Goal: Task Accomplishment & Management: Manage account settings

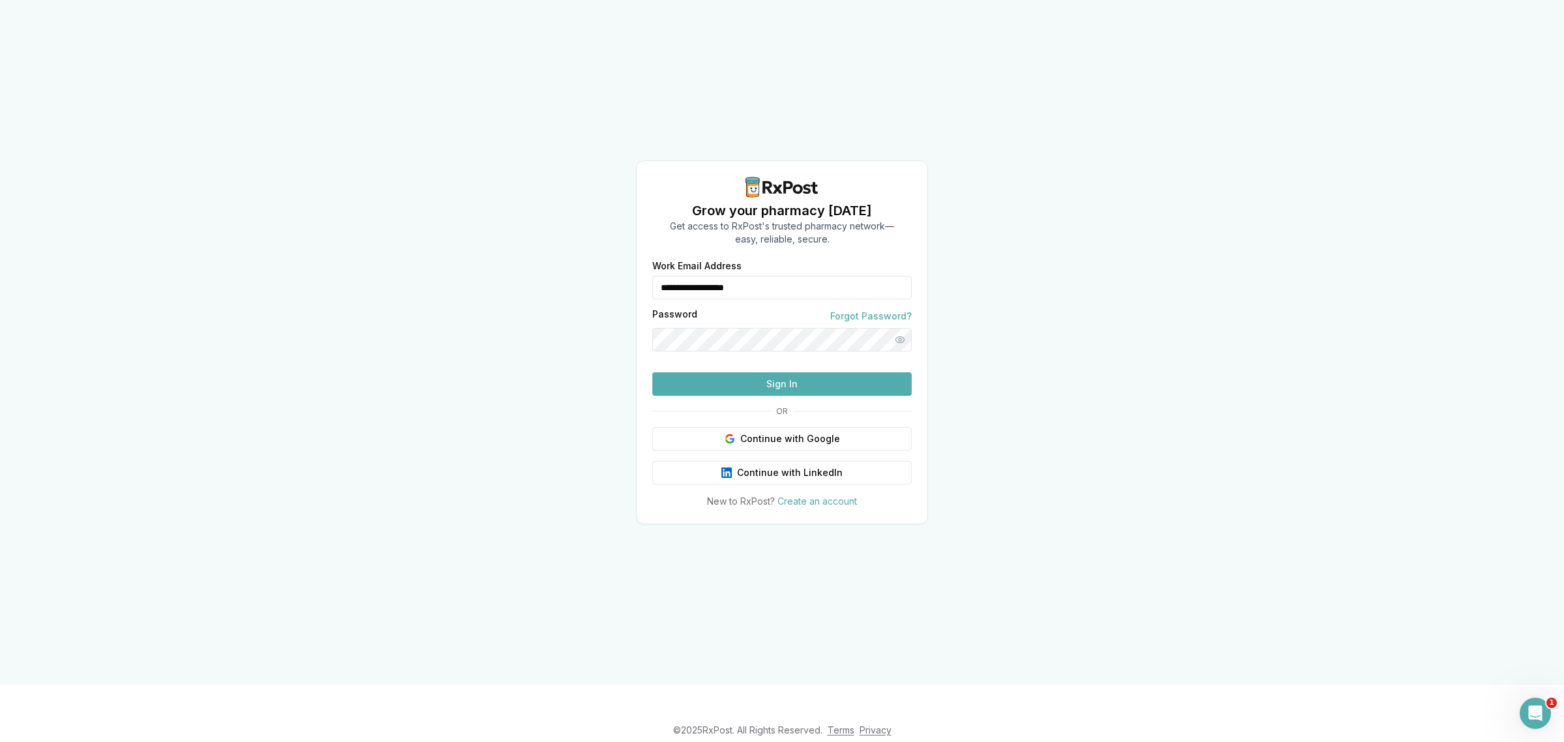
drag, startPoint x: 781, startPoint y: 258, endPoint x: 578, endPoint y: 279, distance: 203.7
click at [578, 279] on div "**********" at bounding box center [782, 342] width 1564 height 684
type input "**********"
click at [769, 396] on button "Sign In" at bounding box center [781, 383] width 259 height 23
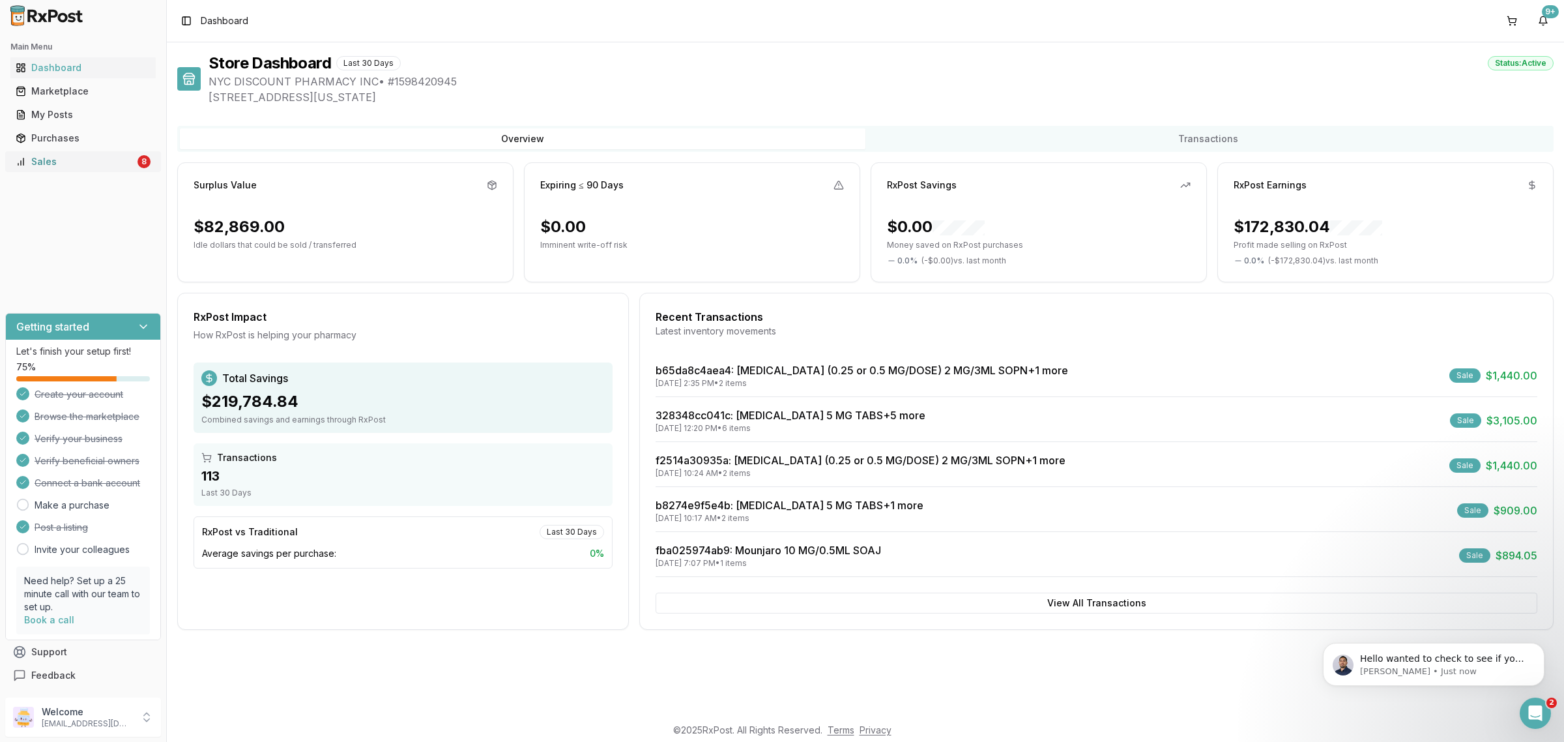
click at [72, 167] on div "Sales" at bounding box center [75, 161] width 119 height 13
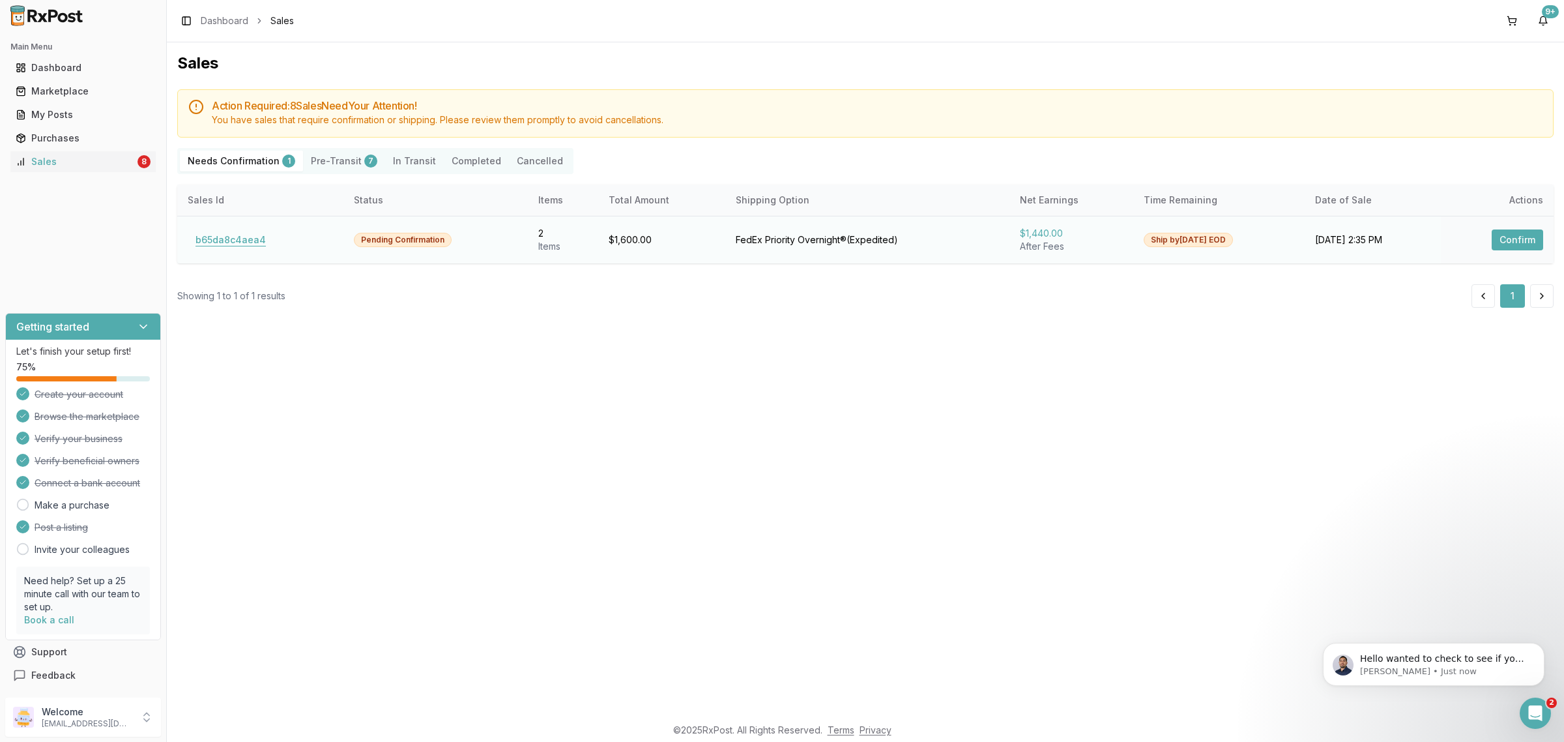
click at [264, 245] on button "b65da8c4aea4" at bounding box center [231, 239] width 86 height 21
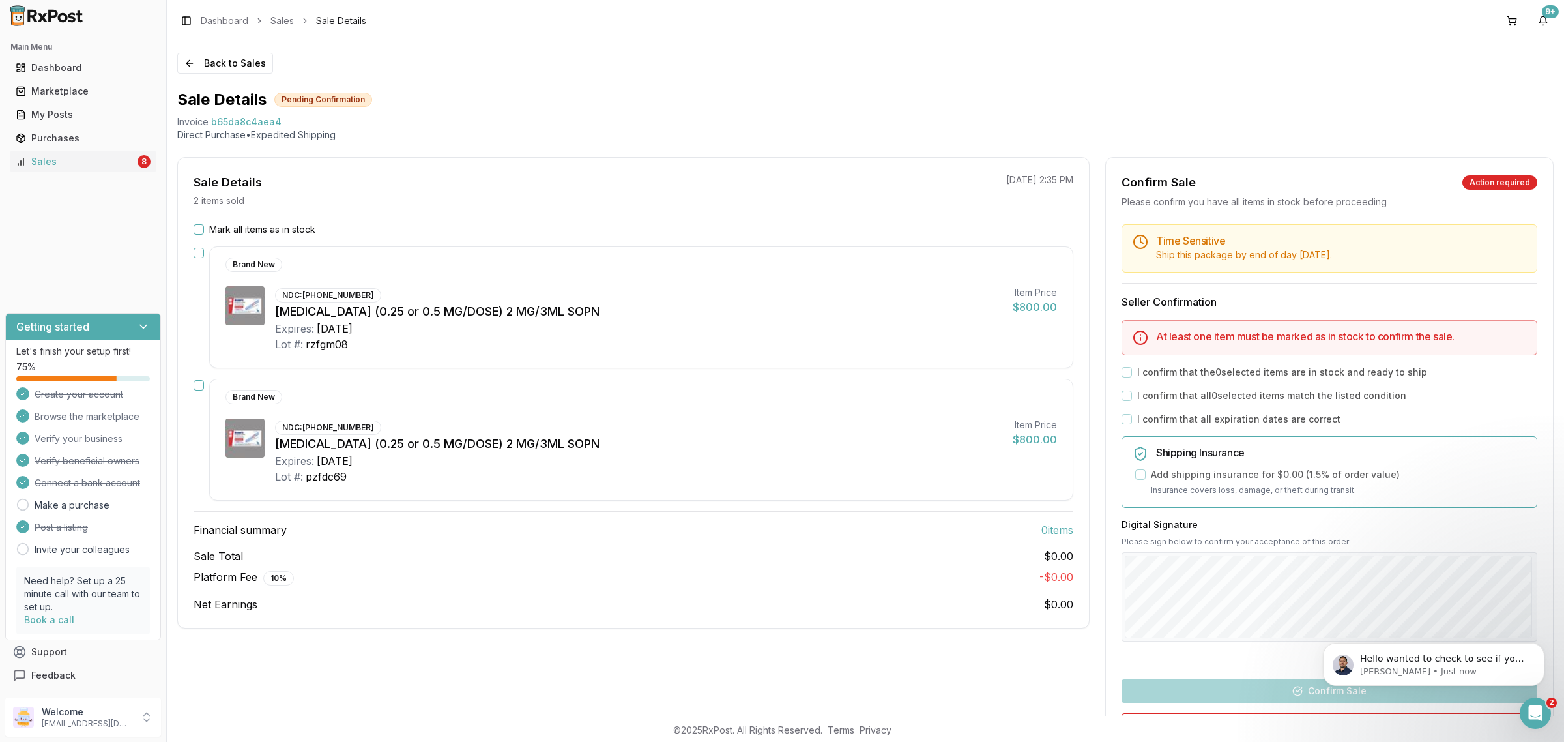
click at [823, 438] on div "Ozempic (0.25 or 0.5 MG/DOSE) 2 MG/3ML SOPN" at bounding box center [638, 444] width 727 height 18
drag, startPoint x: 173, startPoint y: 115, endPoint x: 310, endPoint y: 114, distance: 136.2
click at [310, 114] on div "Back to Sales Sale Details Pending Confirmation Invoice b65da8c4aea4 Direct Pur…" at bounding box center [865, 378] width 1397 height 673
copy div "Invoice b65da8c4aea4"
click at [1250, 593] on icon "Open Intercom Messenger" at bounding box center [1534, 711] width 22 height 22
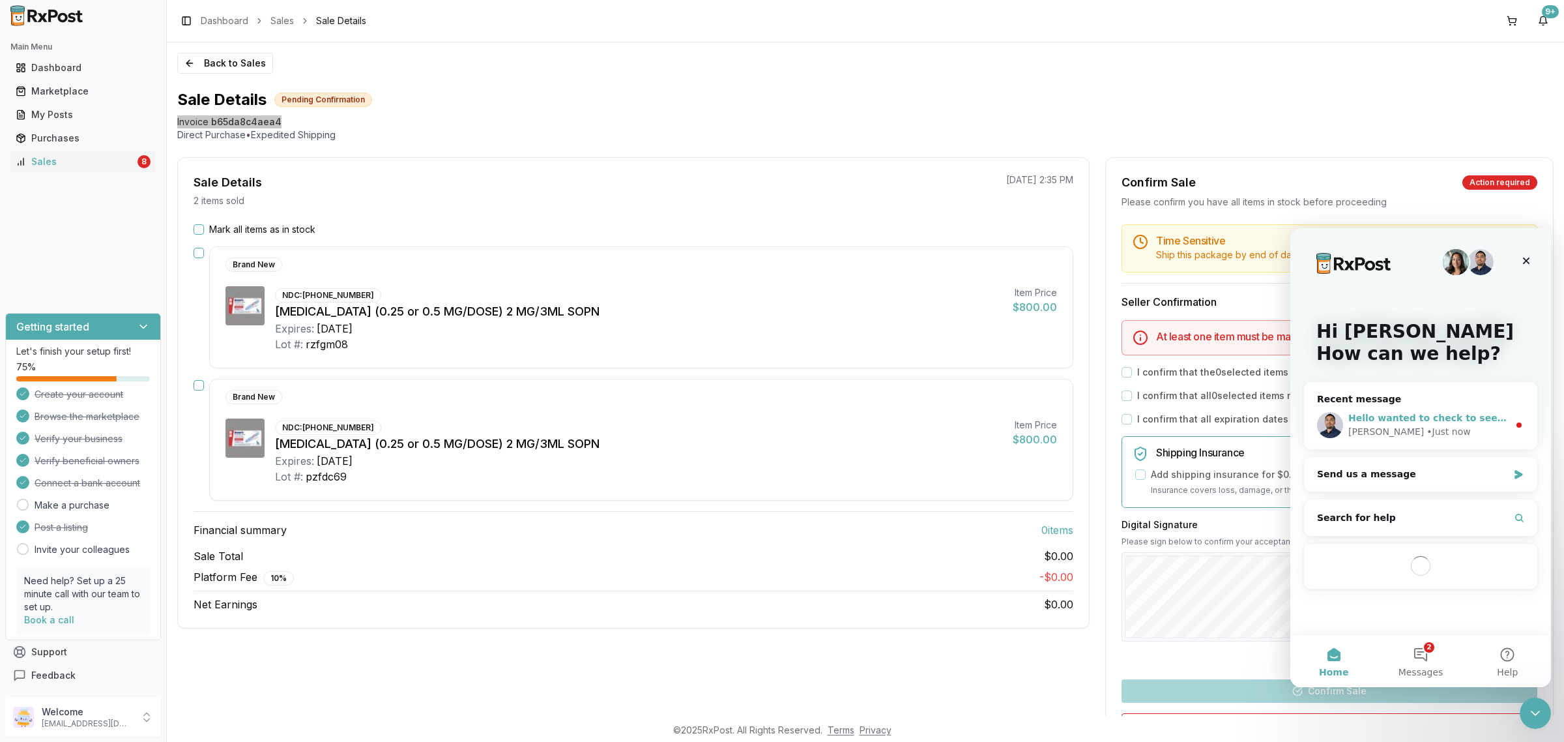
click at [1250, 431] on div "Manuel • Just now" at bounding box center [1428, 432] width 160 height 14
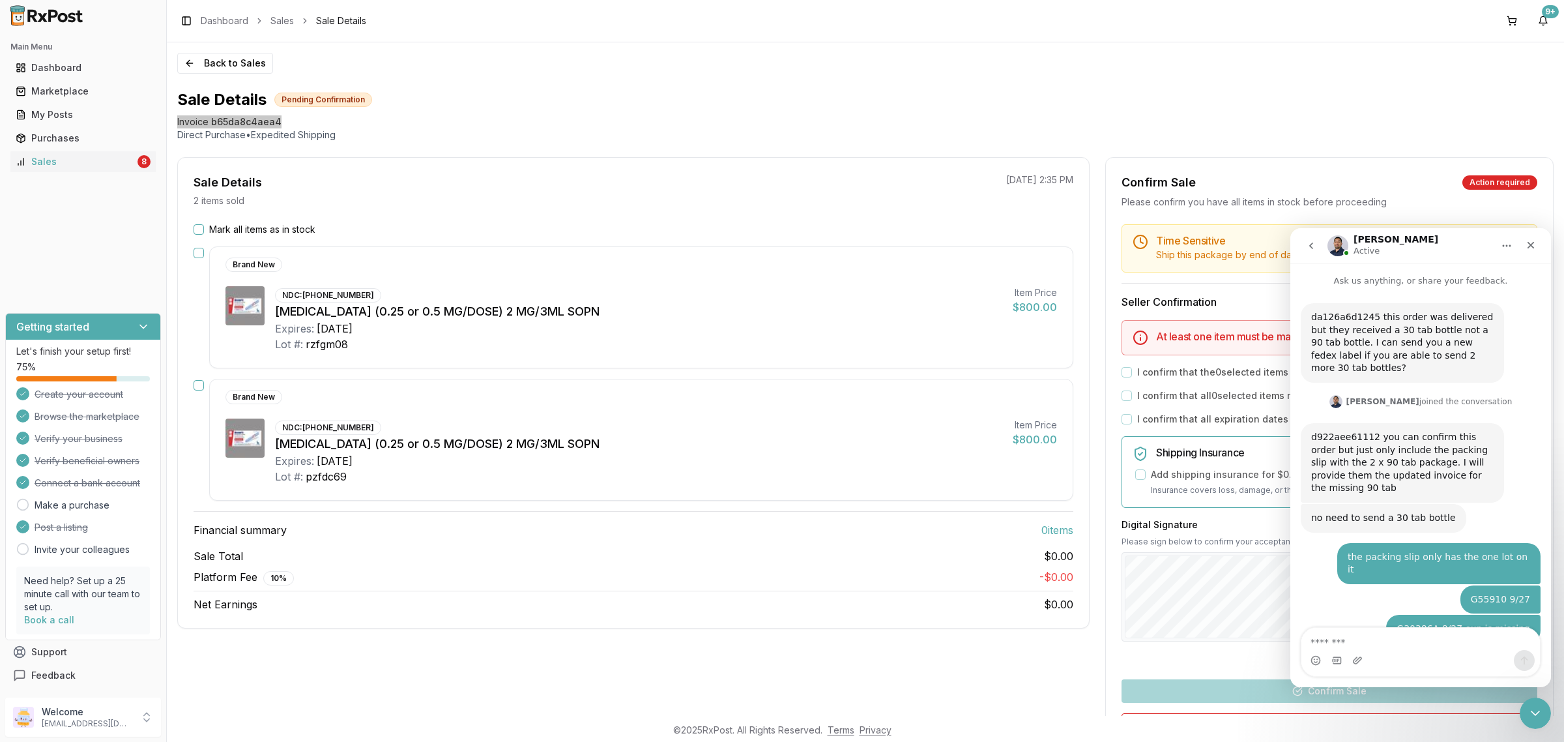
scroll to position [1, 0]
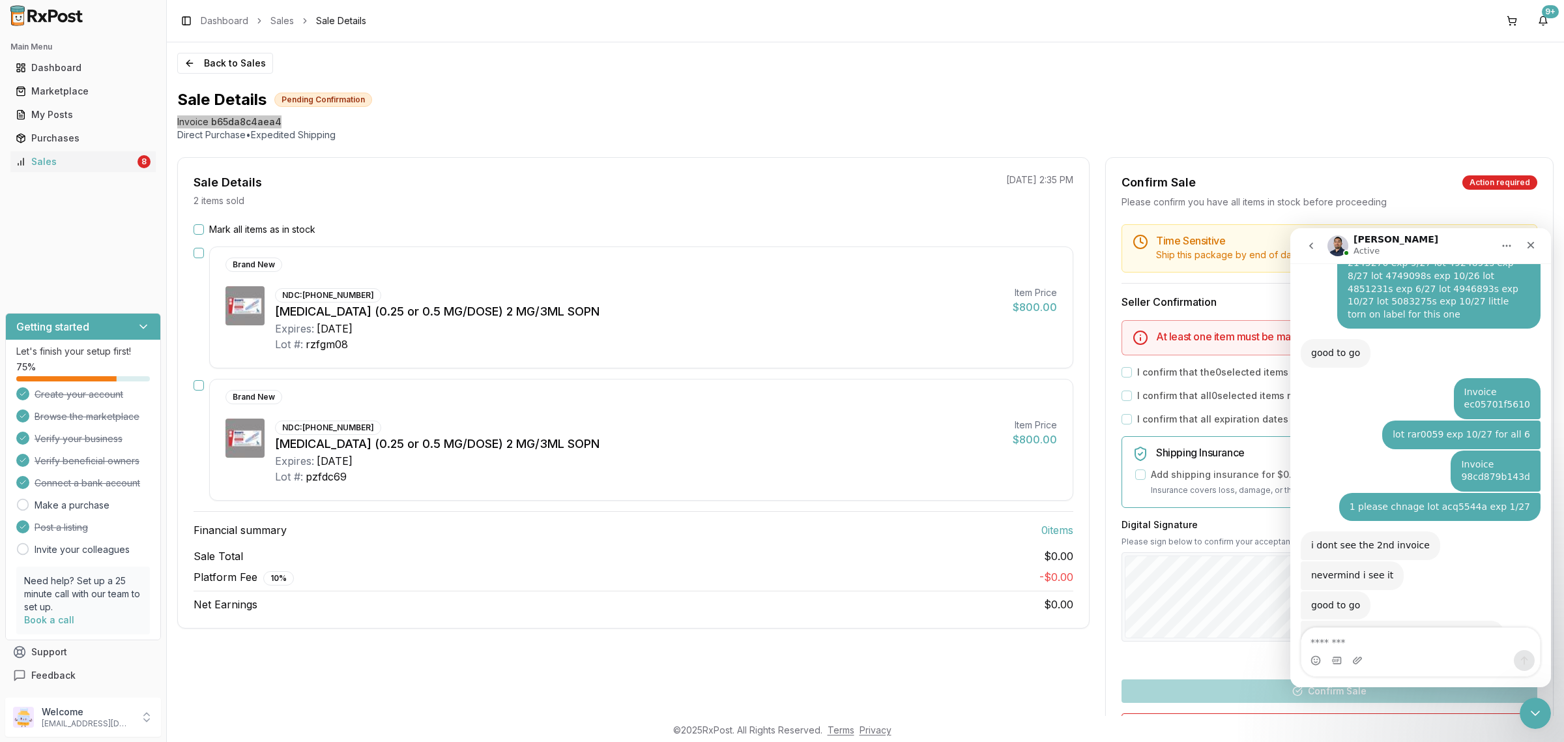
click at [1250, 593] on textarea "Message…" at bounding box center [1420, 638] width 238 height 22
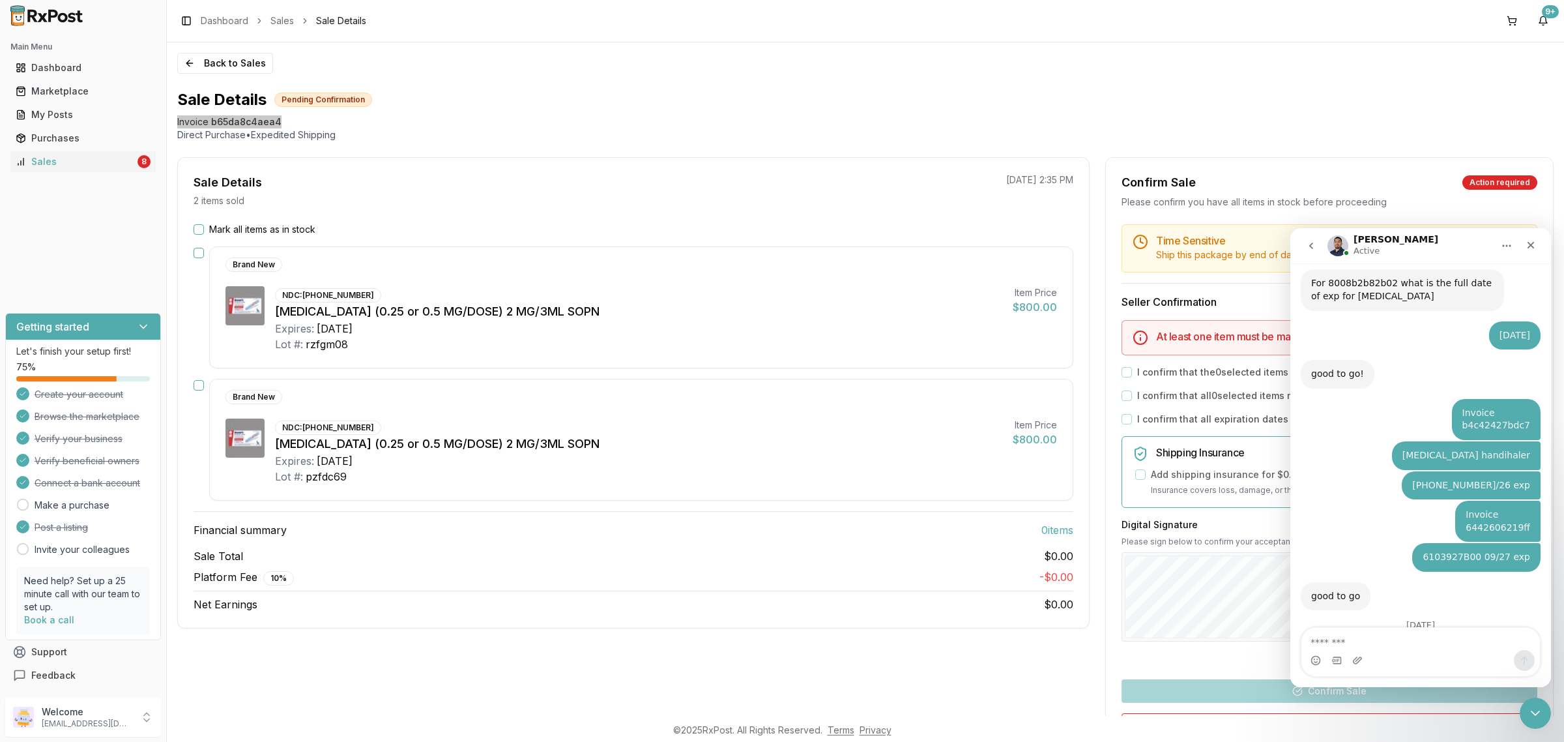
type textarea "**********"
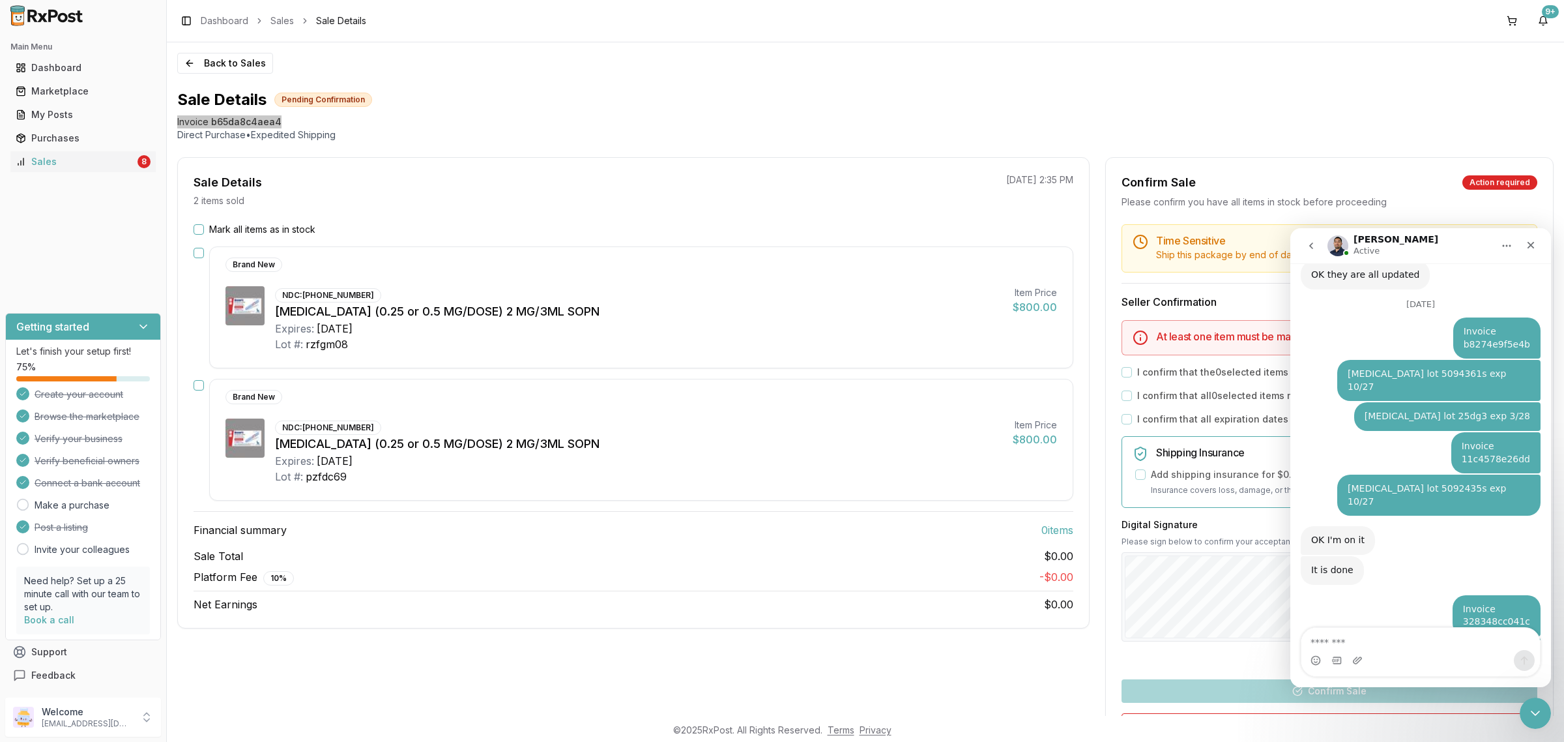
scroll to position [8312, 0]
drag, startPoint x: 278, startPoint y: 295, endPoint x: 384, endPoint y: 294, distance: 106.2
click at [384, 294] on div "NDC: 00169-4181-13 Ozempic (0.25 or 0.5 MG/DOSE) 2 MG/3ML SOPN Expires: 2027-11…" at bounding box center [638, 319] width 727 height 66
click at [357, 352] on div "Lot #: rzfgm08" at bounding box center [638, 344] width 727 height 16
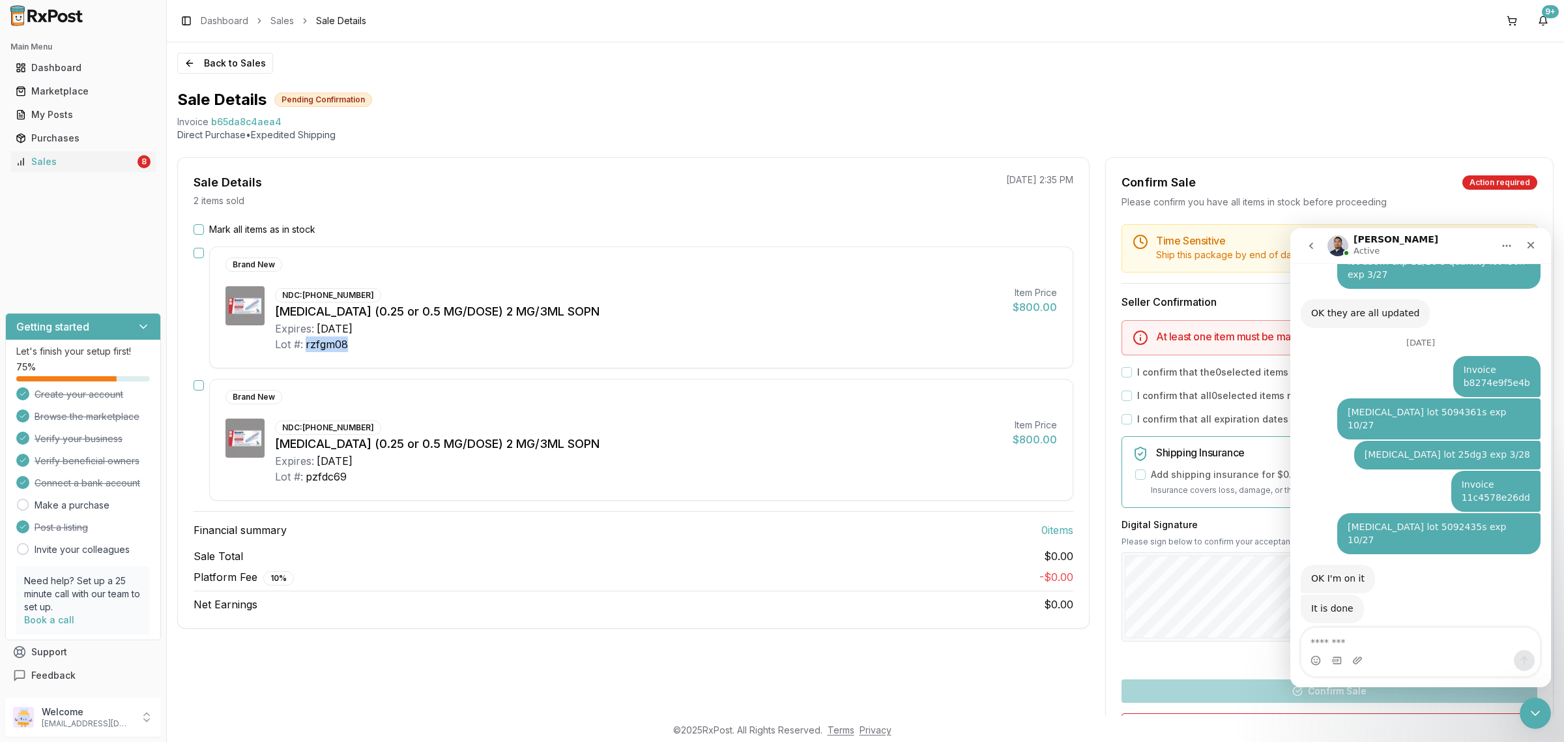
scroll to position [8351, 0]
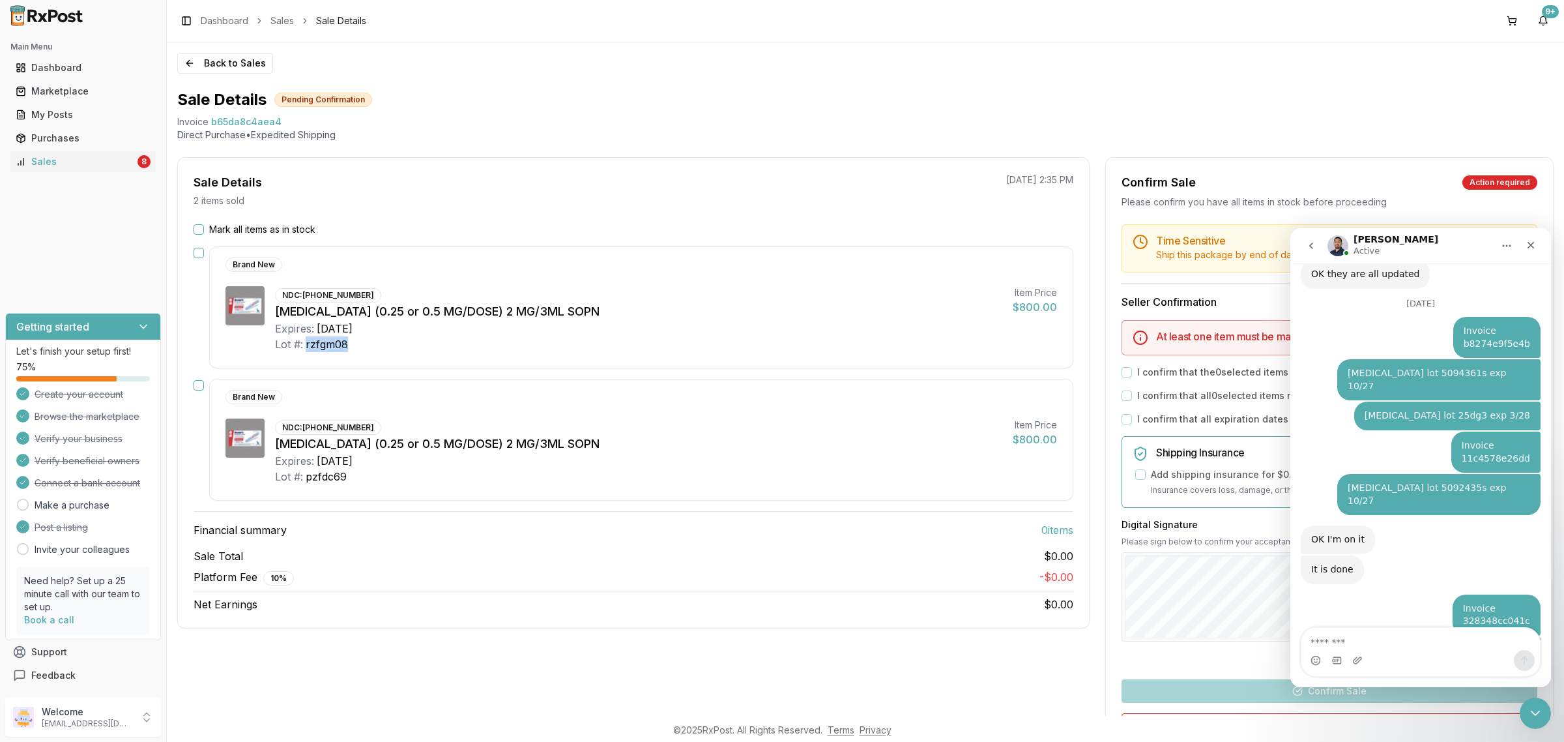
drag, startPoint x: 307, startPoint y: 347, endPoint x: 353, endPoint y: 343, distance: 45.8
click at [353, 343] on div "Lot #: rzfgm08" at bounding box center [638, 344] width 727 height 16
copy div "rzfgm08"
click at [1250, 593] on textarea "Message…" at bounding box center [1420, 638] width 238 height 22
paste textarea "*******"
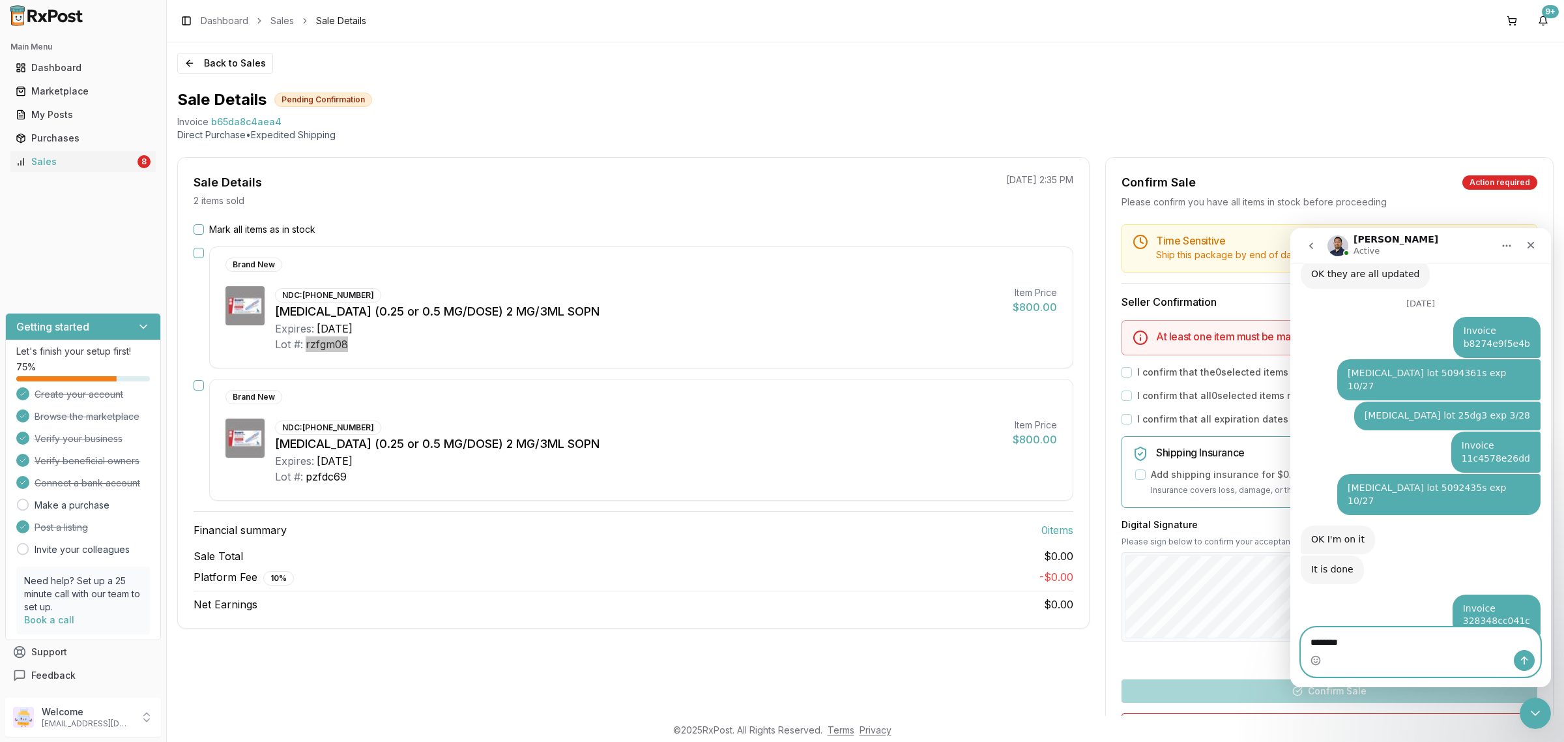
click at [1250, 593] on textarea "*******" at bounding box center [1420, 638] width 238 height 22
click at [1250, 593] on textarea "**********" at bounding box center [1420, 638] width 238 height 22
type textarea "**********"
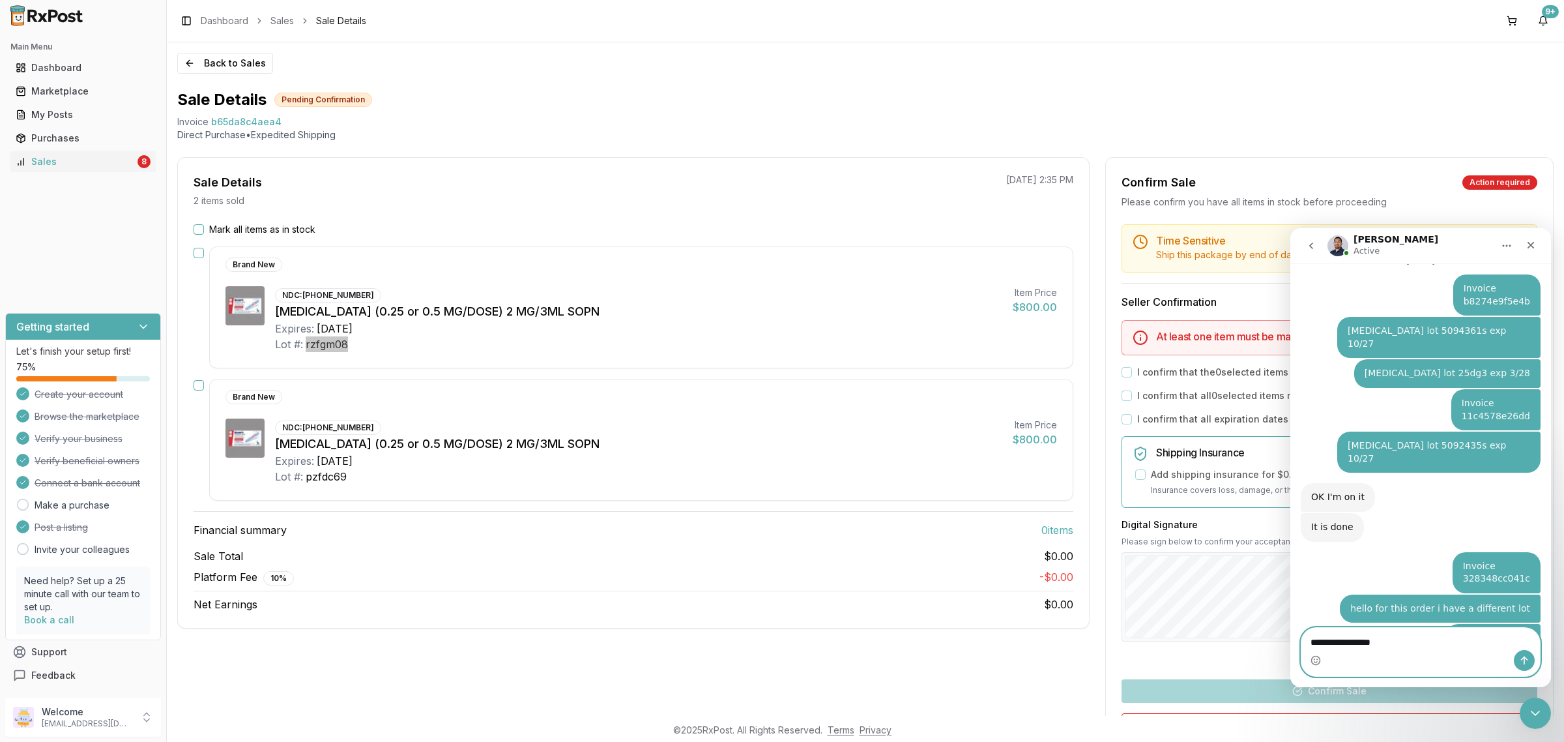
click at [1250, 593] on textarea "**********" at bounding box center [1420, 638] width 238 height 22
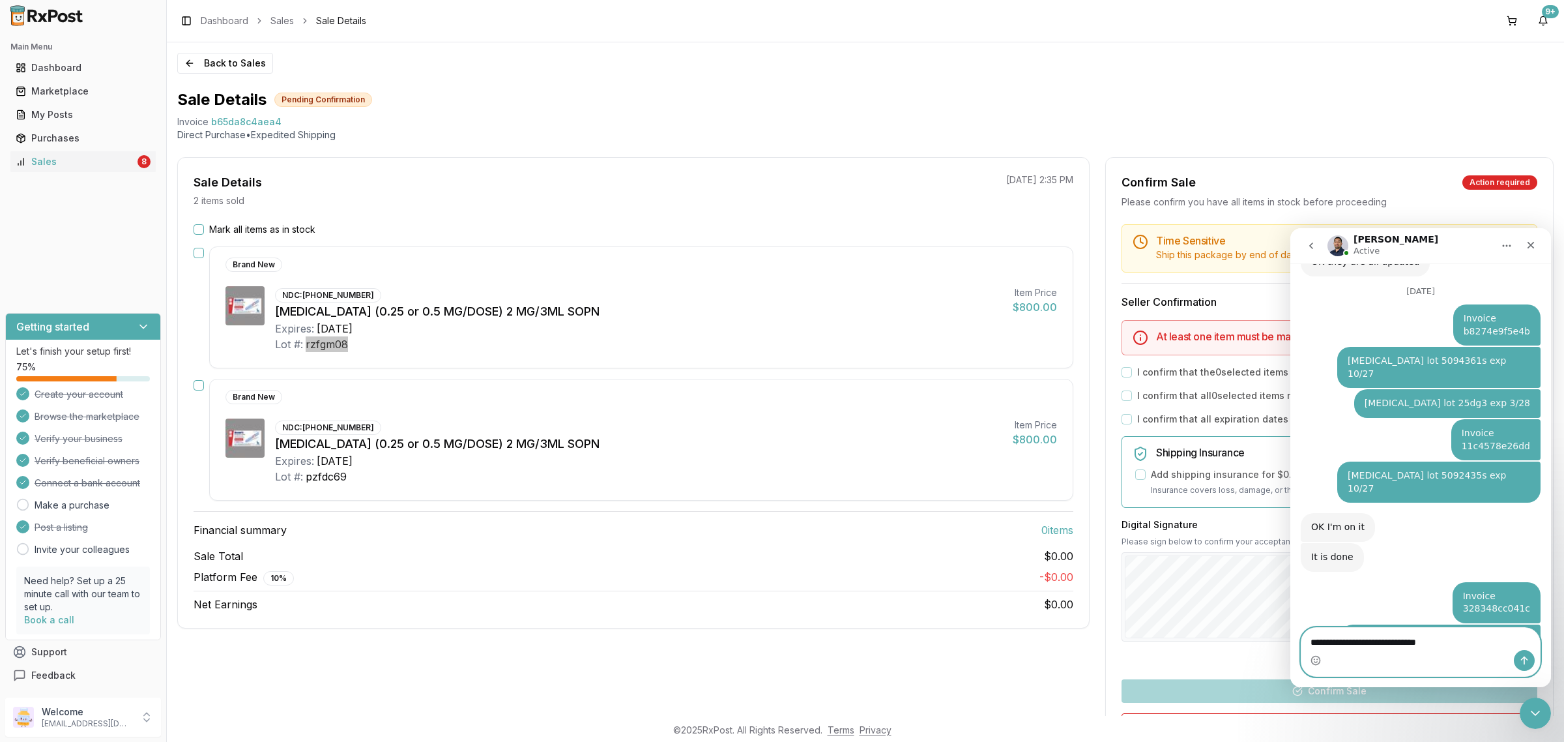
scroll to position [8424, 0]
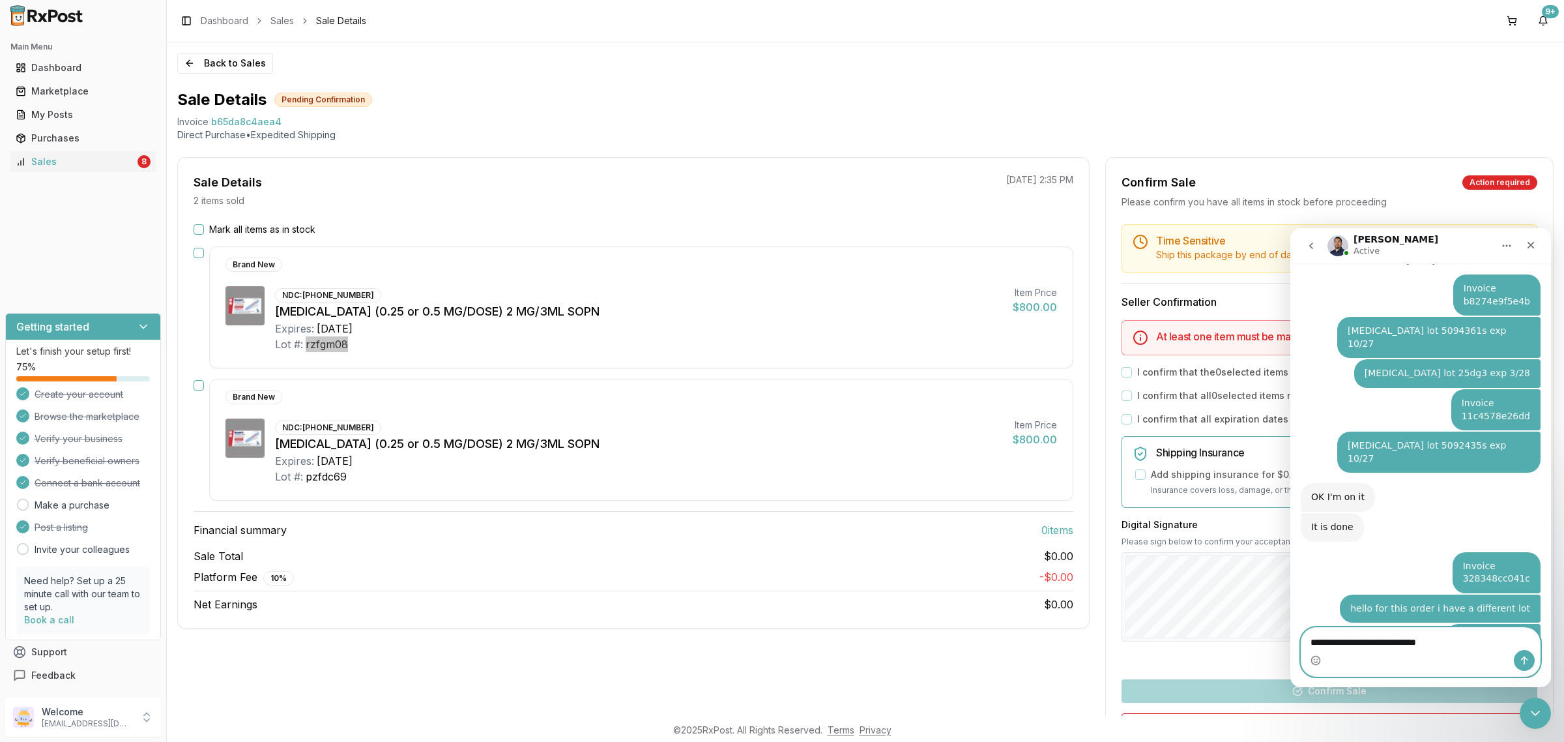
click at [1250, 593] on textarea "**********" at bounding box center [1420, 638] width 238 height 22
type textarea "**********"
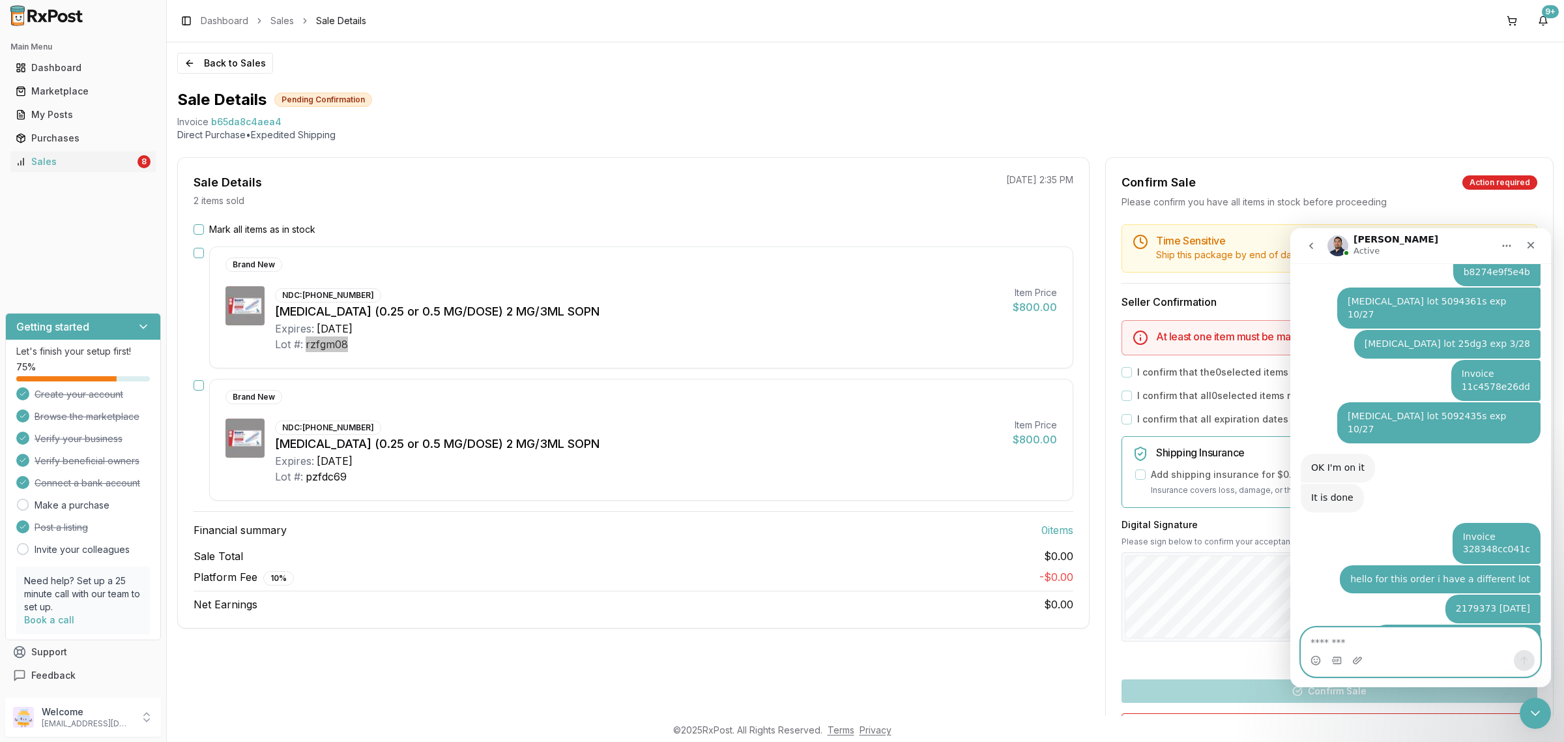
click at [1250, 593] on textarea "Message…" at bounding box center [1420, 638] width 238 height 22
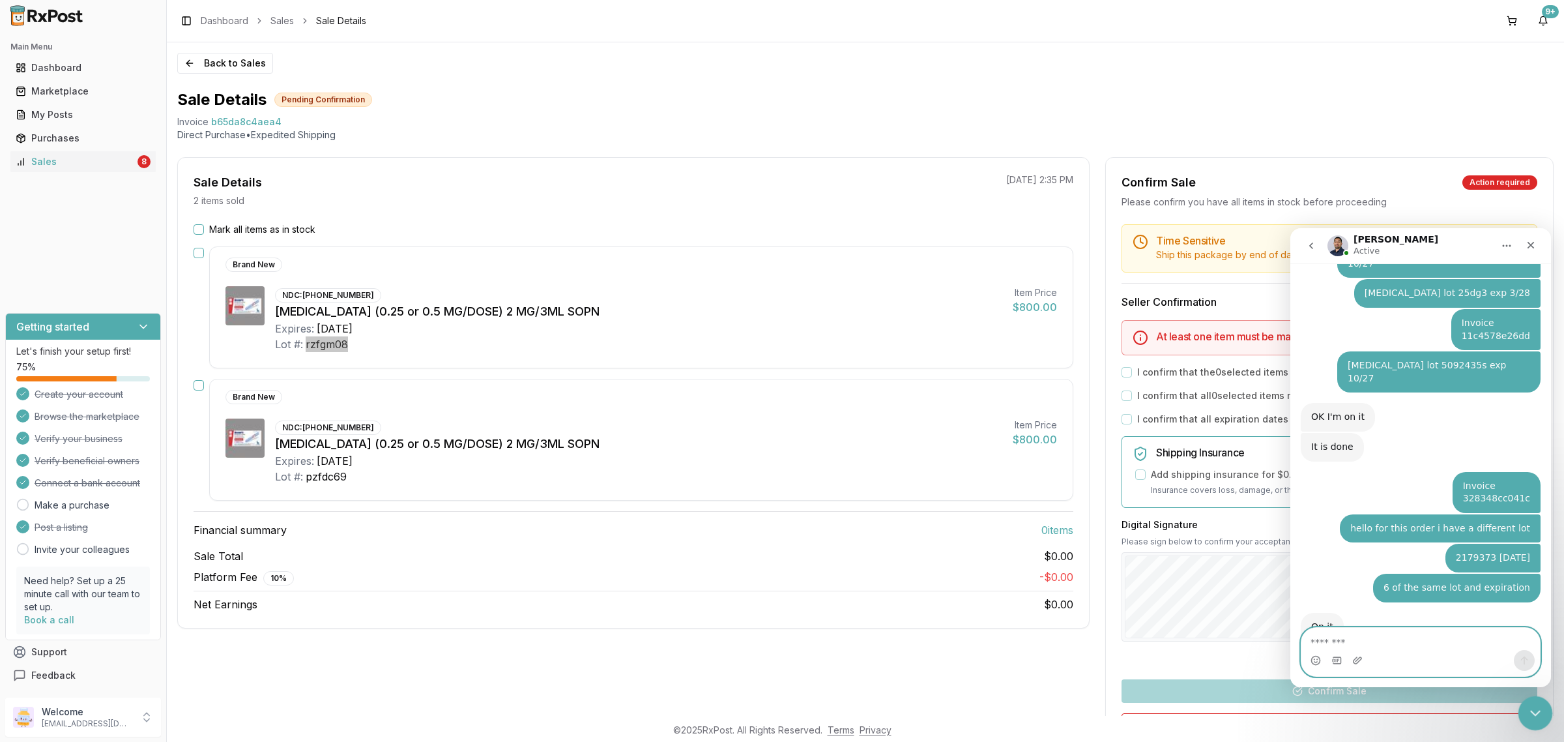
scroll to position [8492, 0]
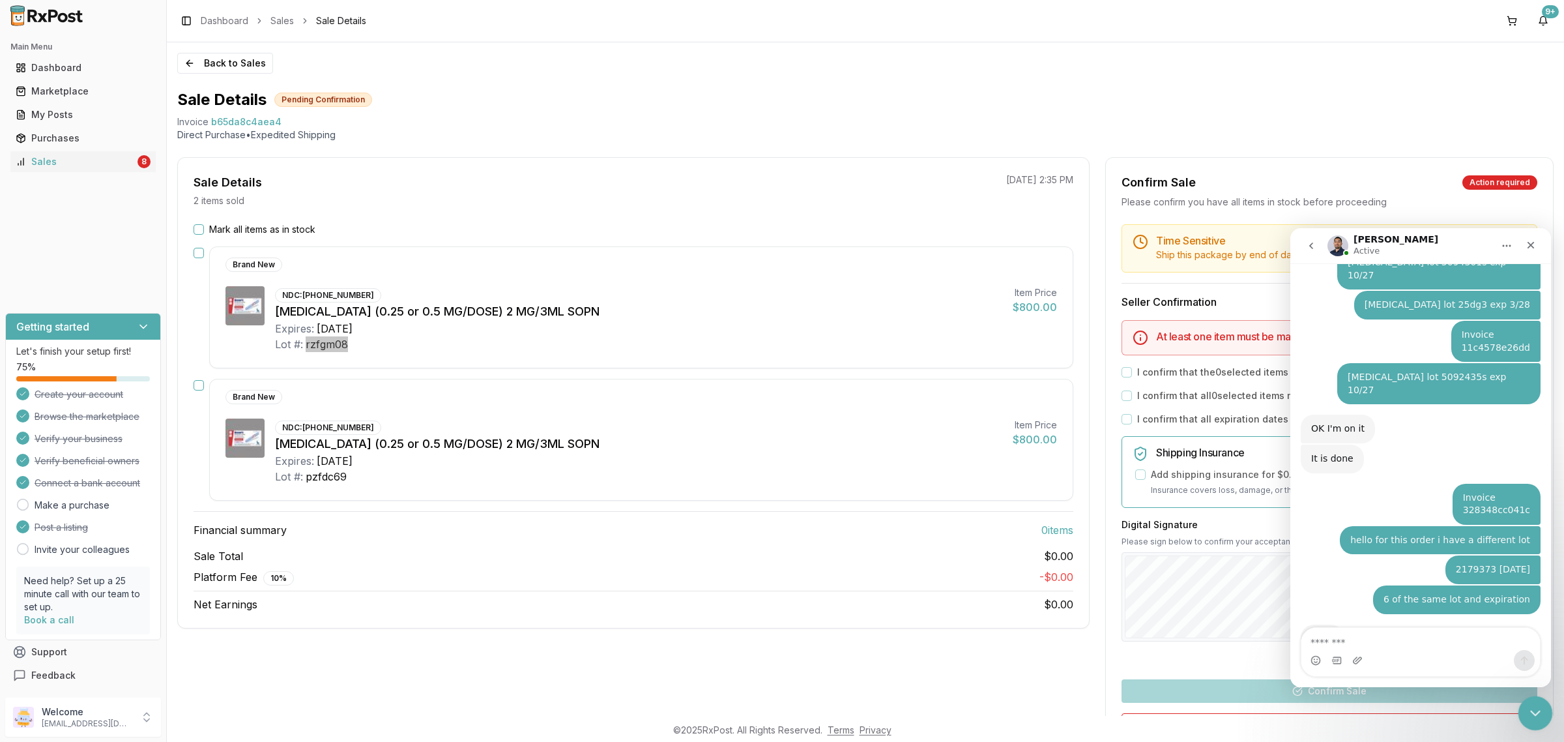
drag, startPoint x: 3043, startPoint y: 1426, endPoint x: 1534, endPoint y: 713, distance: 1669.3
click at [1250, 593] on icon "Close Intercom Messenger" at bounding box center [1533, 711] width 16 height 16
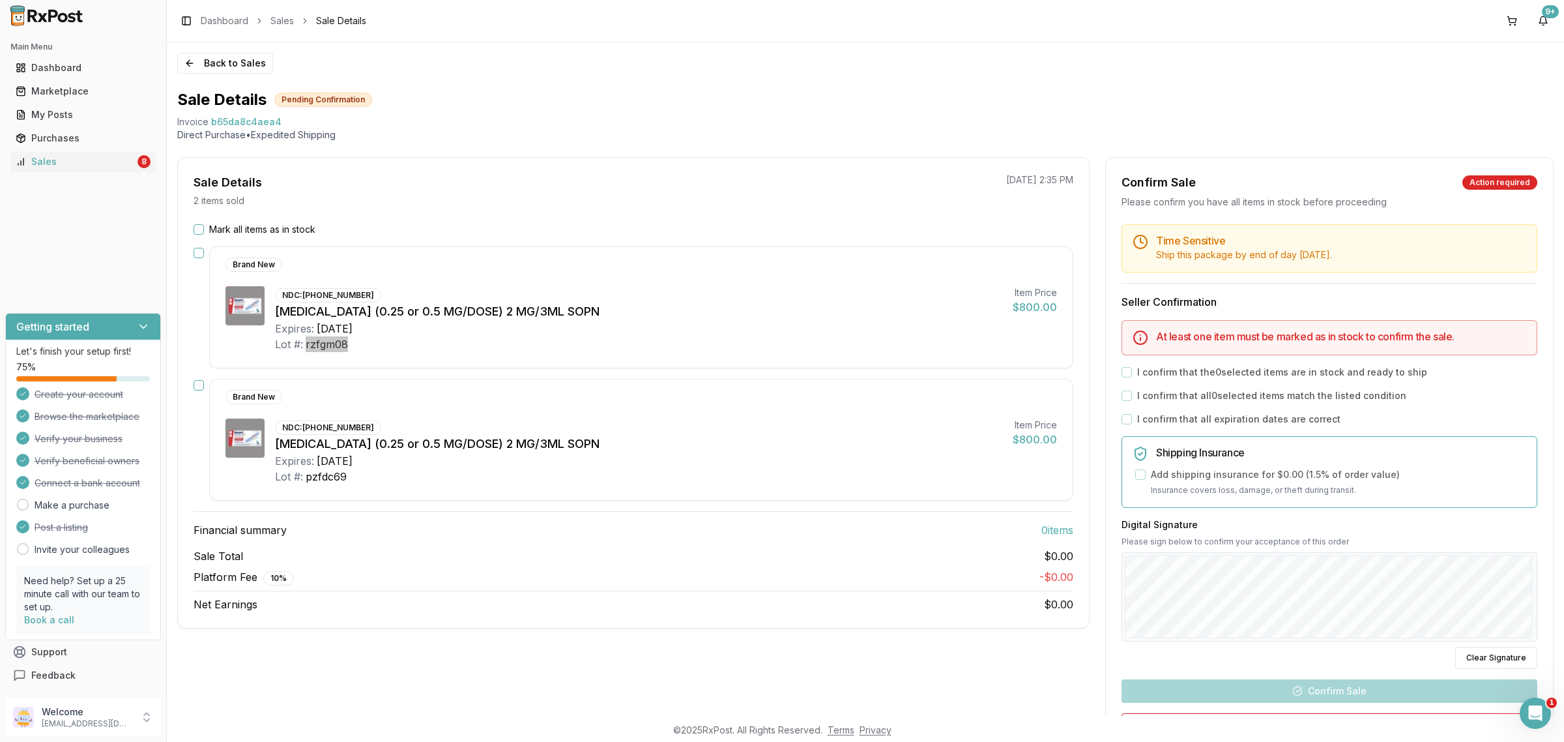
scroll to position [8514, 0]
click at [241, 231] on label "Mark all items as in stock" at bounding box center [262, 229] width 106 height 13
click at [204, 231] on button "Mark all items as in stock" at bounding box center [199, 229] width 10 height 10
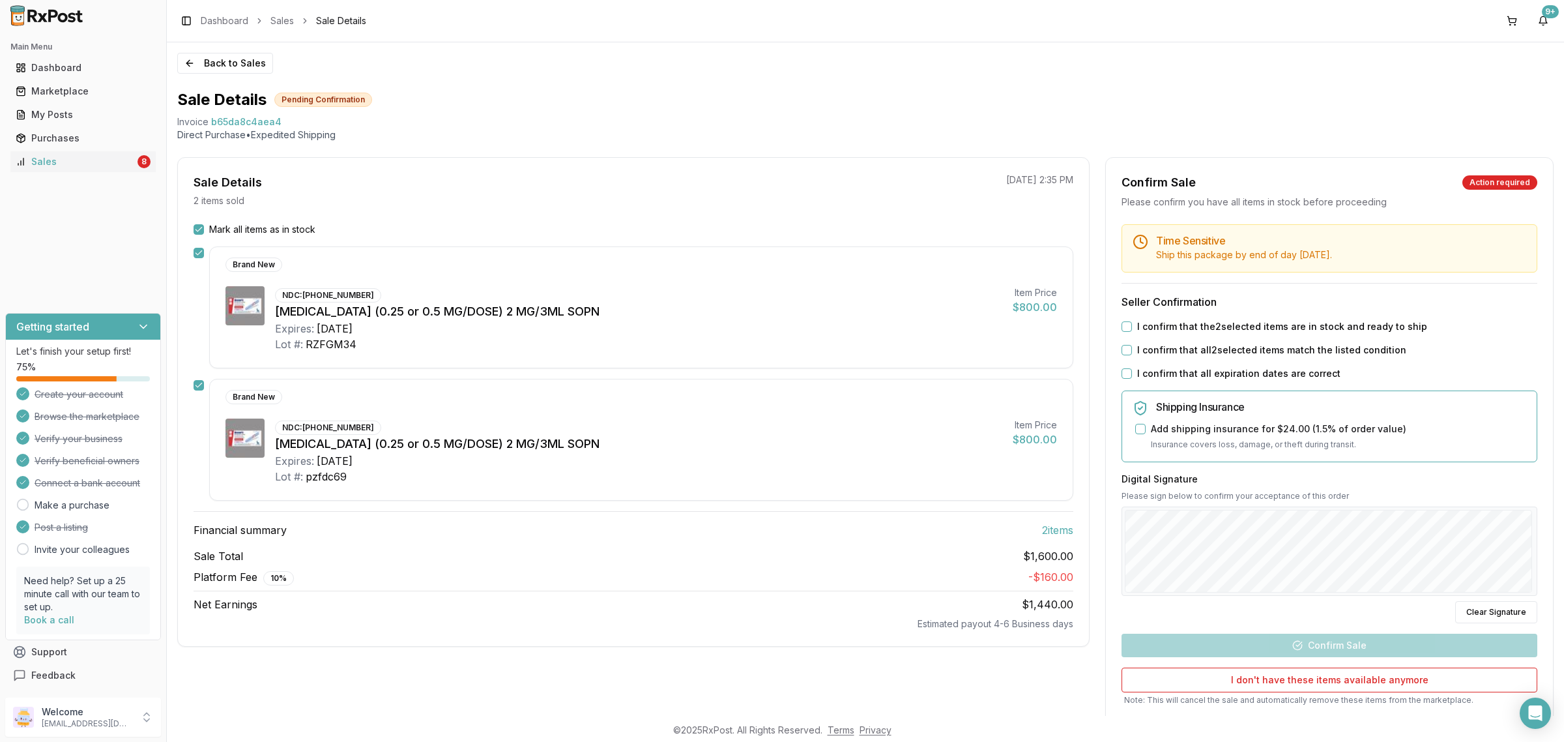
click at [1160, 327] on label "I confirm that the 2 selected items are in stock and ready to ship" at bounding box center [1282, 326] width 290 height 13
click at [1132, 327] on button "I confirm that the 2 selected items are in stock and ready to ship" at bounding box center [1126, 326] width 10 height 10
click at [1164, 343] on div "Time Sensitive Ship this package by end of day Wednesday, September 17th . Sell…" at bounding box center [1329, 487] width 447 height 526
click at [1168, 357] on div "Time Sensitive Ship this package by end of day Wednesday, September 17th . Sell…" at bounding box center [1329, 487] width 447 height 526
click at [1164, 350] on label "I confirm that all 2 selected items match the listed condition" at bounding box center [1271, 349] width 269 height 13
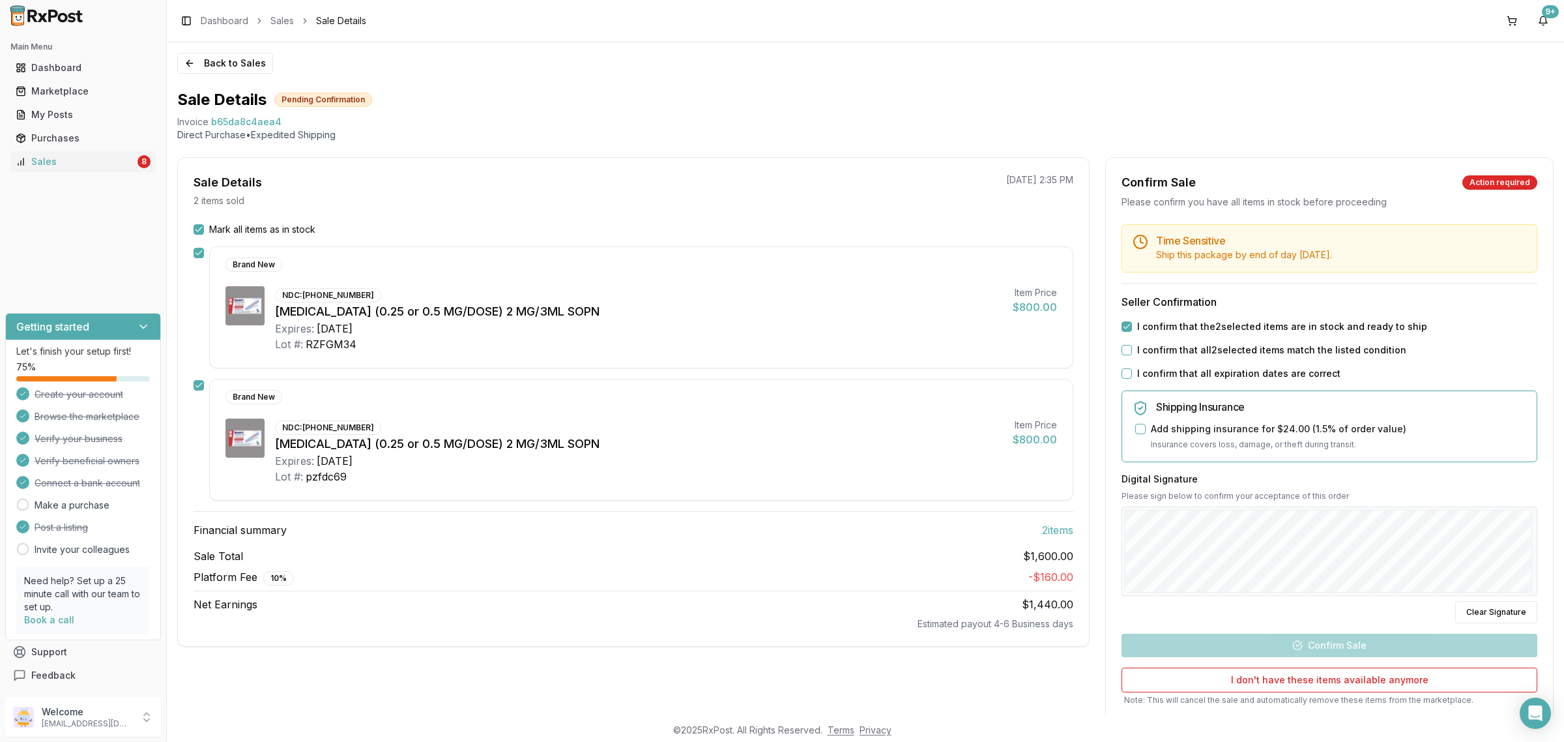
click at [1132, 350] on button "I confirm that all 2 selected items match the listed condition" at bounding box center [1126, 350] width 10 height 10
click at [1158, 375] on label "I confirm that all expiration dates are correct" at bounding box center [1238, 373] width 203 height 13
click at [1132, 375] on button "I confirm that all expiration dates are correct" at bounding box center [1126, 373] width 10 height 10
click at [1351, 646] on button "Confirm Sale" at bounding box center [1329, 644] width 416 height 23
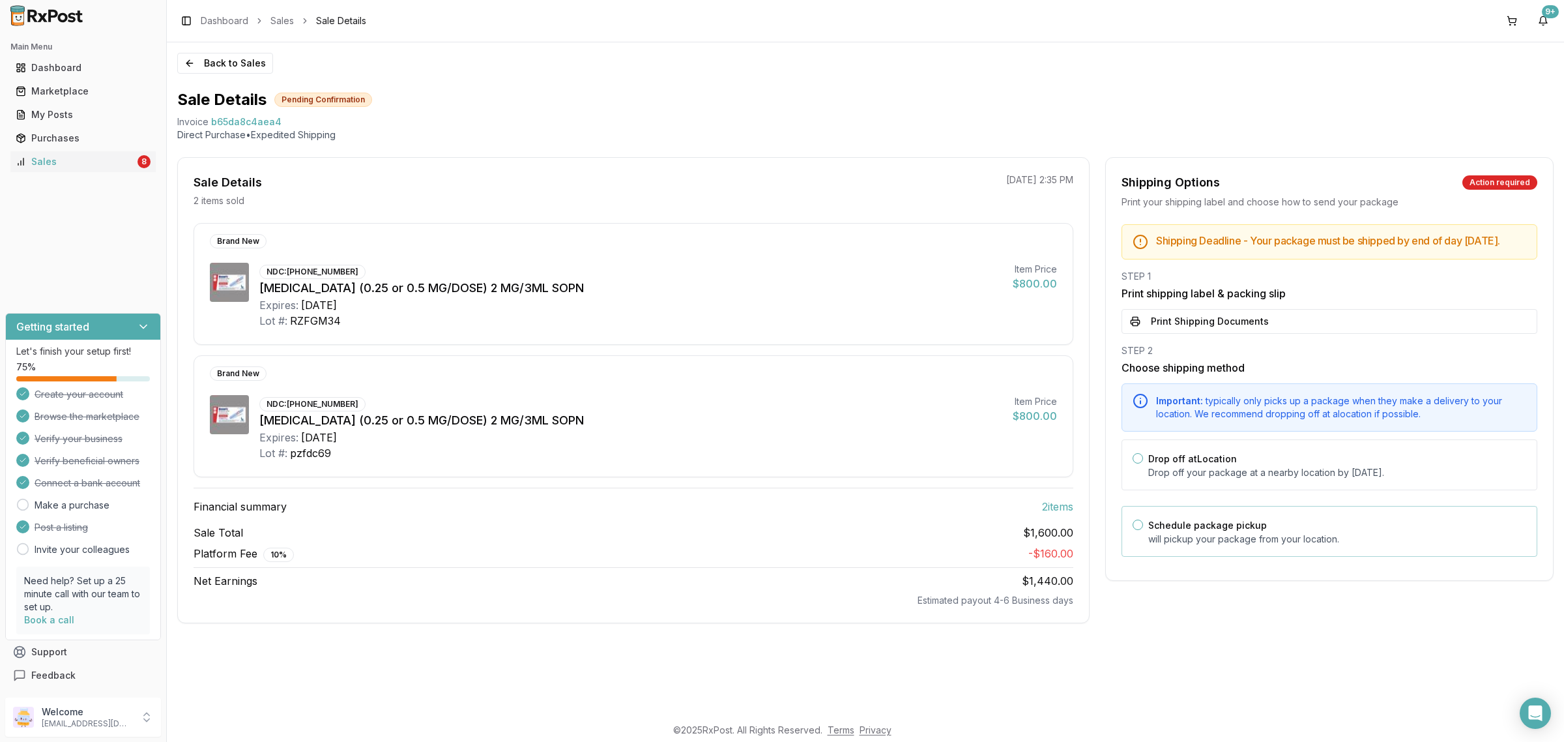
click at [1318, 545] on p "will pickup your package from your location." at bounding box center [1337, 538] width 378 height 13
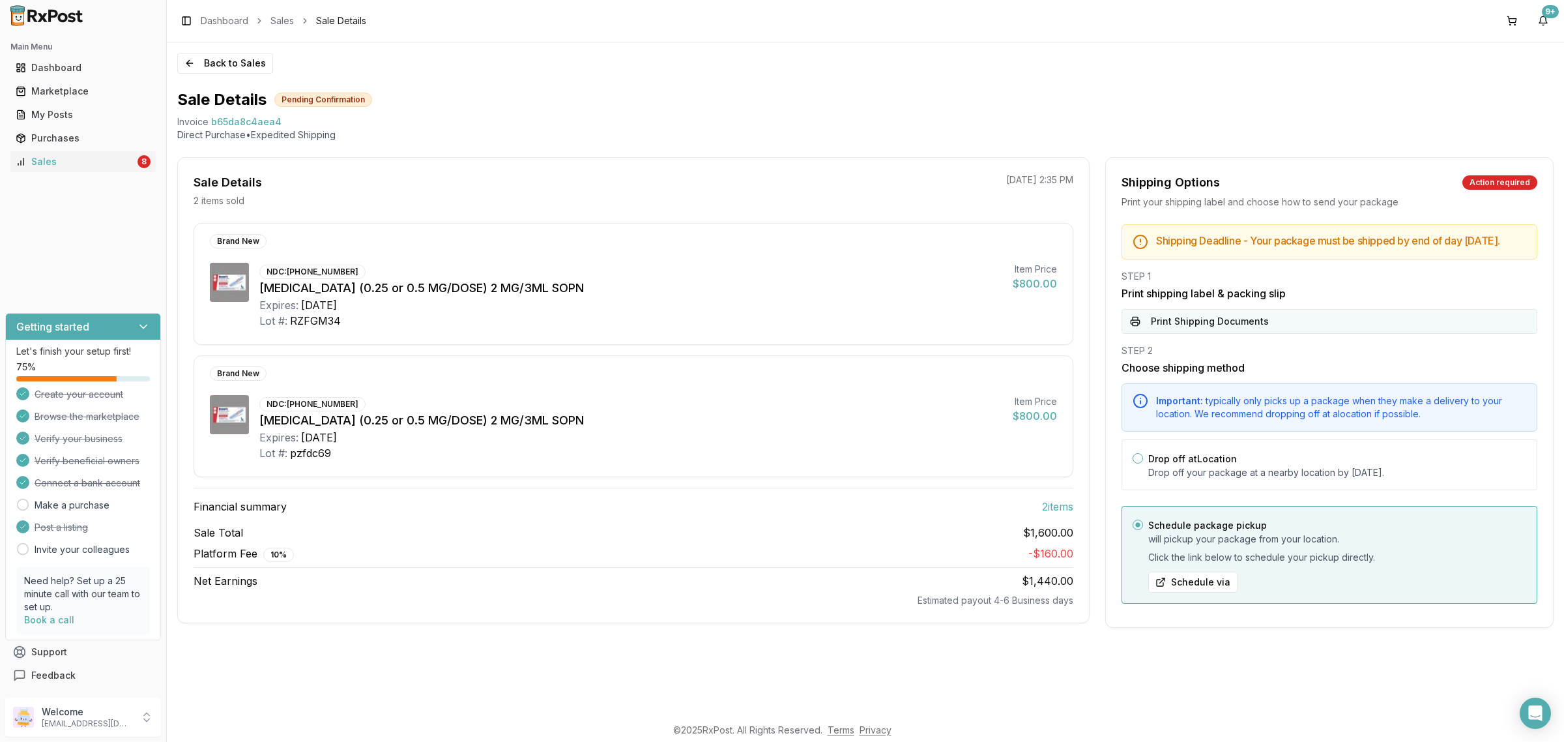
click at [1275, 334] on button "Print Shipping Documents" at bounding box center [1329, 321] width 416 height 25
click at [1229, 464] on label "Drop off at Location" at bounding box center [1192, 458] width 89 height 11
click at [1143, 463] on button "Drop off at Location" at bounding box center [1137, 458] width 10 height 10
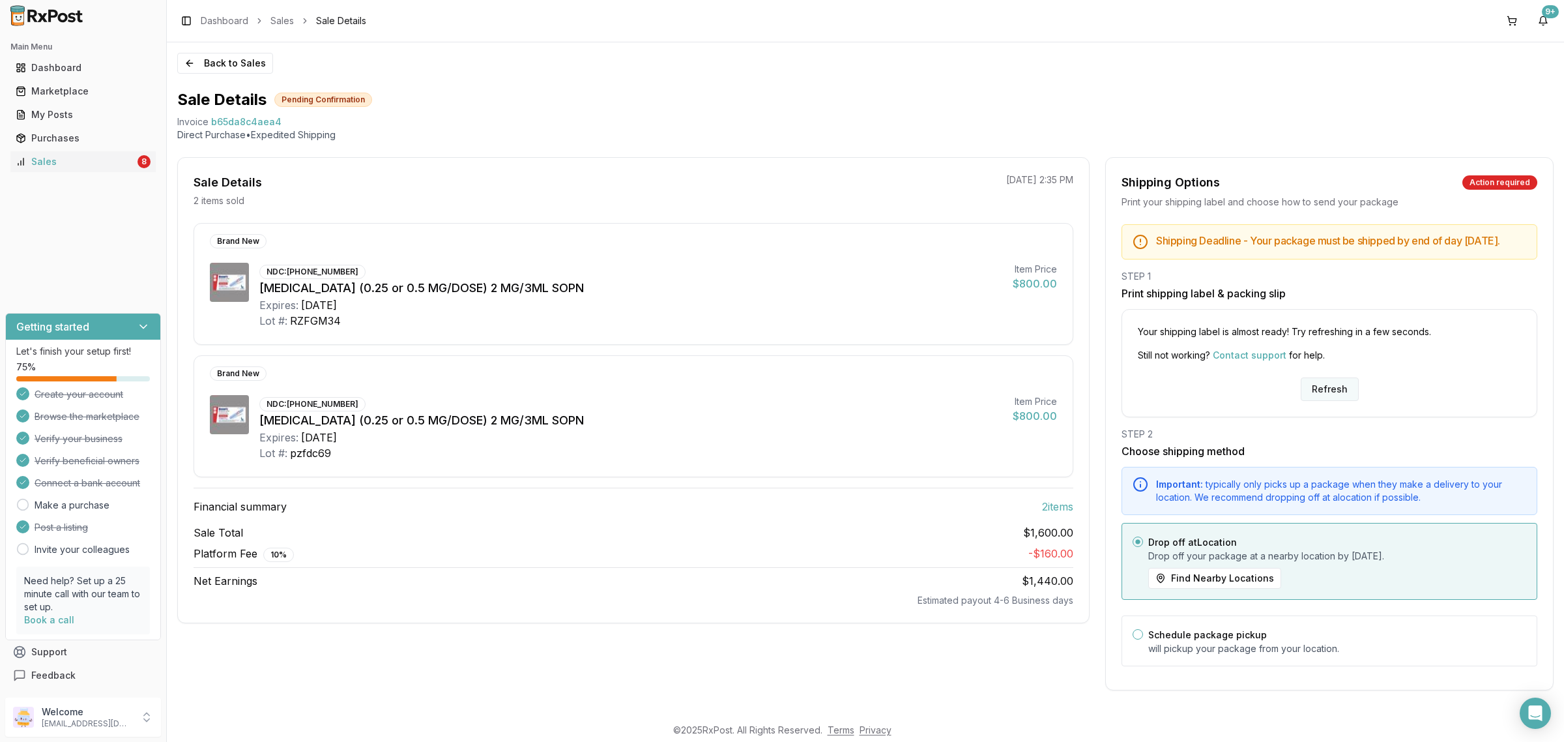
click at [1330, 398] on button "Refresh" at bounding box center [1330, 388] width 58 height 23
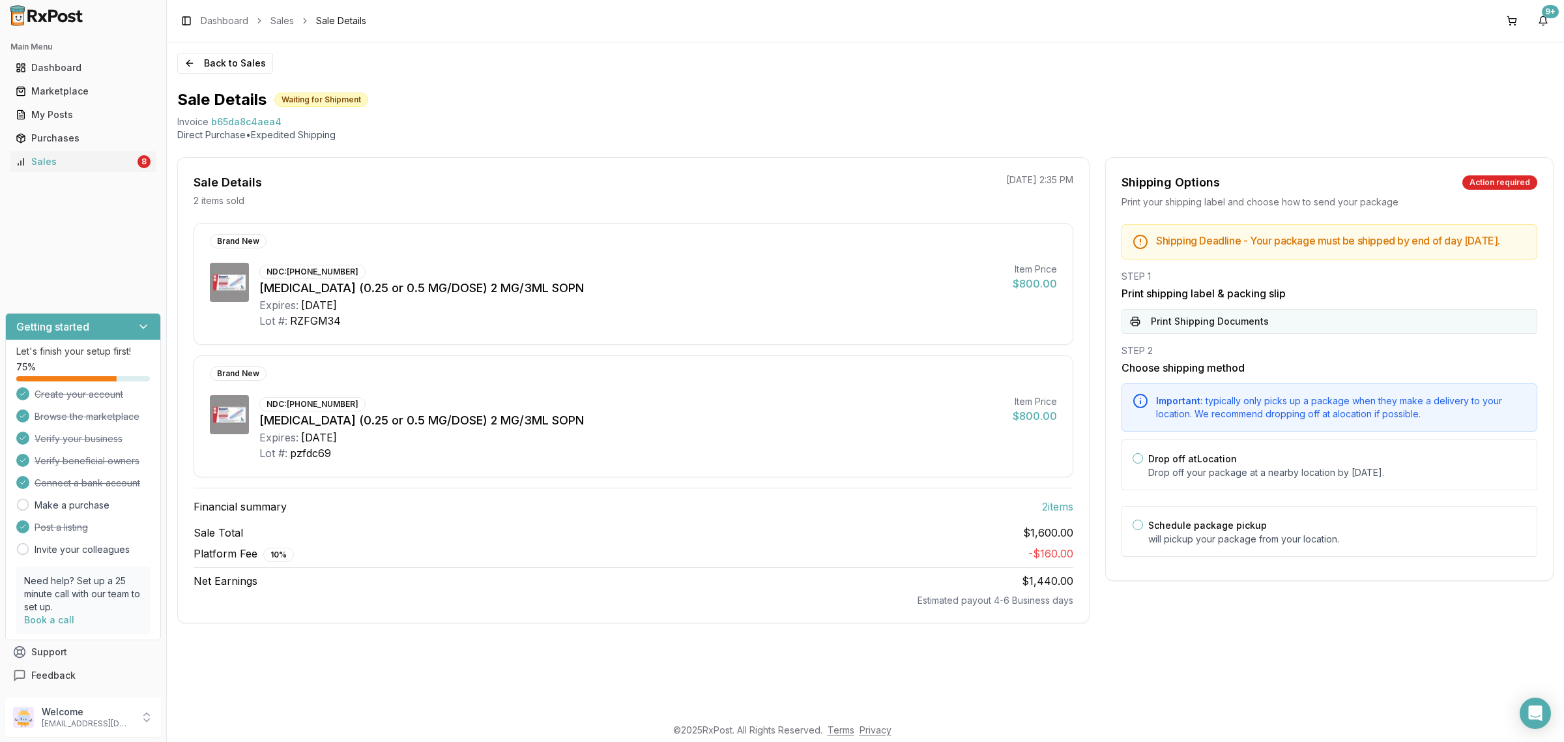
click at [1310, 323] on button "Print Shipping Documents" at bounding box center [1329, 321] width 416 height 25
click at [206, 70] on button "Back to Sales" at bounding box center [225, 63] width 96 height 21
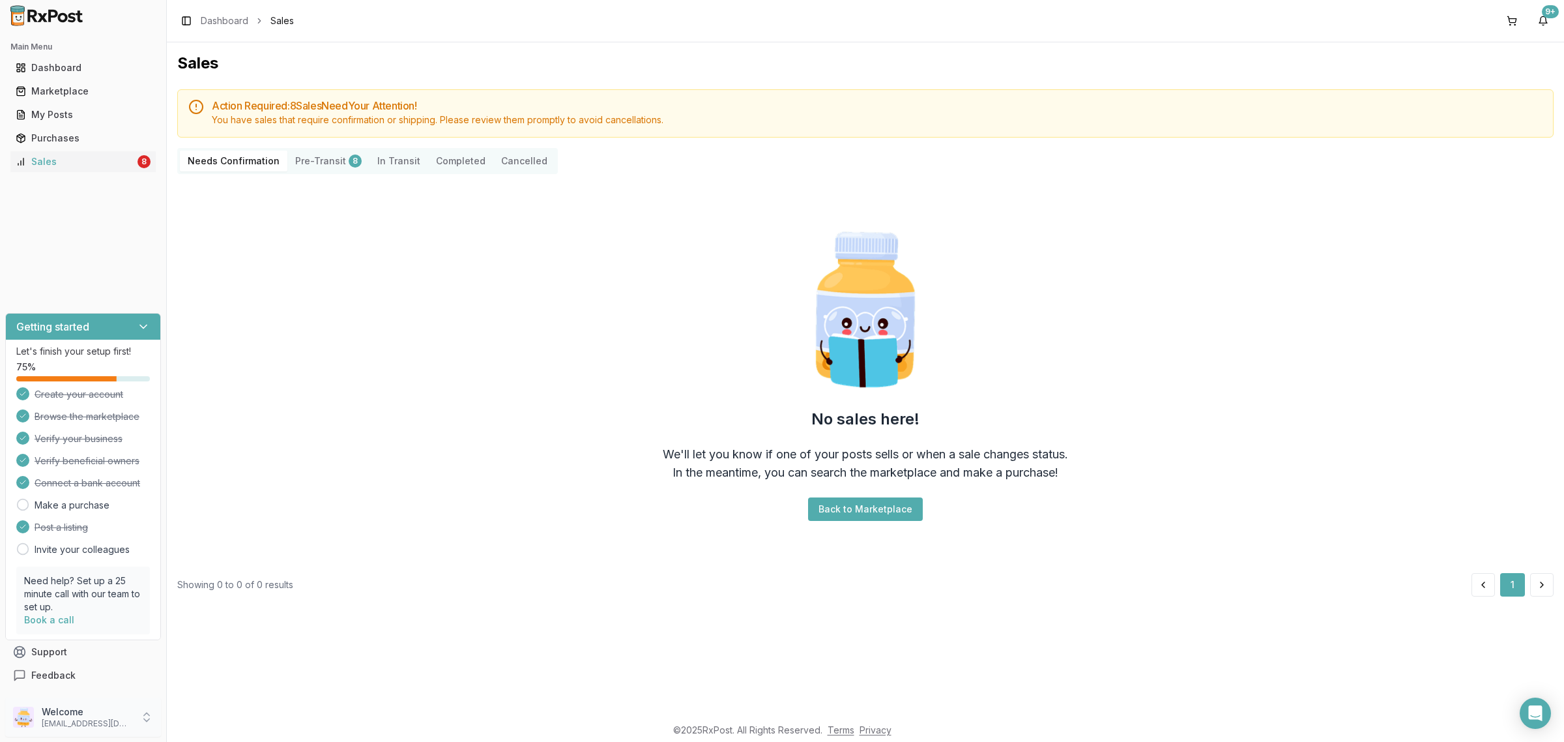
click at [106, 714] on p "Welcome" at bounding box center [87, 711] width 91 height 13
click at [219, 724] on span "Sign Out" at bounding box center [237, 719] width 124 height 13
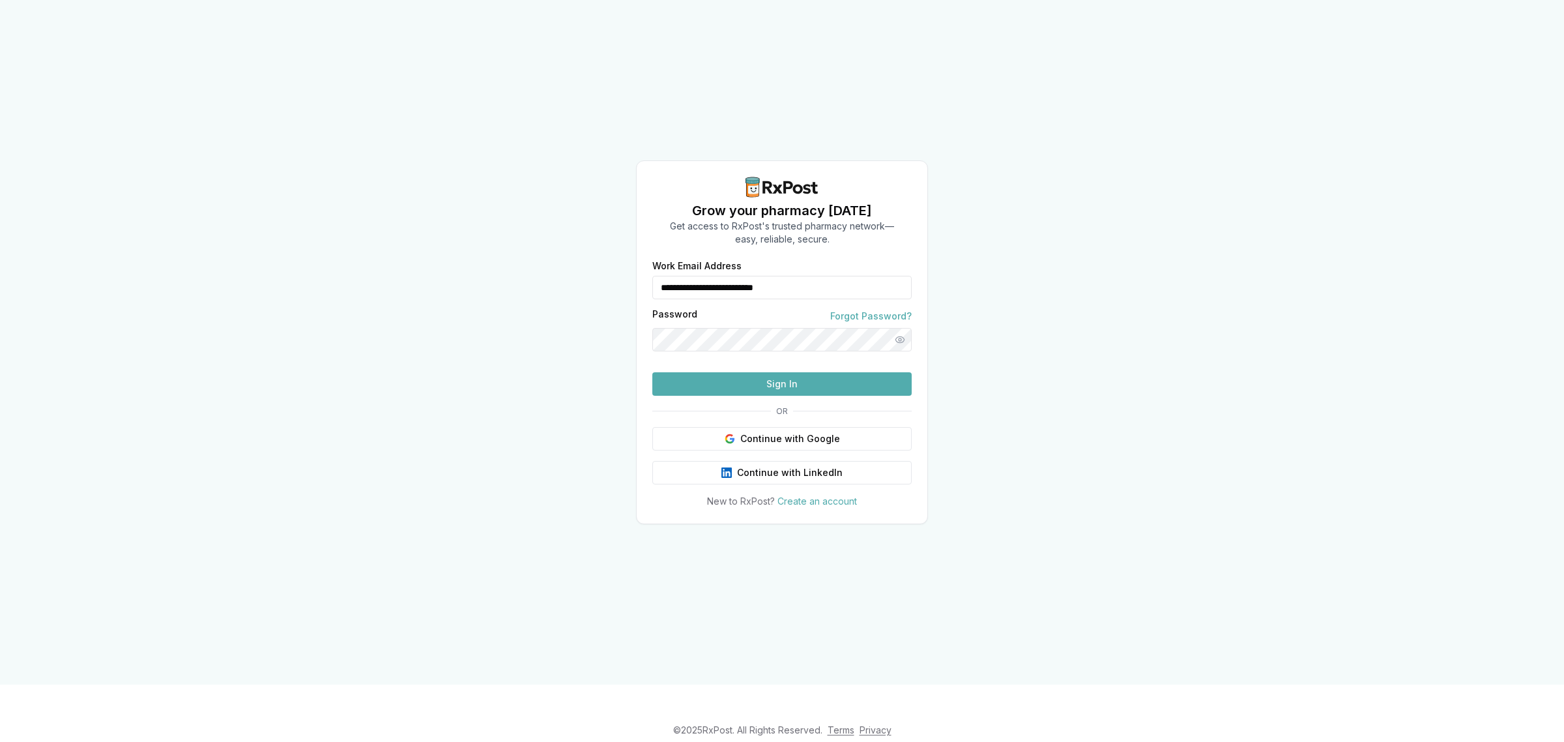
drag, startPoint x: 844, startPoint y: 258, endPoint x: 607, endPoint y: 275, distance: 237.1
click at [607, 275] on div "**********" at bounding box center [782, 342] width 1564 height 684
click at [764, 396] on button "Sign In" at bounding box center [781, 383] width 259 height 23
click at [786, 396] on button "Sign In" at bounding box center [781, 383] width 259 height 23
click at [796, 396] on button "Sign In" at bounding box center [781, 383] width 259 height 23
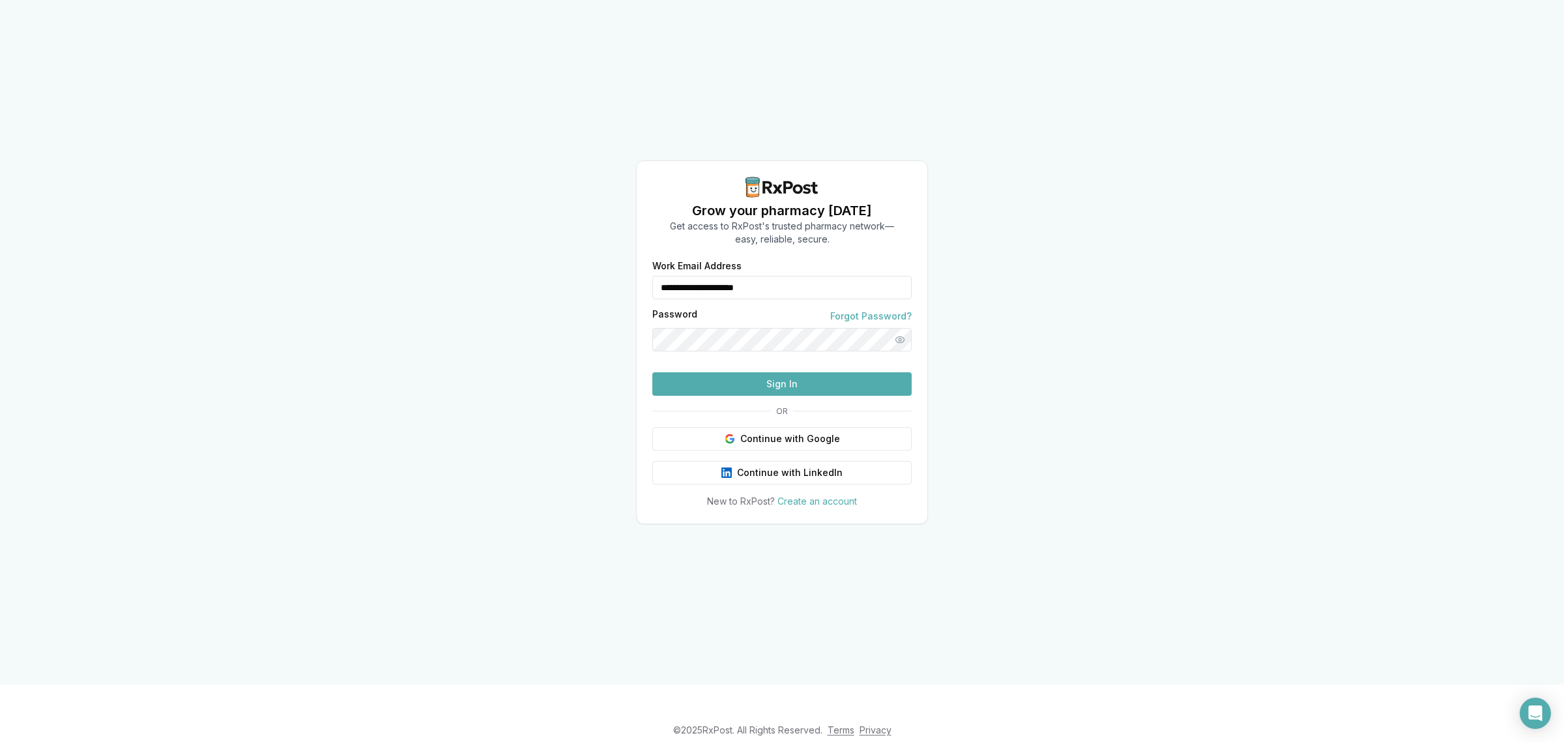
click at [775, 396] on button "Sign In" at bounding box center [781, 383] width 259 height 23
drag, startPoint x: 736, startPoint y: 263, endPoint x: 598, endPoint y: 268, distance: 138.9
click at [598, 268] on div "**********" at bounding box center [782, 342] width 1564 height 684
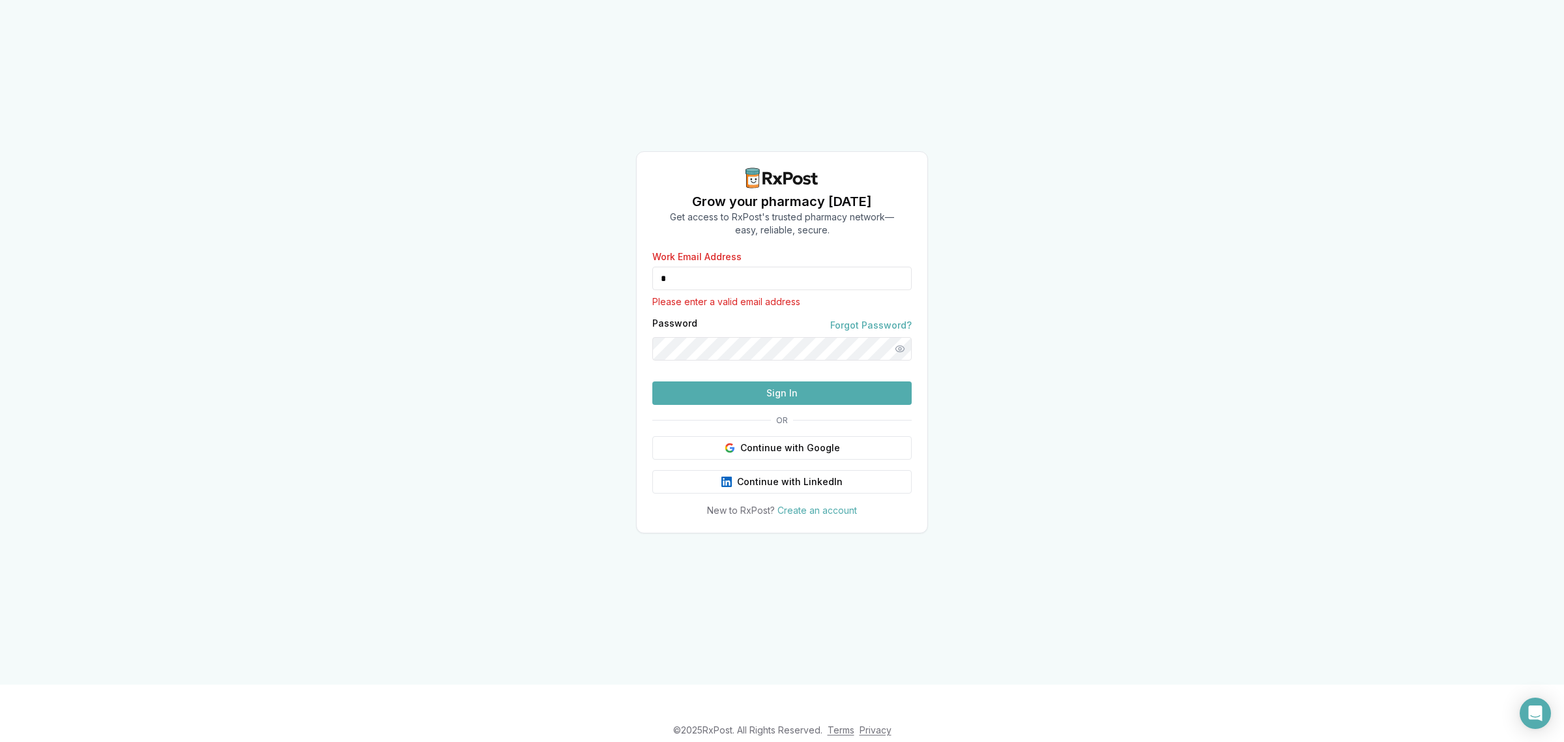
type input "**********"
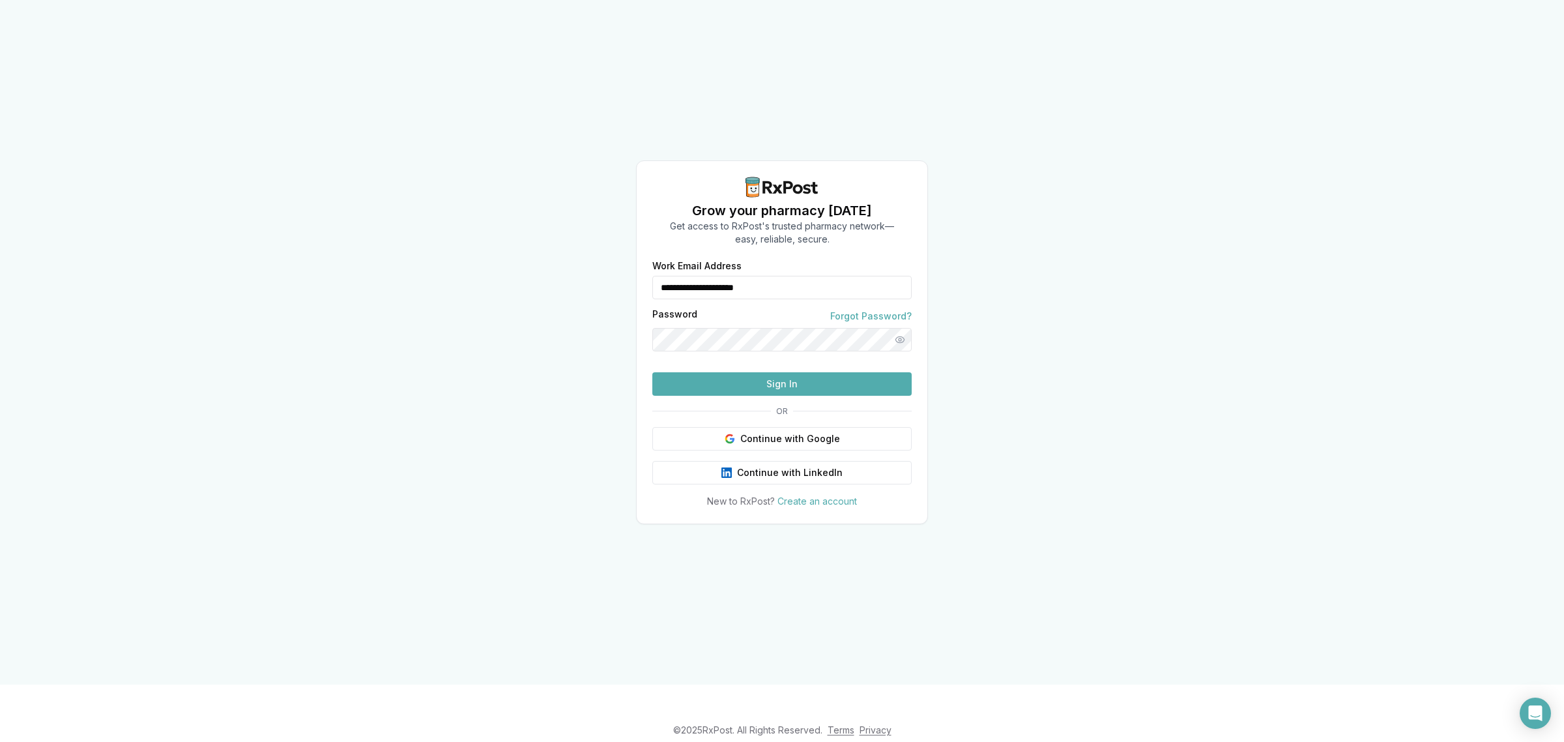
click at [810, 396] on button "Sign In" at bounding box center [781, 383] width 259 height 23
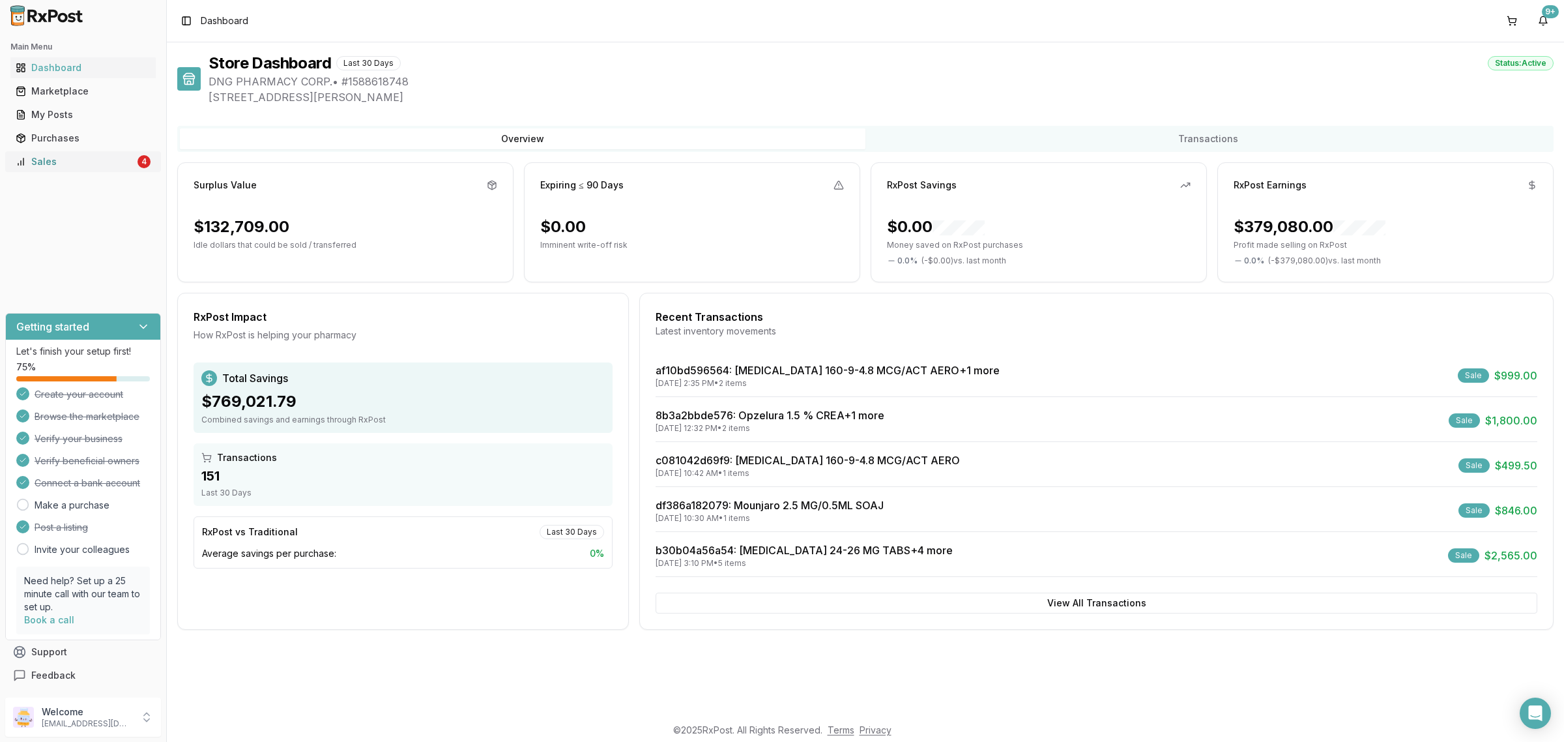
click at [121, 166] on div "Sales" at bounding box center [75, 161] width 119 height 13
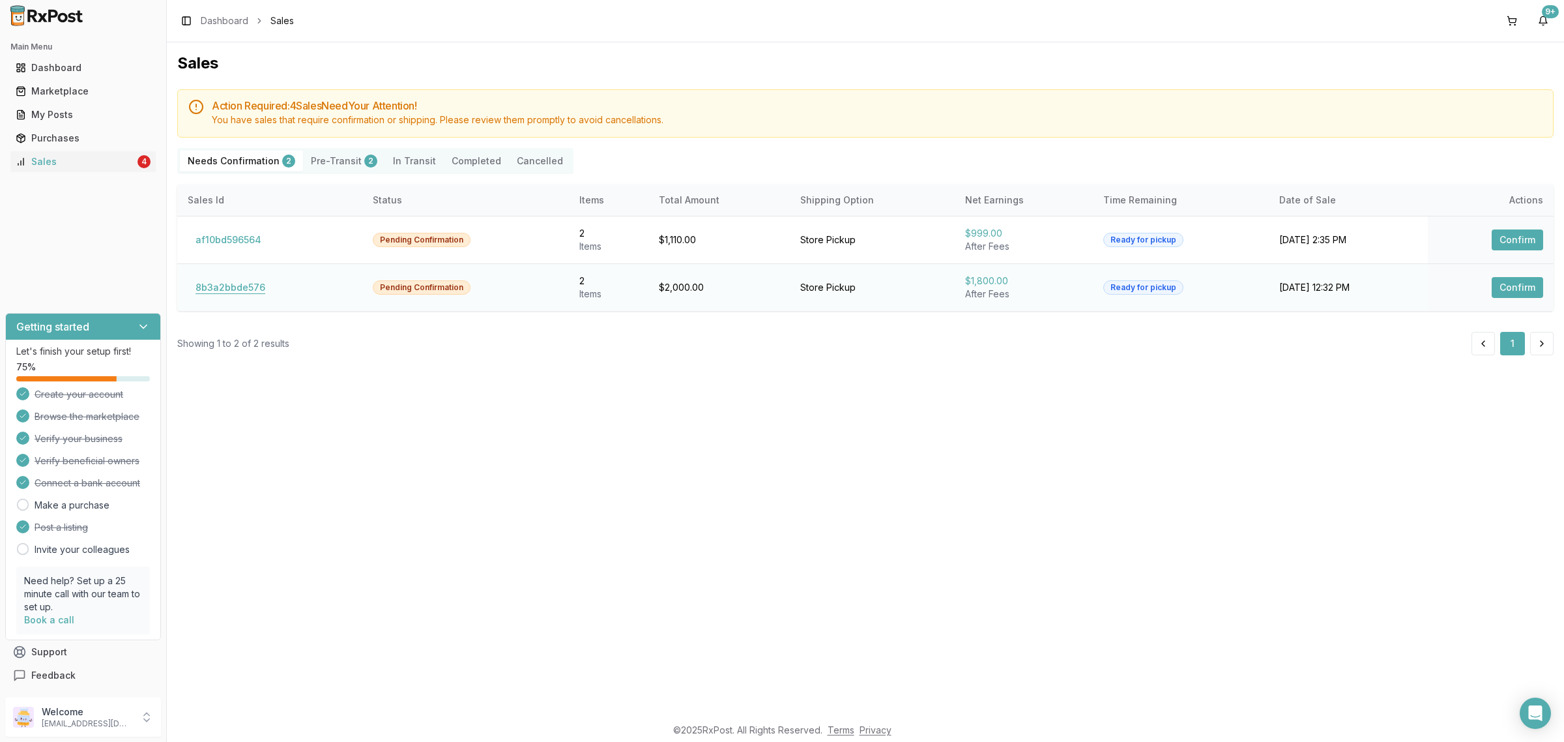
click at [238, 287] on button "8b3a2bbde576" at bounding box center [230, 287] width 85 height 21
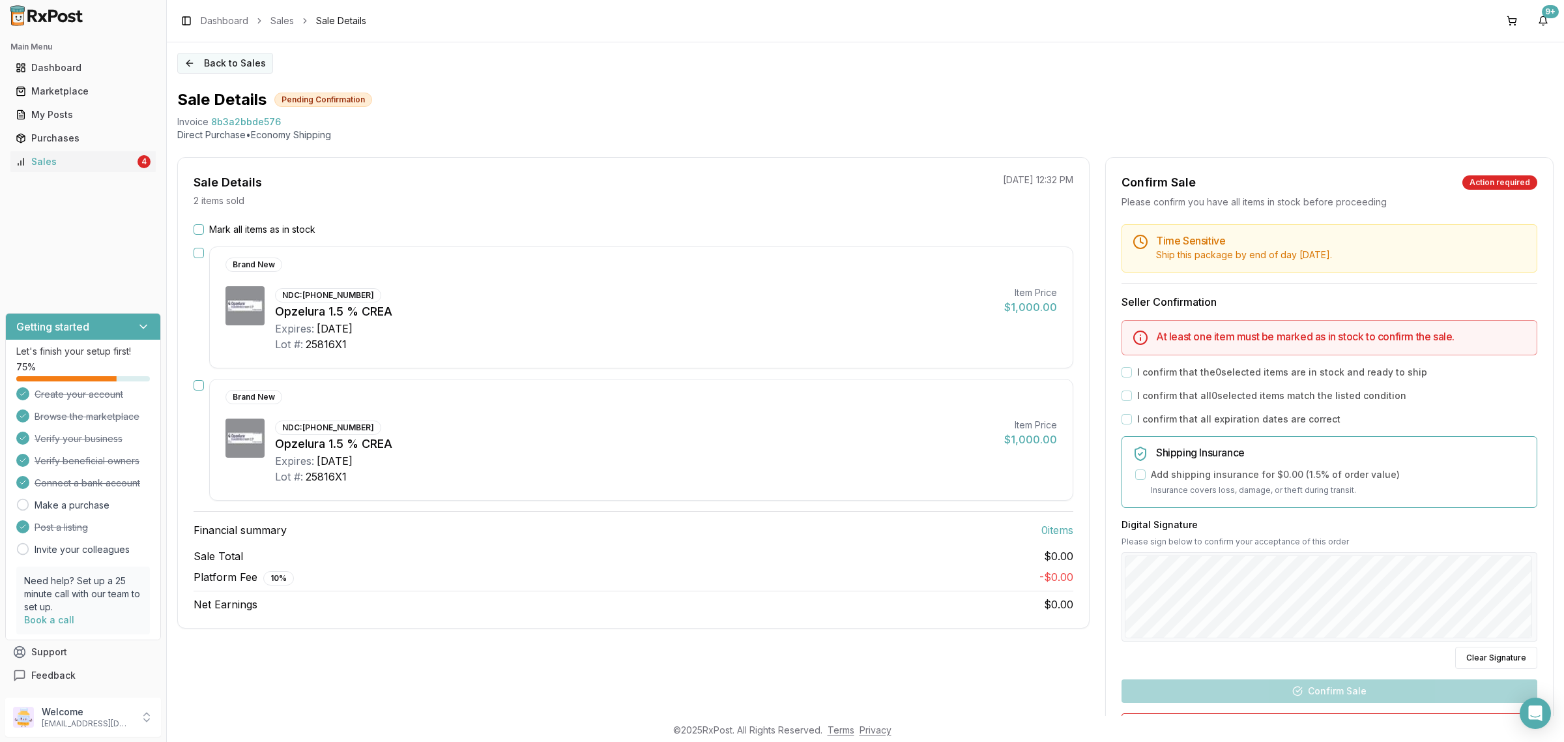
click at [248, 68] on button "Back to Sales" at bounding box center [225, 63] width 96 height 21
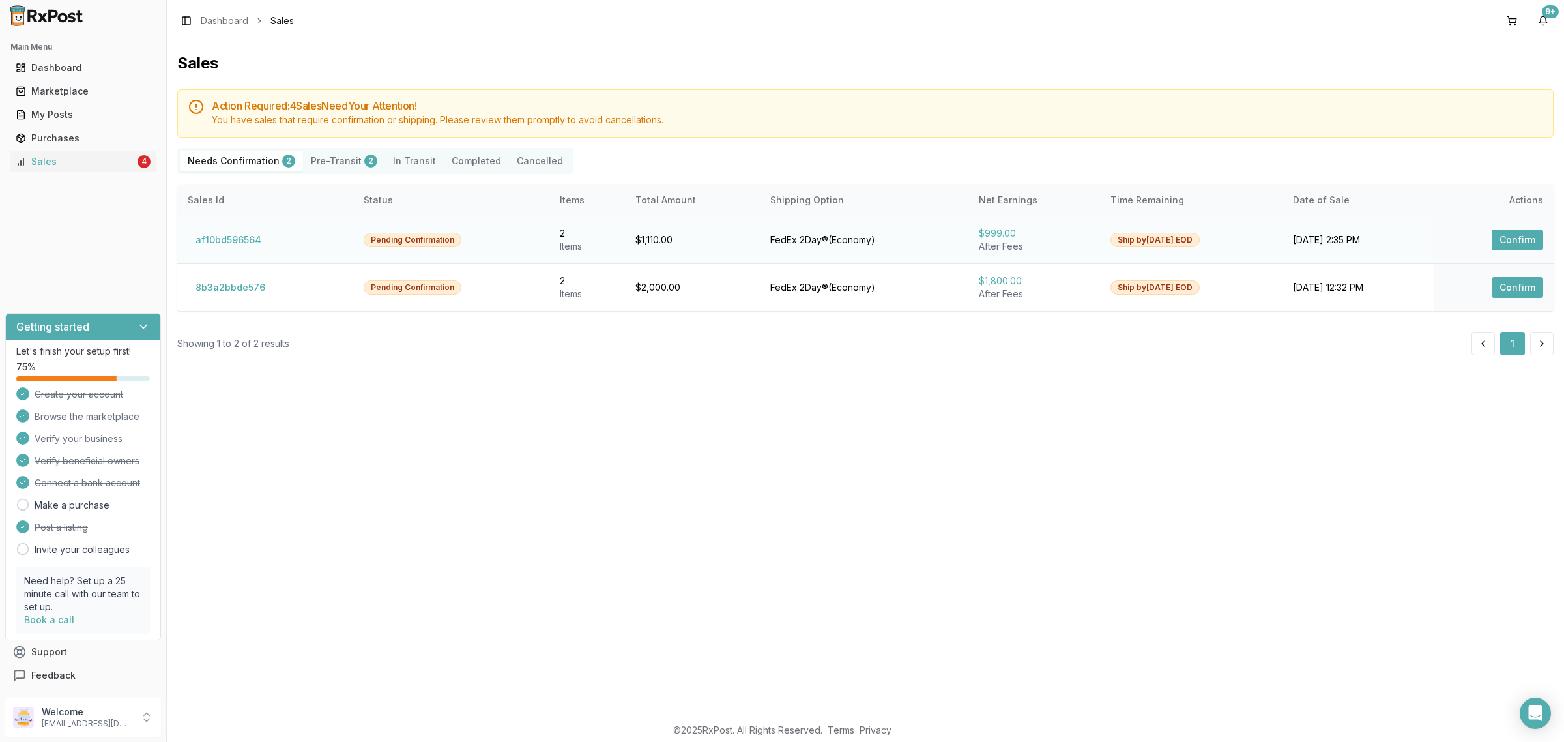
click at [242, 236] on button "af10bd596564" at bounding box center [228, 239] width 81 height 21
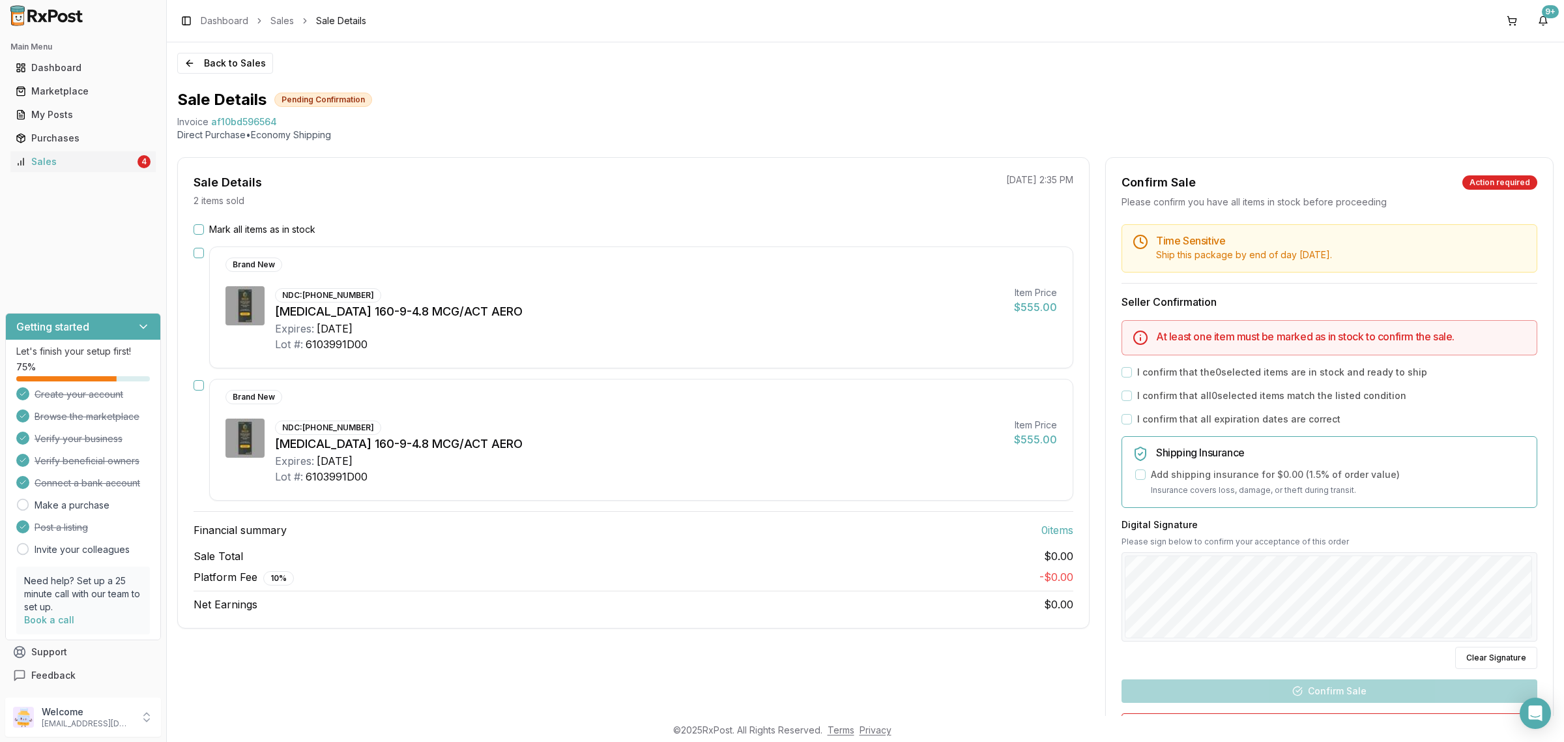
click at [669, 420] on div "NDC: 00310-4616-12 Breztri Aerosphere 160-9-4.8 MCG/ACT AERO Expires: 2027-12-3…" at bounding box center [639, 451] width 728 height 66
drag, startPoint x: 176, startPoint y: 119, endPoint x: 297, endPoint y: 115, distance: 121.3
click at [297, 115] on div "Back to Sales Sale Details Pending Confirmation Invoice af10bd596564 Direct Pur…" at bounding box center [865, 378] width 1397 height 673
copy div "Invoice af10bd596564"
click at [1538, 708] on icon "Open Intercom Messenger" at bounding box center [1534, 712] width 15 height 17
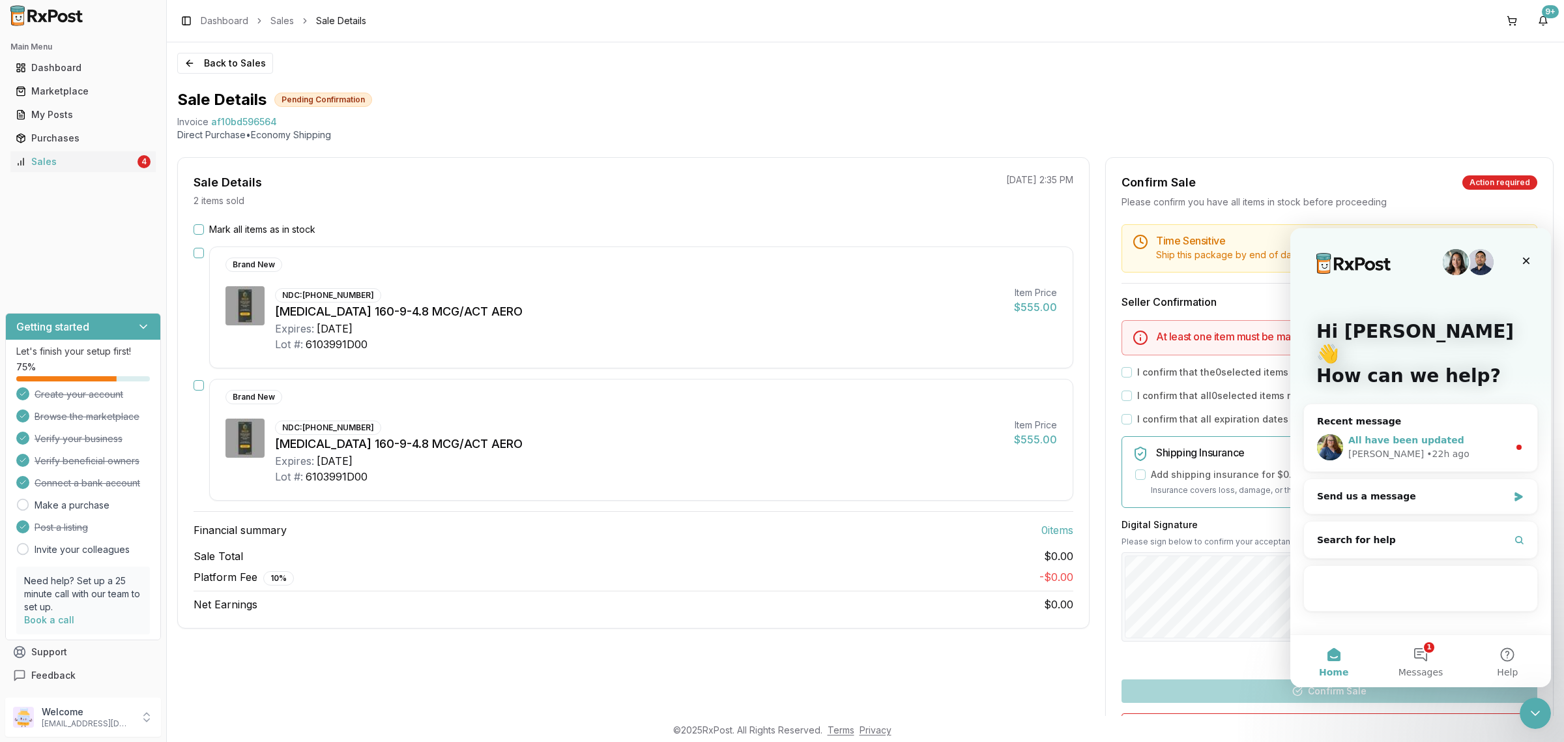
click at [1427, 447] on div "Bobbie • 22h ago" at bounding box center [1428, 454] width 160 height 14
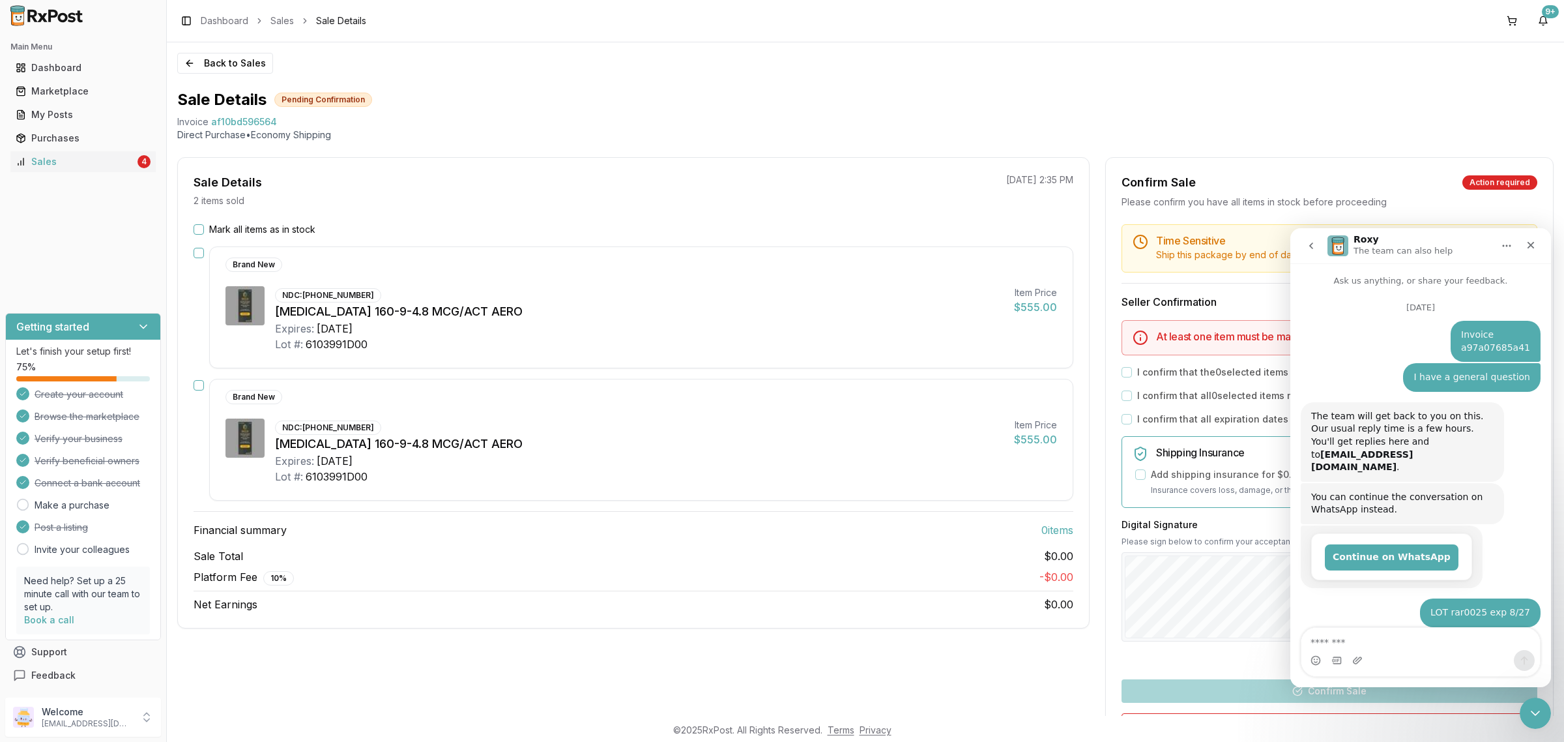
scroll to position [56, 0]
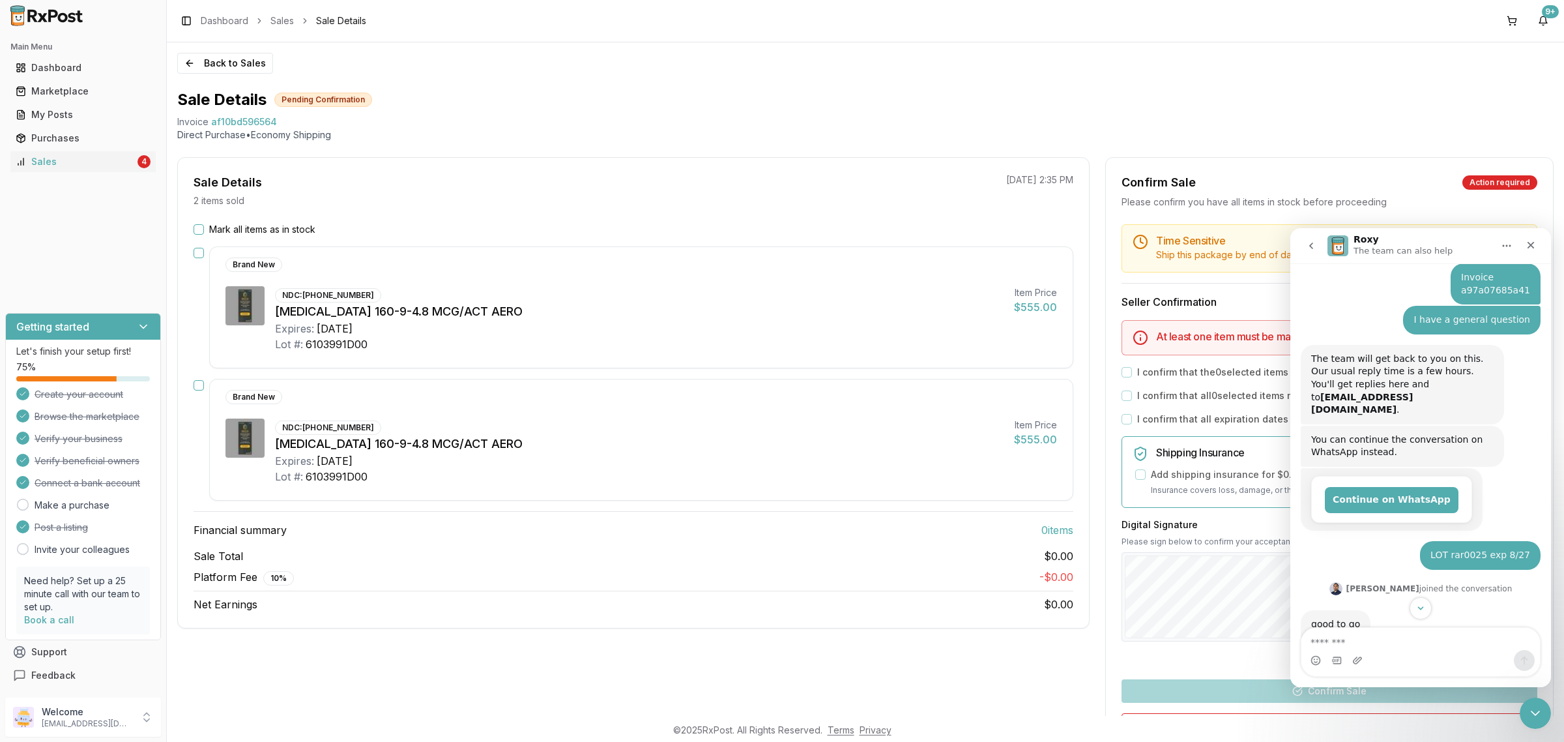
click at [1432, 642] on textarea "Message…" at bounding box center [1420, 638] width 238 height 22
type textarea "**********"
click at [1422, 589] on icon "Scroll to bottom" at bounding box center [1421, 595] width 12 height 12
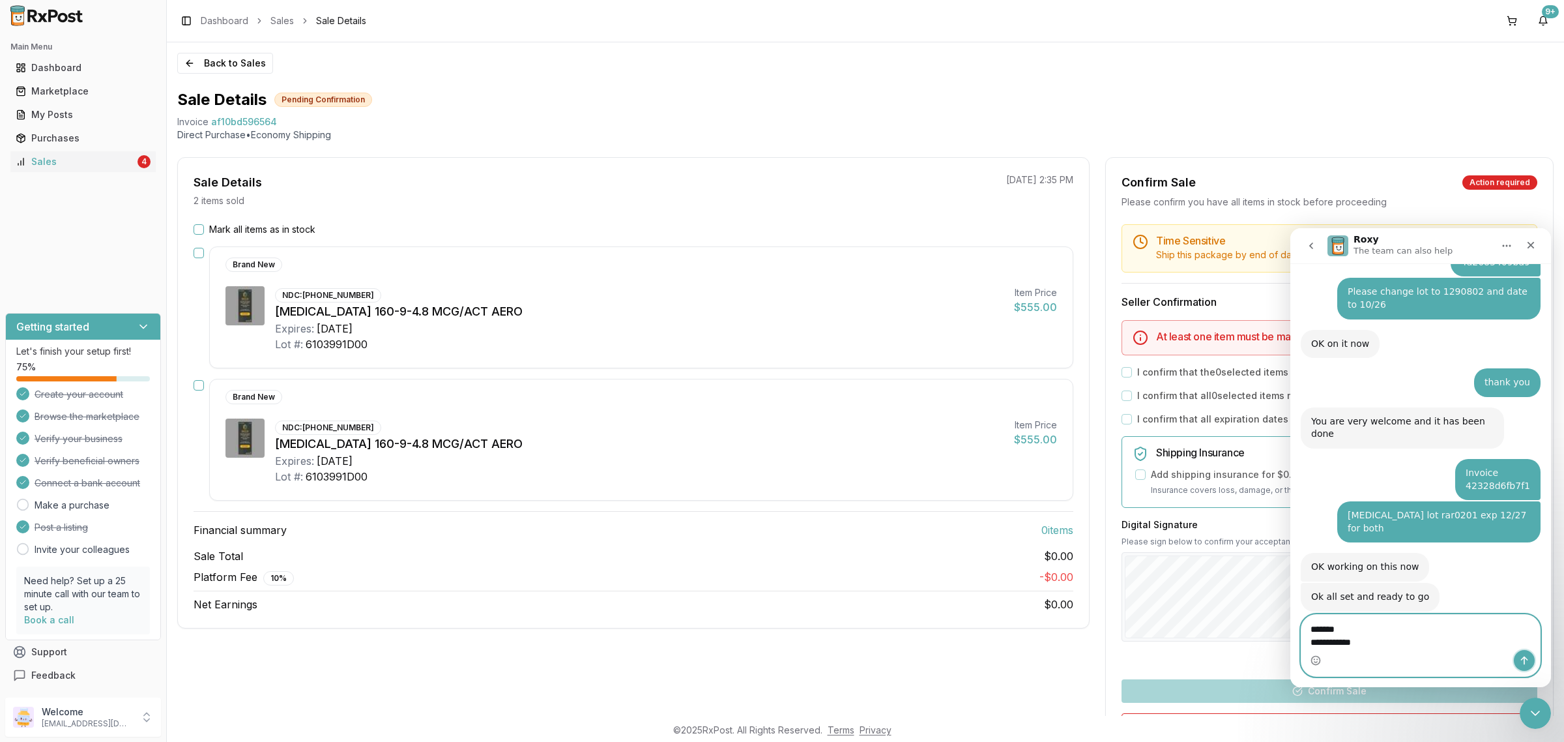
click at [1522, 656] on icon "Send a message…" at bounding box center [1524, 660] width 10 height 10
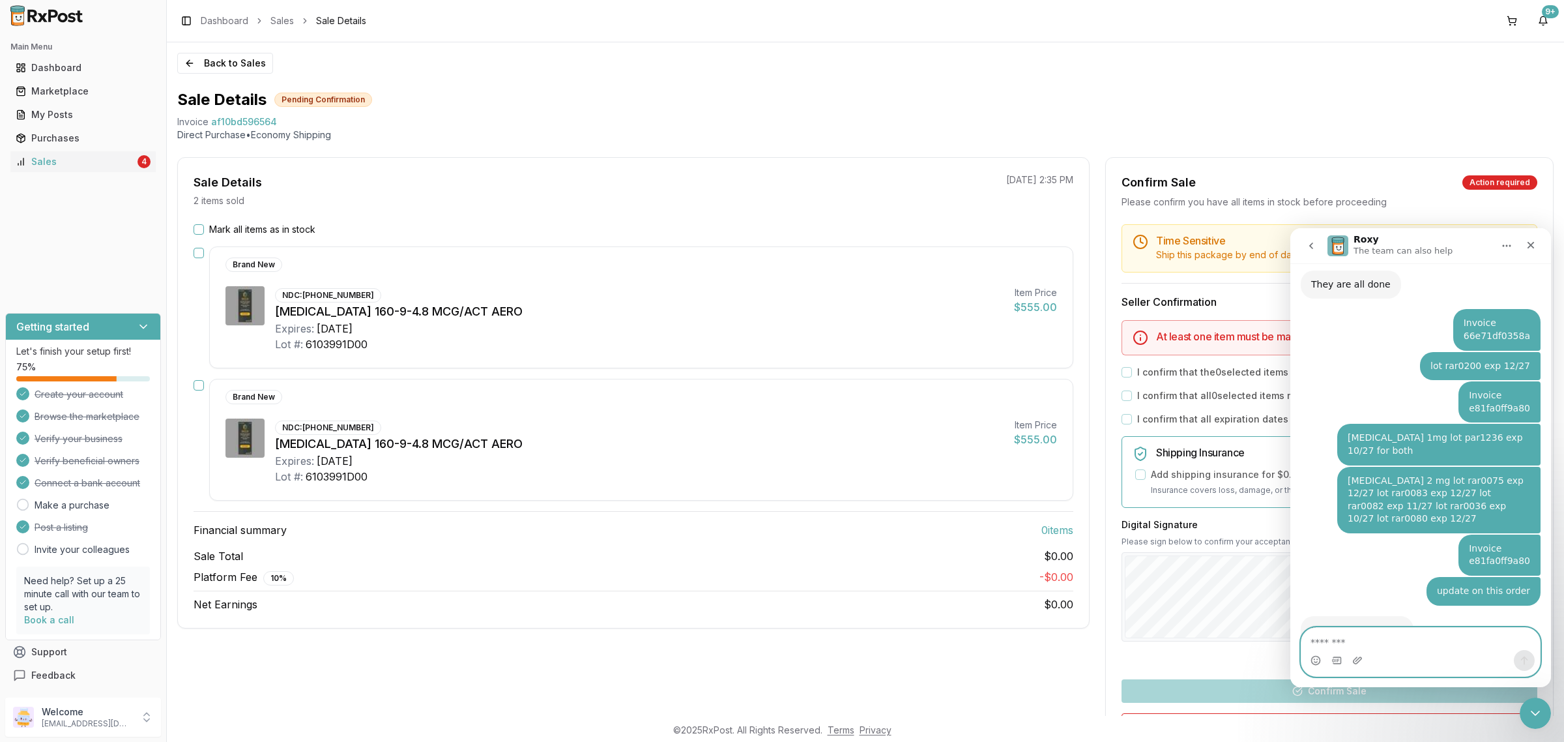
scroll to position [4517, 0]
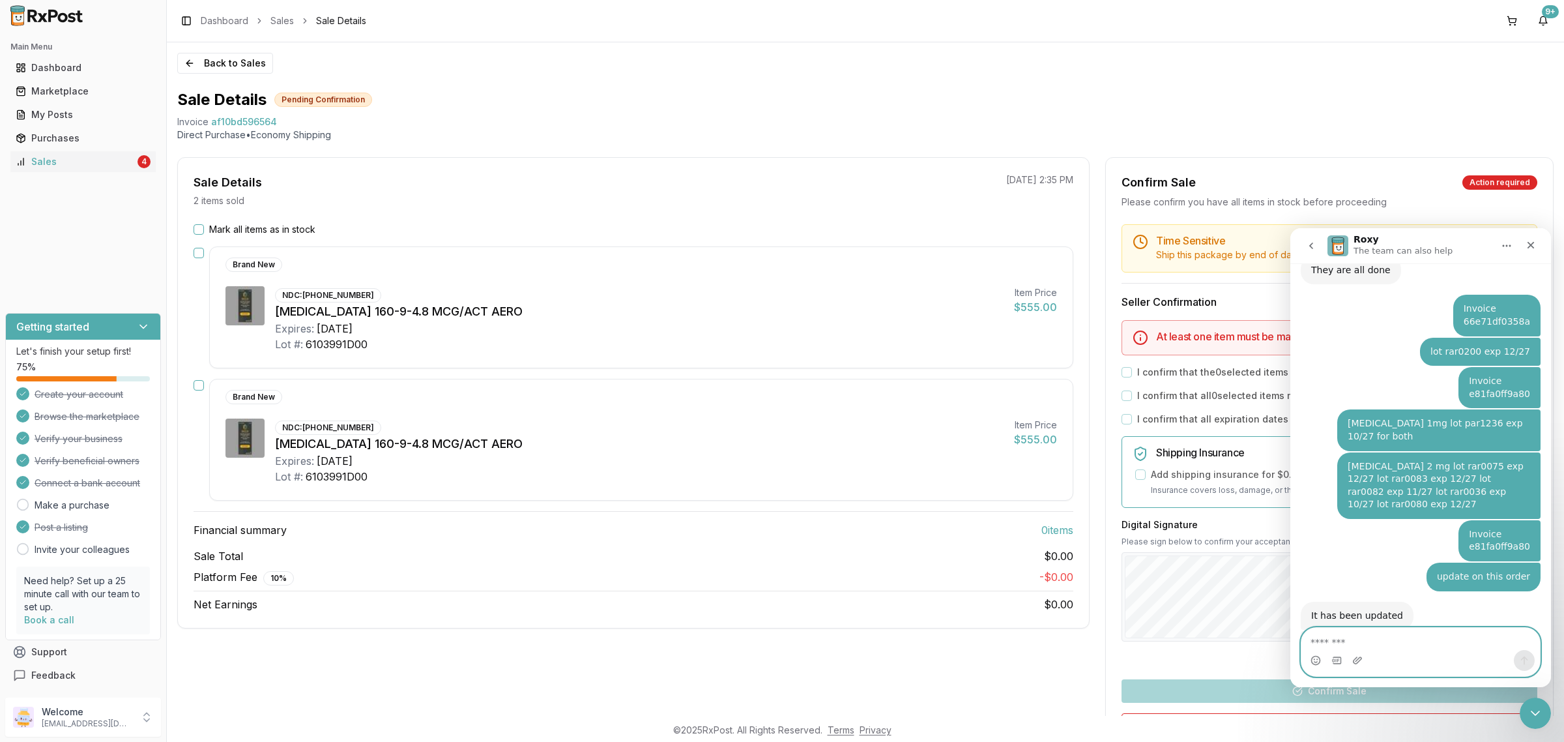
click at [1462, 637] on textarea "Message…" at bounding box center [1420, 638] width 238 height 22
type textarea "**********"
drag, startPoint x: 1458, startPoint y: 620, endPoint x: 1445, endPoint y: 652, distance: 34.7
click at [1445, 652] on div "Ask us anything, or share your feedback. September 10 Invoice a97a07685a41 Dani…" at bounding box center [1420, 475] width 261 height 424
drag, startPoint x: 1463, startPoint y: 646, endPoint x: 1480, endPoint y: 650, distance: 17.4
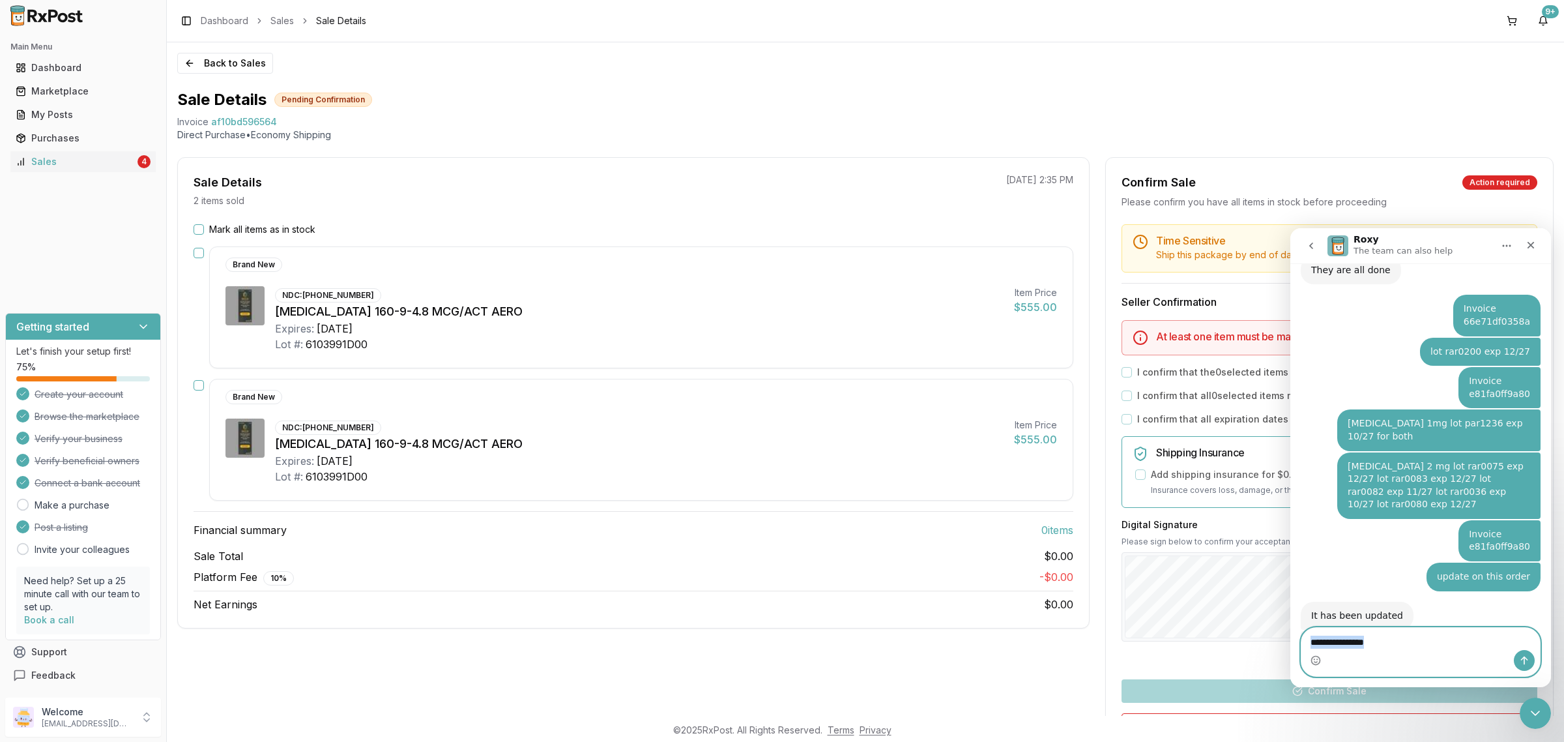
click at [1463, 646] on textarea "**********" at bounding box center [1420, 638] width 238 height 22
click at [1519, 661] on icon "Send a message…" at bounding box center [1524, 660] width 10 height 10
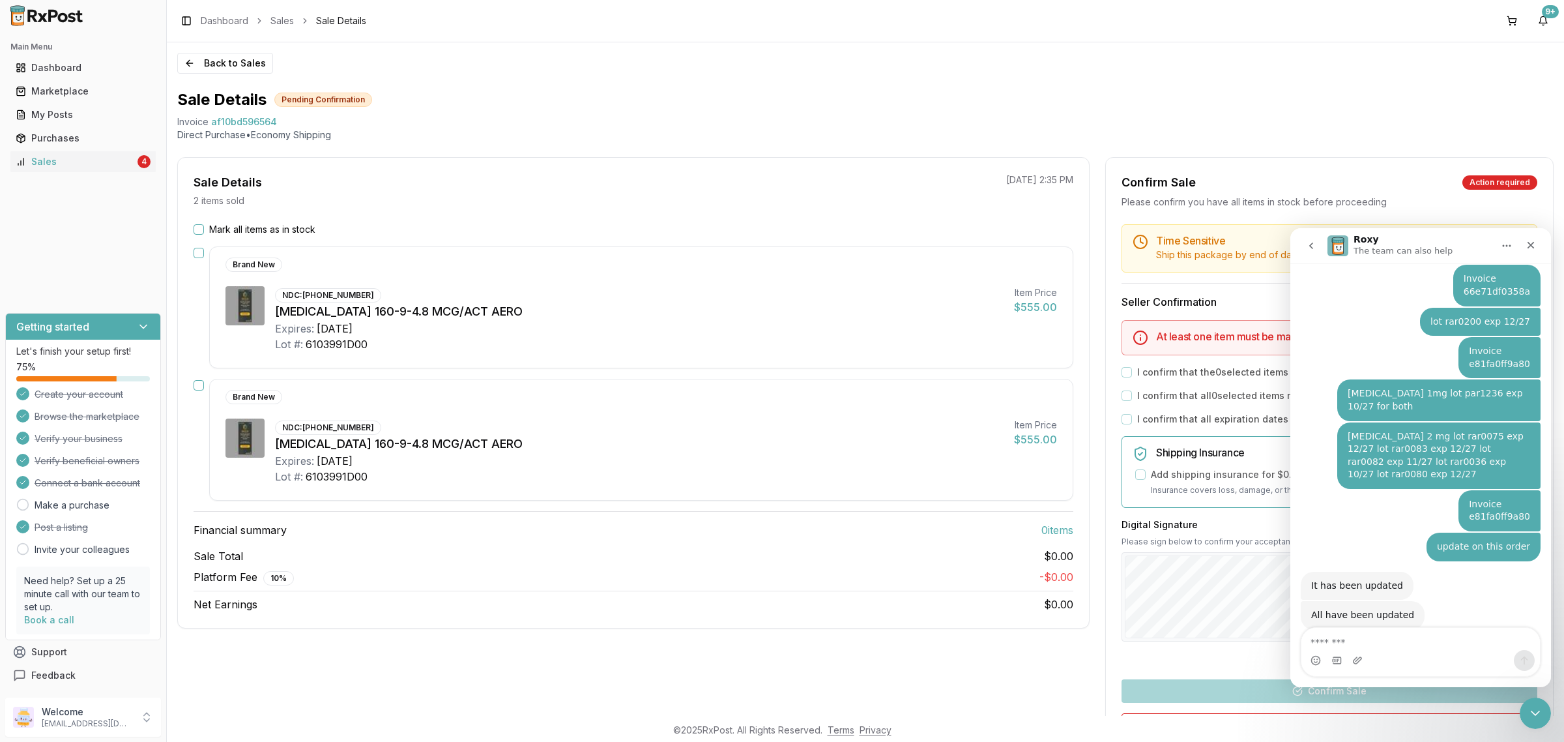
drag, startPoint x: 1487, startPoint y: 592, endPoint x: 1463, endPoint y: 598, distance: 24.7
click at [1483, 721] on div "6103927B00 09/27" at bounding box center [1486, 727] width 88 height 13
drag, startPoint x: 1445, startPoint y: 598, endPoint x: 1545, endPoint y: 601, distance: 99.7
click at [1545, 601] on div "Ask us anything, or share your feedback. September 10 Invoice a97a07685a41 Dani…" at bounding box center [1420, 451] width 261 height 377
copy div "6103927B00 09/27"
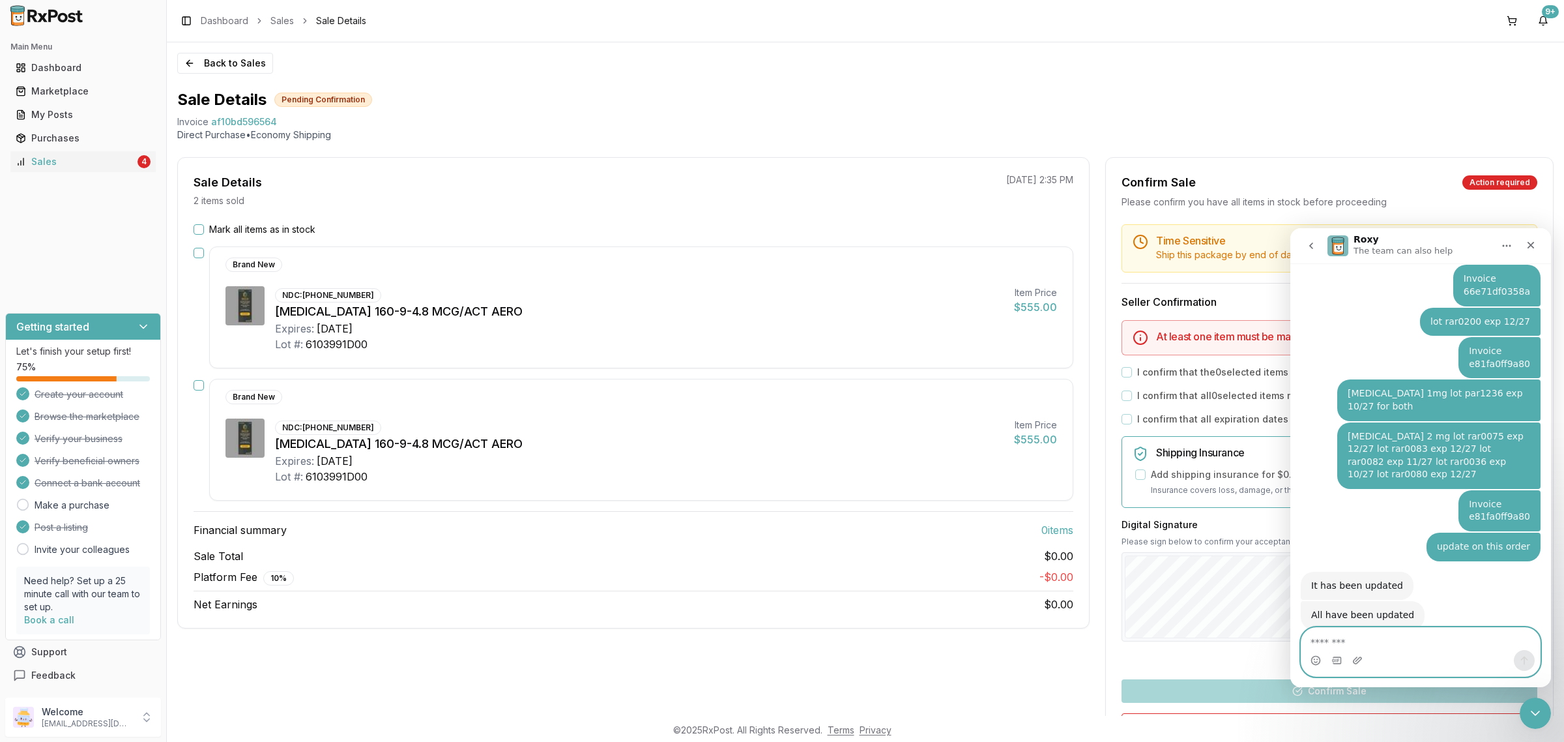
click at [1347, 641] on textarea "Message…" at bounding box center [1420, 638] width 238 height 22
paste textarea "**********"
type textarea "**********"
click at [1521, 661] on icon "Send a message…" at bounding box center [1524, 660] width 10 height 10
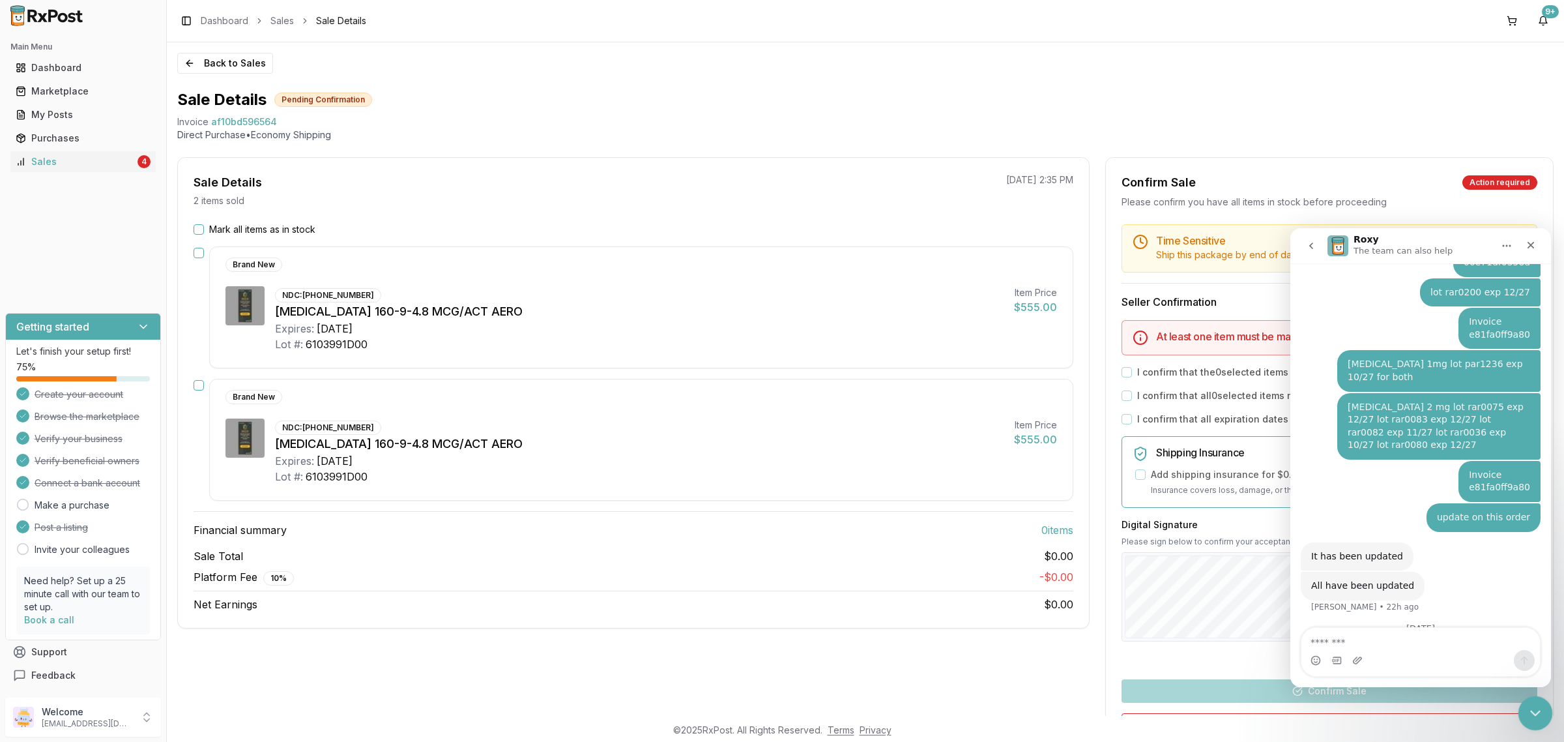
drag, startPoint x: 1533, startPoint y: 708, endPoint x: 1524, endPoint y: 700, distance: 11.5
click at [1531, 707] on icon "Close Intercom Messenger" at bounding box center [1533, 711] width 16 height 16
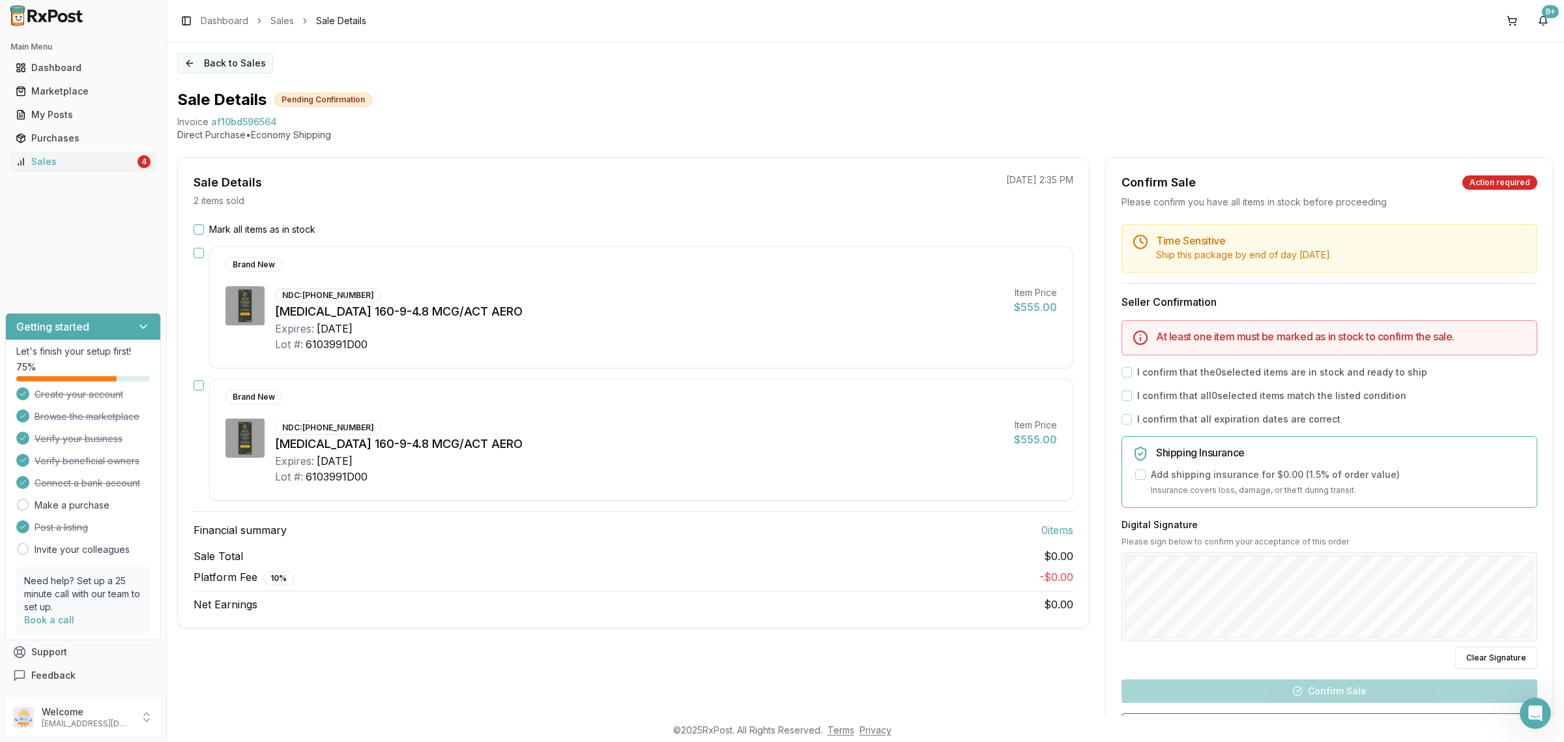
click at [238, 63] on button "Back to Sales" at bounding box center [225, 63] width 96 height 21
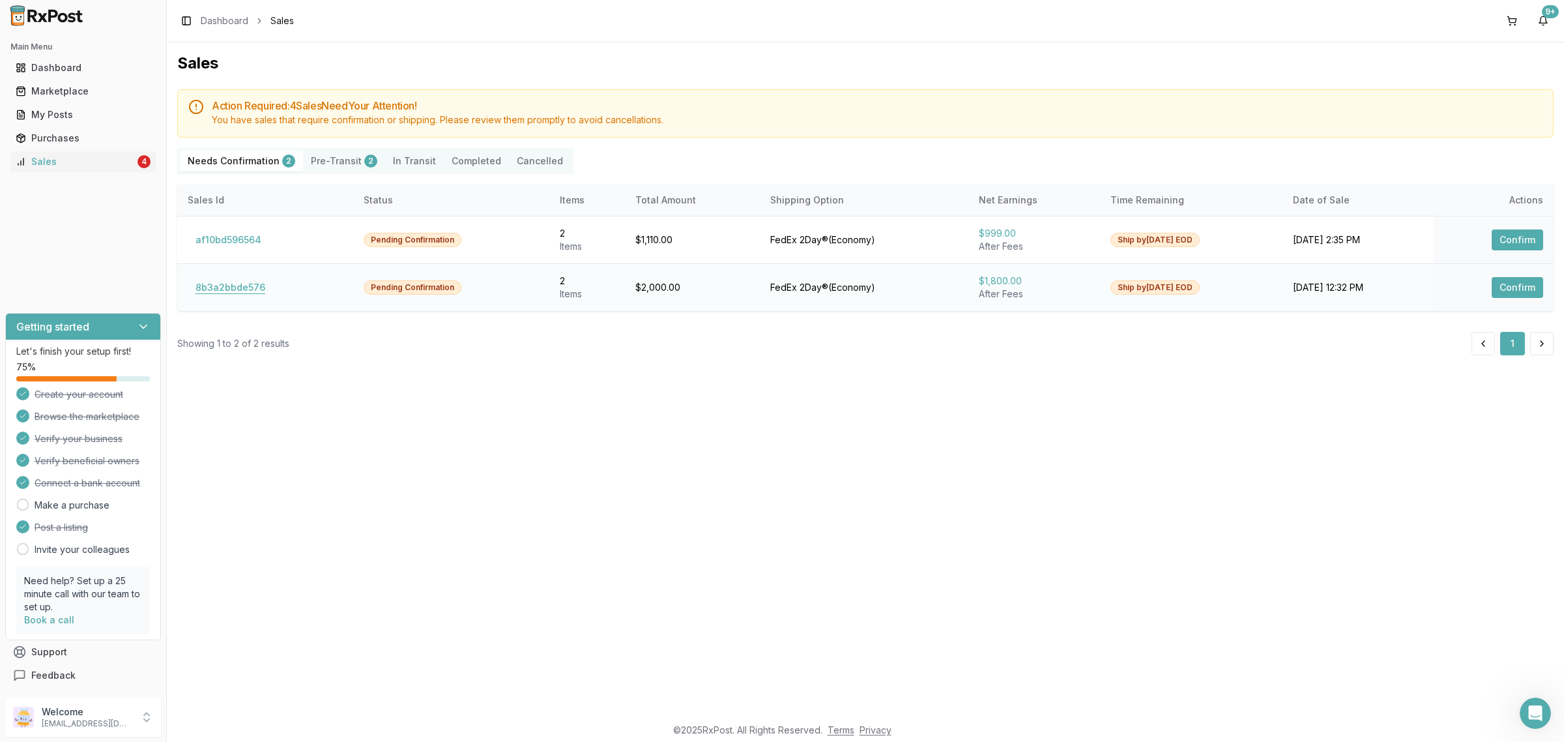
click at [238, 293] on button "8b3a2bbde576" at bounding box center [230, 287] width 85 height 21
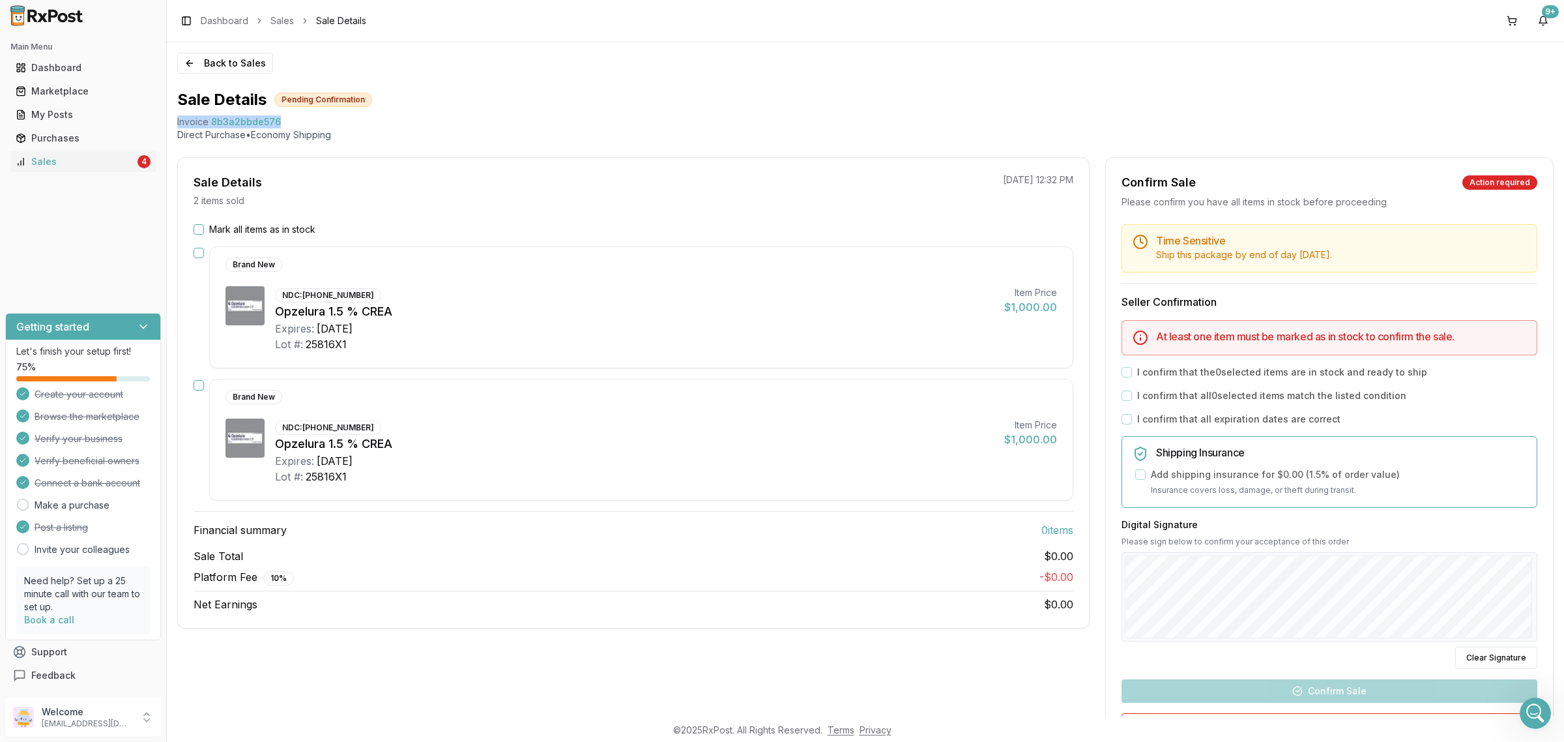
drag, startPoint x: 171, startPoint y: 124, endPoint x: 295, endPoint y: 124, distance: 123.8
click at [295, 124] on div "Back to Sales Sale Details Pending Confirmation Invoice 8b3a2bbde576 Direct Pur…" at bounding box center [865, 378] width 1397 height 673
copy div "Invoice 8b3a2bbde576"
click at [1532, 713] on icon "Open Intercom Messenger" at bounding box center [1534, 711] width 22 height 22
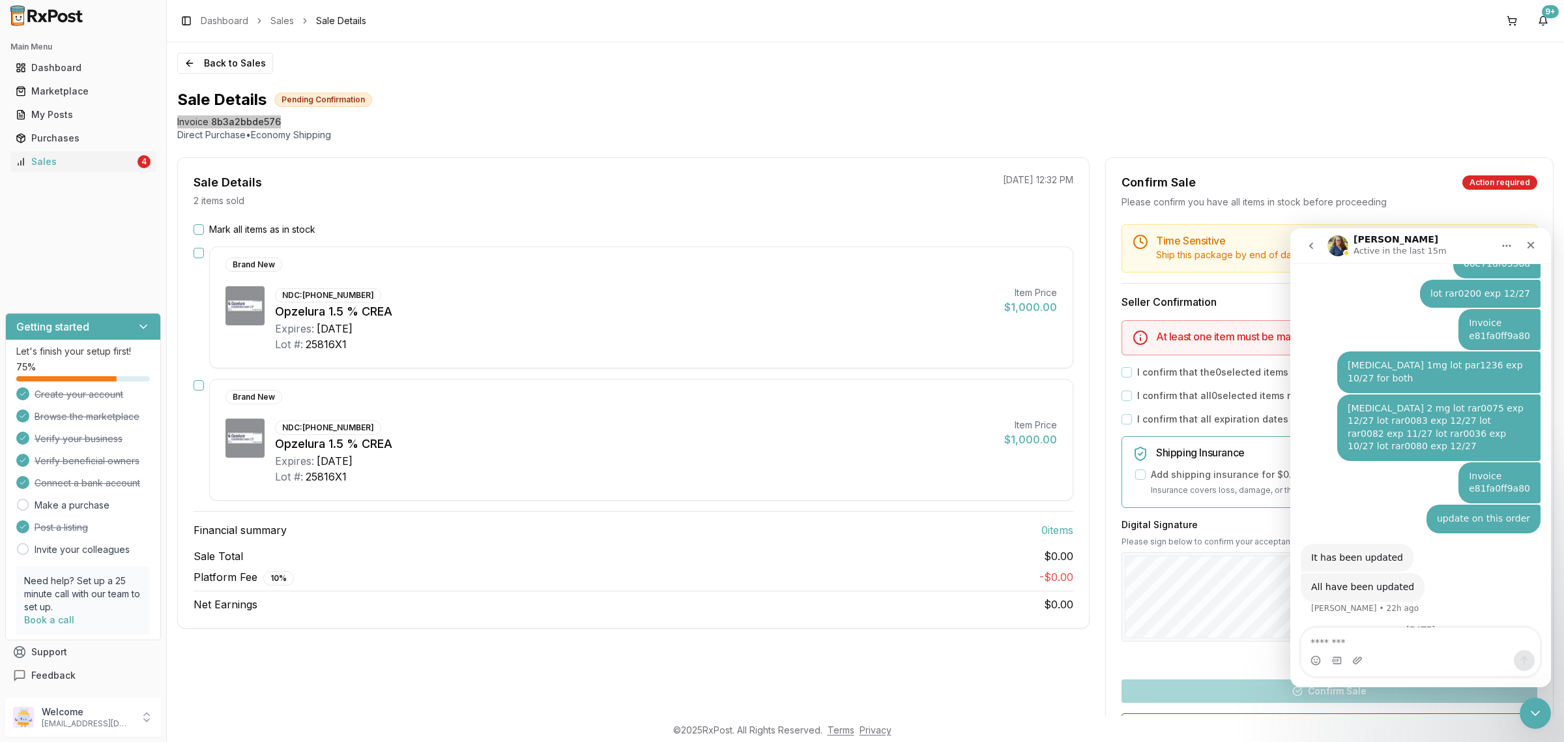
type textarea "**********"
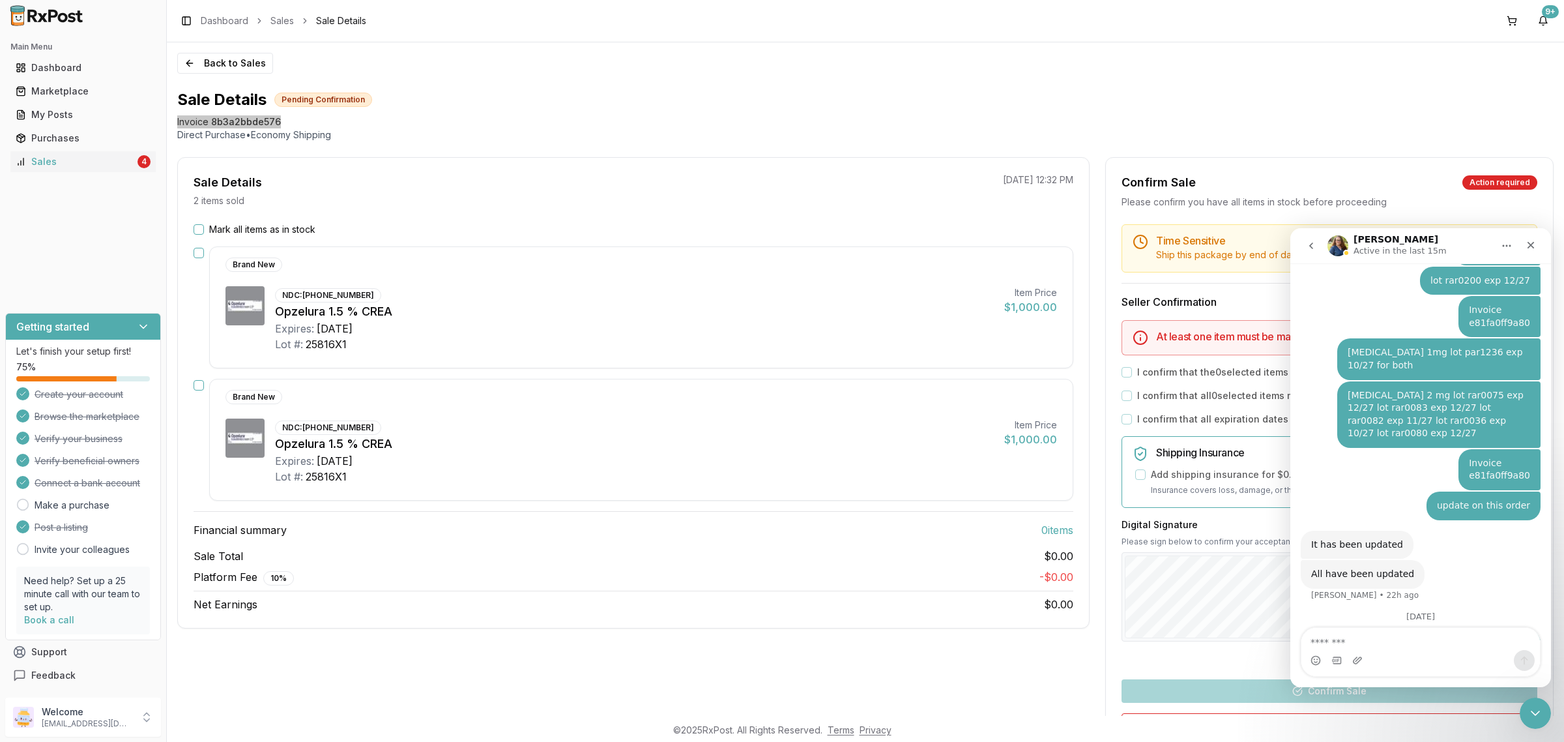
scroll to position [4618, 0]
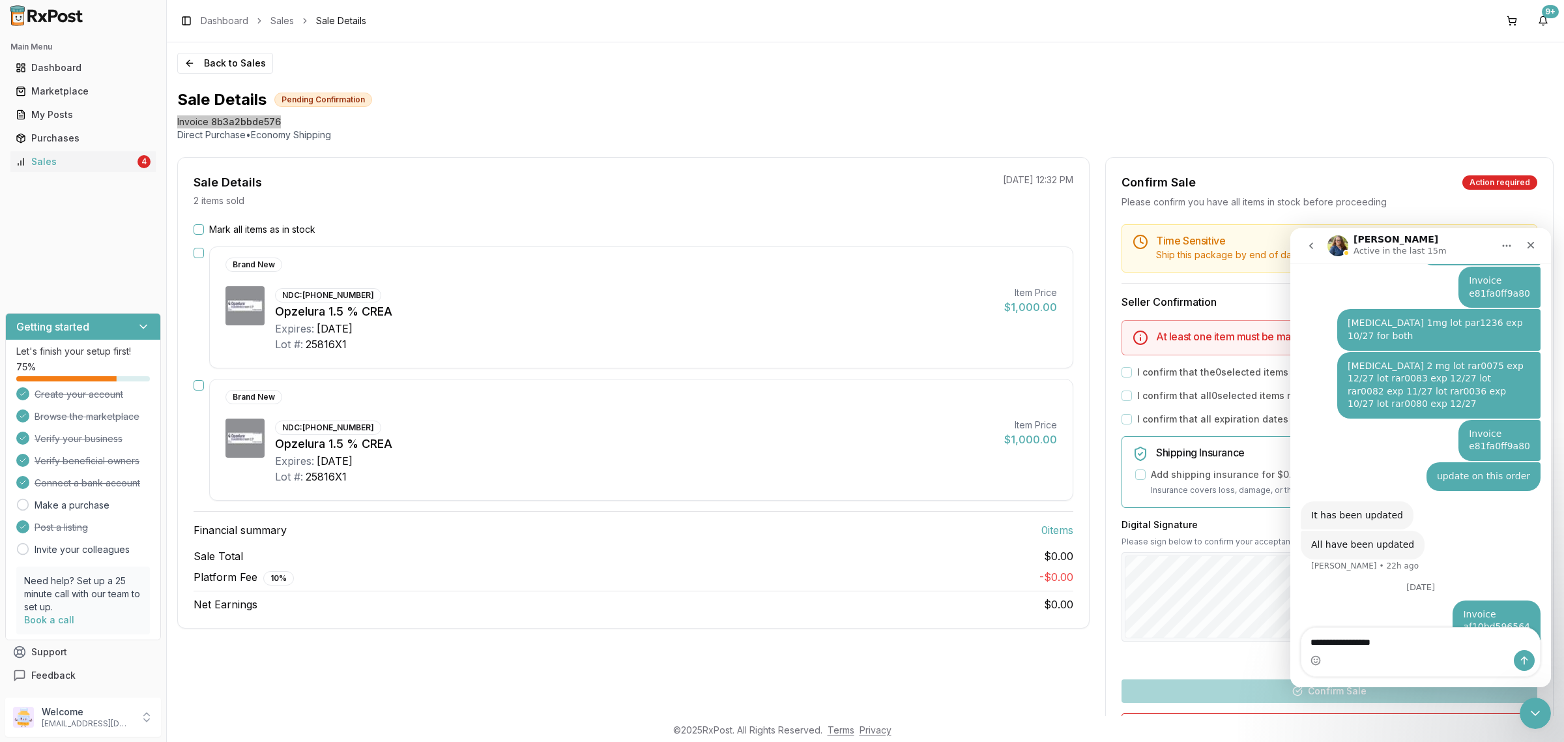
type textarea "**********"
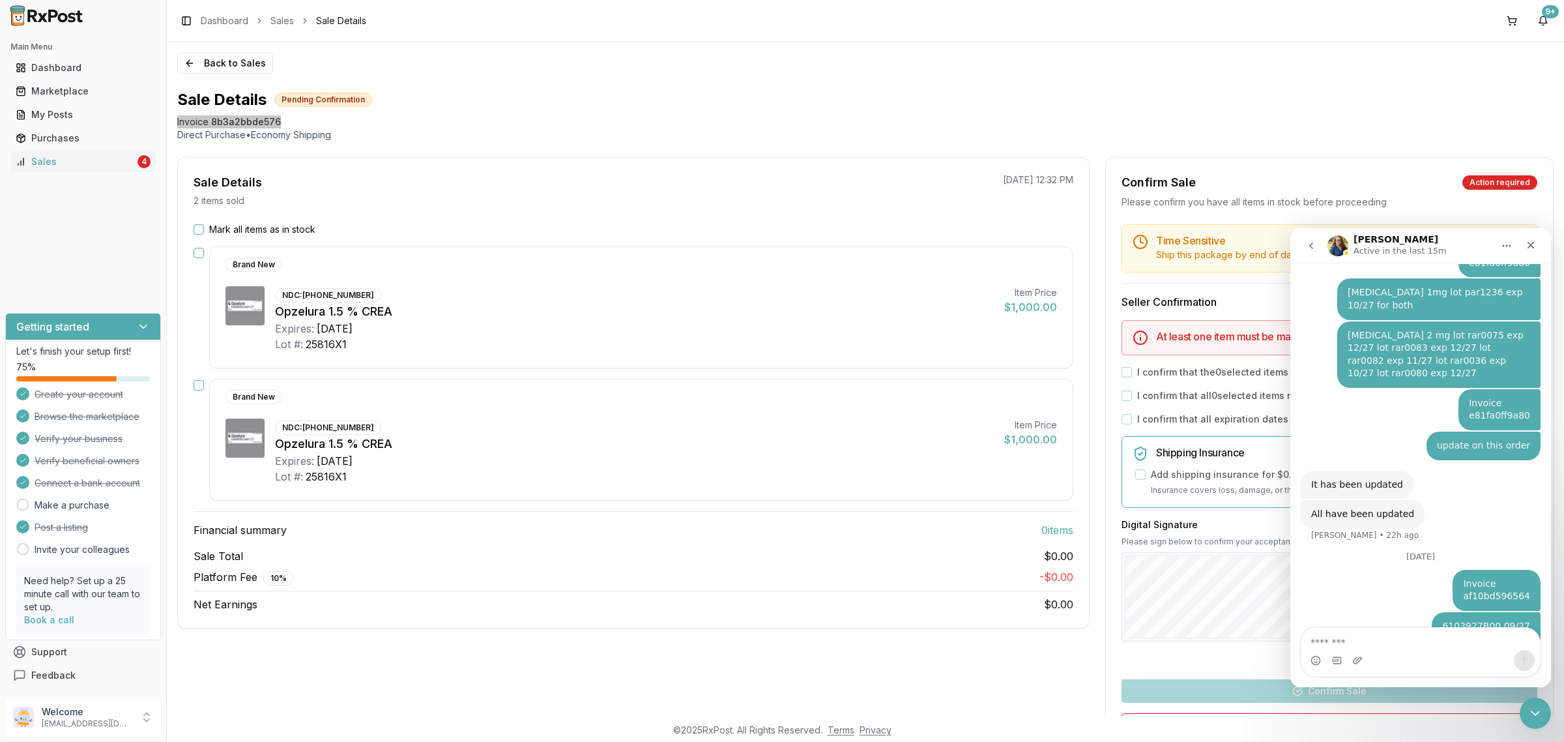
drag, startPoint x: 1525, startPoint y: 600, endPoint x: 1432, endPoint y: 602, distance: 93.2
click at [1445, 713] on div "25785x1 nov 30 2026 Daniel • Just now" at bounding box center [1492, 727] width 95 height 29
copy div "25785x1 nov 30 2026"
click at [1372, 650] on div "Intercom messenger" at bounding box center [1420, 660] width 238 height 21
click at [1370, 642] on textarea "Message…" at bounding box center [1420, 638] width 238 height 22
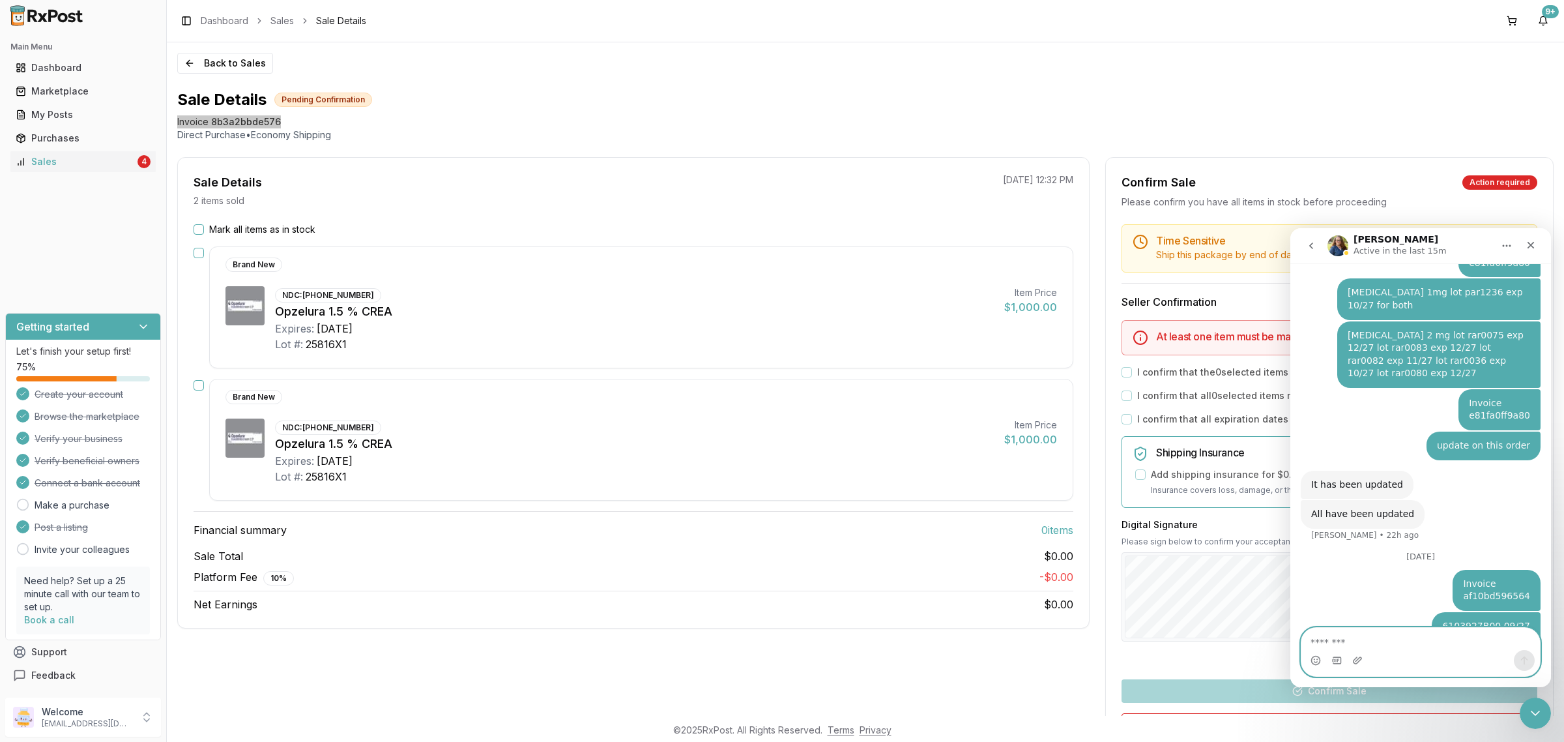
paste textarea "**********"
type textarea "**********"
click at [1525, 661] on icon "Send a message…" at bounding box center [1524, 660] width 10 height 10
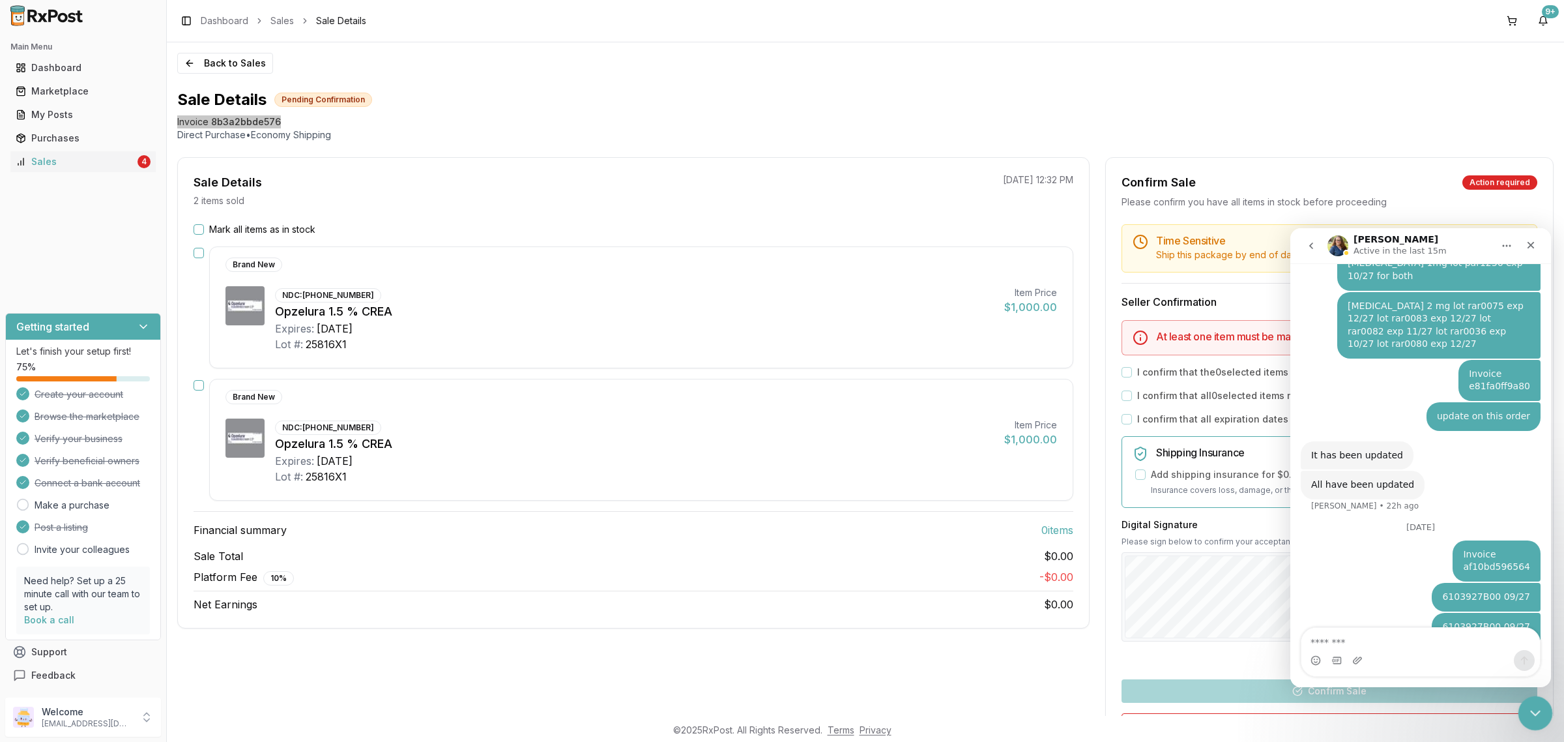
click at [1532, 704] on icon "Close Intercom Messenger" at bounding box center [1533, 711] width 16 height 16
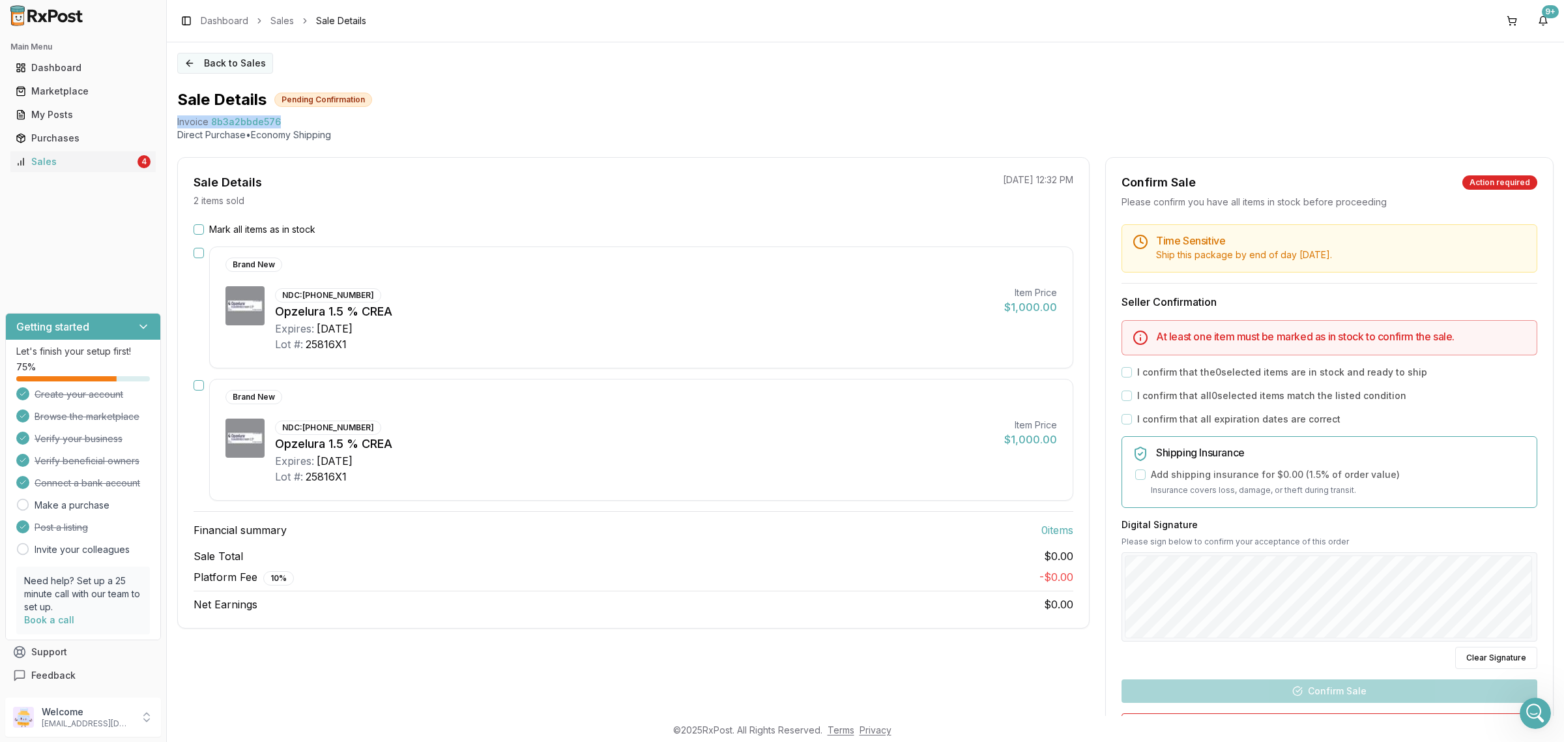
click at [242, 59] on button "Back to Sales" at bounding box center [225, 63] width 96 height 21
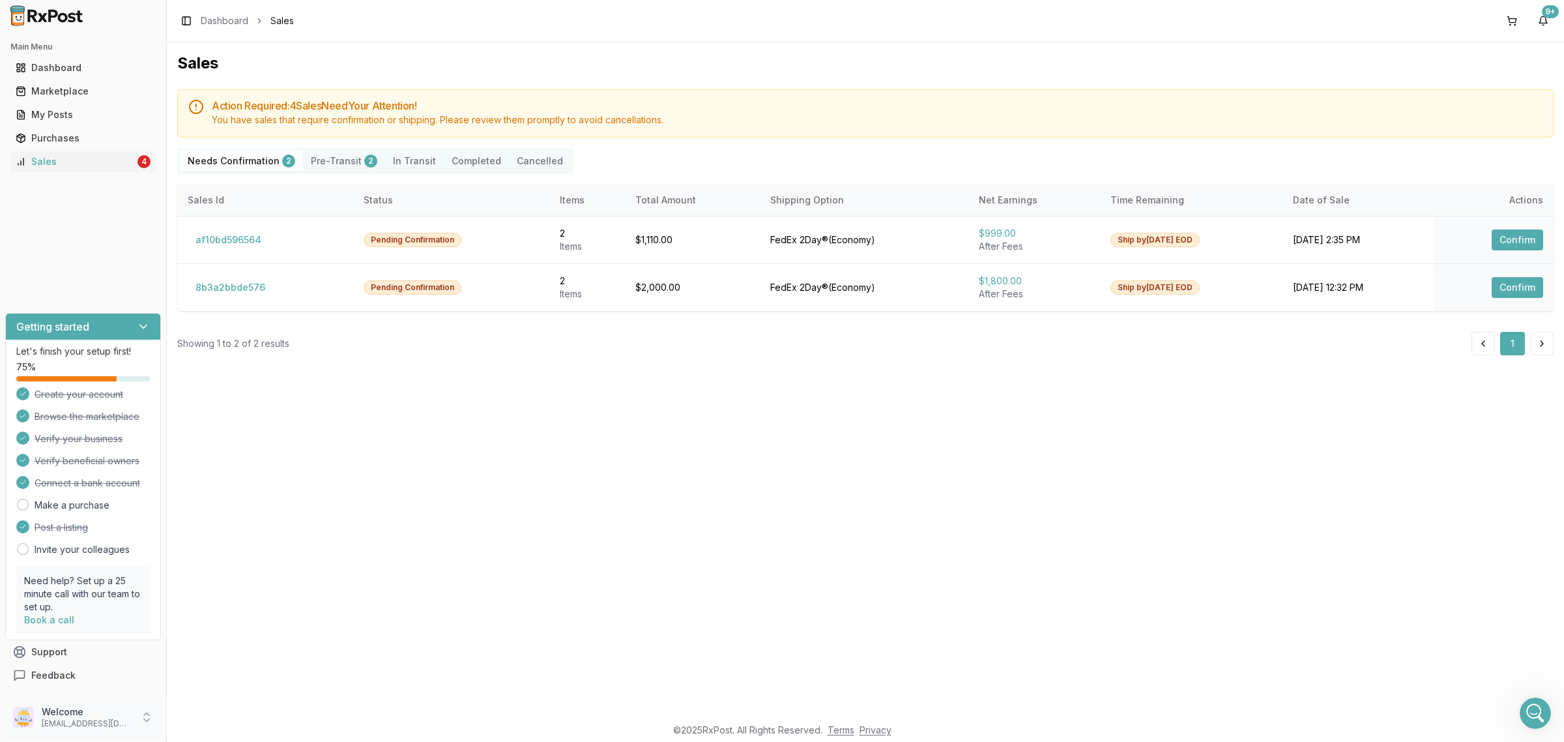
click at [121, 701] on div "Welcome dngpharmacy2@gmail.com" at bounding box center [83, 716] width 156 height 39
click at [209, 721] on span "Sign Out" at bounding box center [237, 719] width 124 height 13
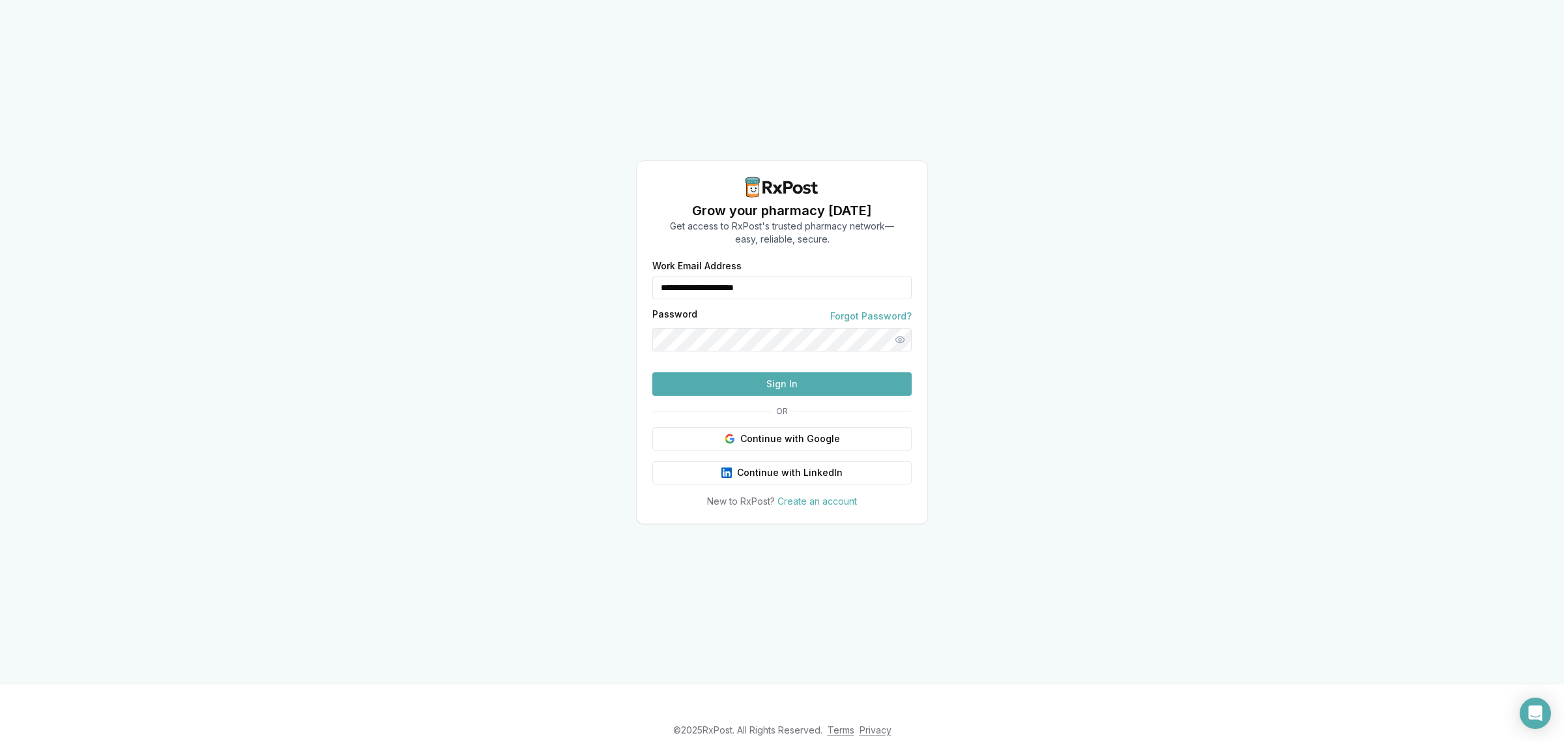
drag, startPoint x: 799, startPoint y: 261, endPoint x: 618, endPoint y: 268, distance: 181.3
click at [618, 268] on div "**********" at bounding box center [782, 342] width 1564 height 684
type input "**********"
click at [753, 396] on button "Sign In" at bounding box center [781, 383] width 259 height 23
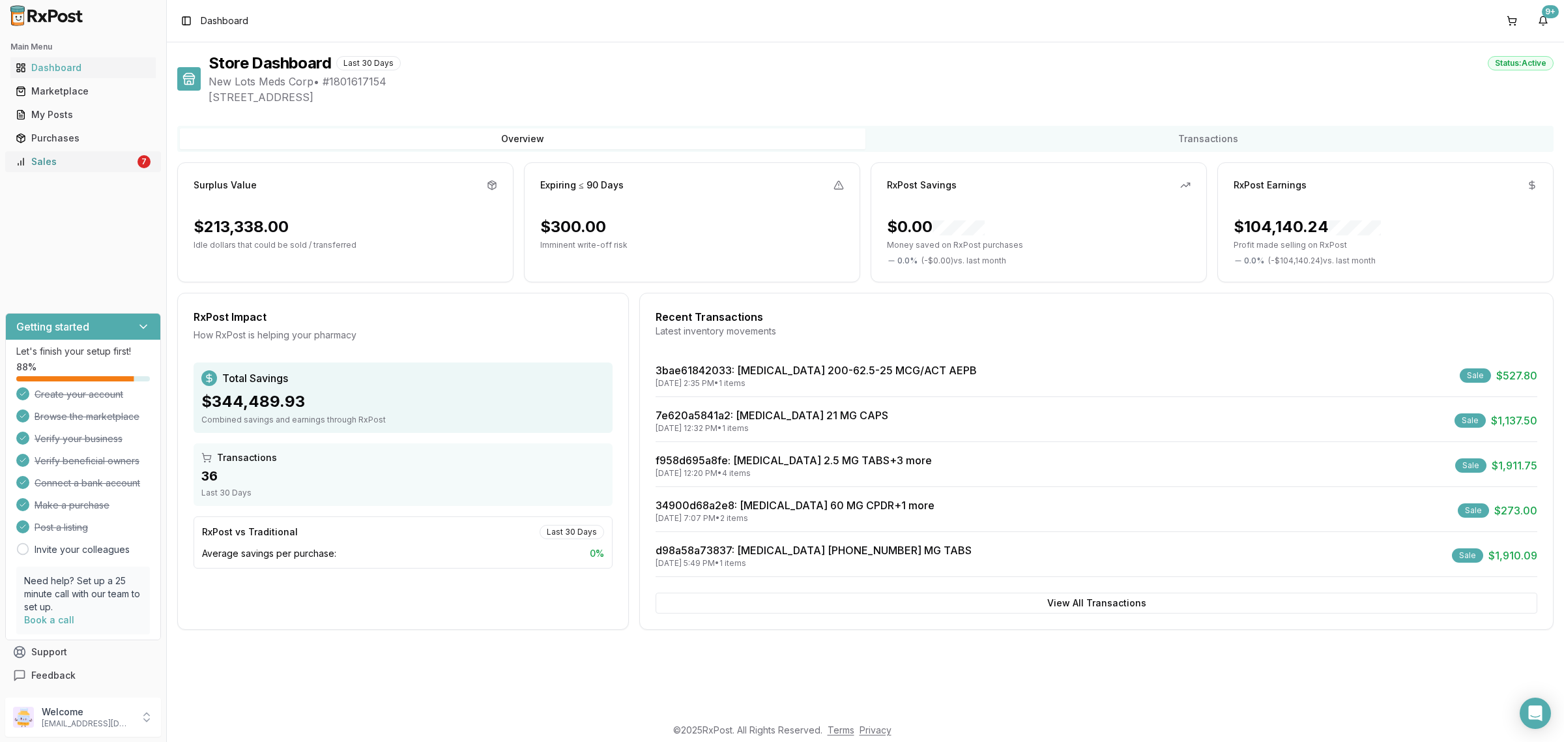
click at [66, 169] on link "Sales 7" at bounding box center [82, 161] width 145 height 23
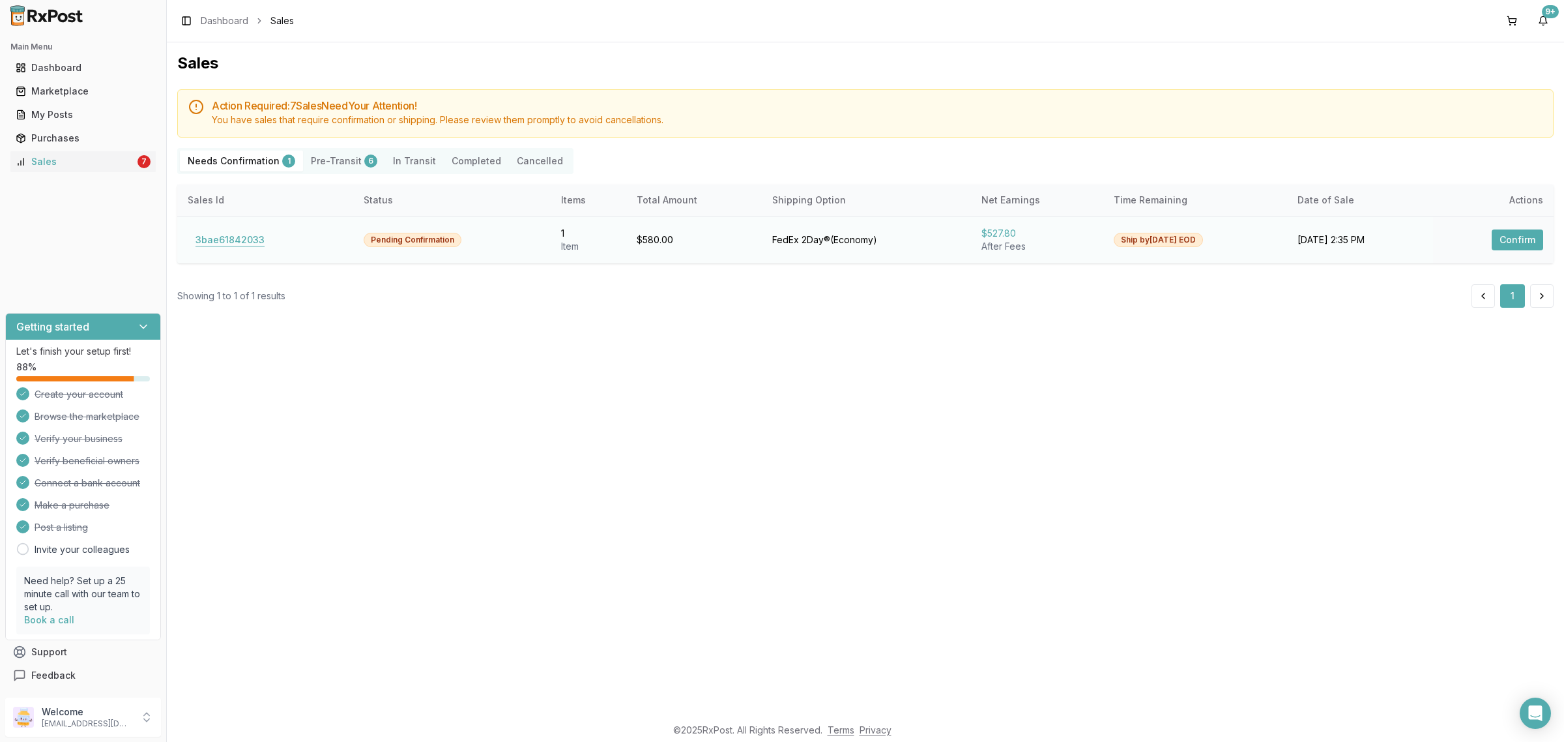
click at [232, 236] on button "3bae61842033" at bounding box center [230, 239] width 85 height 21
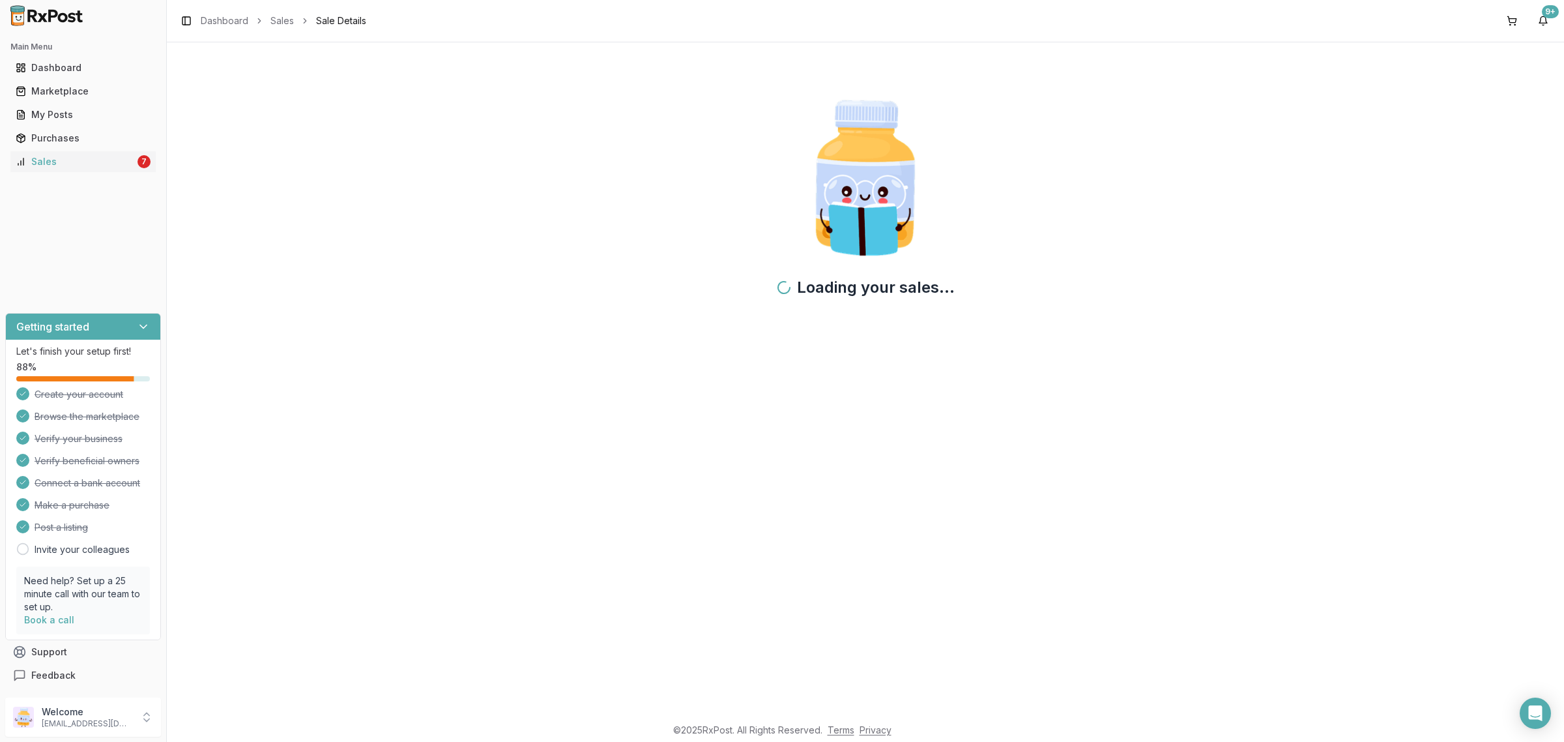
click at [1176, 519] on div "Loading your sales..." at bounding box center [865, 378] width 1397 height 673
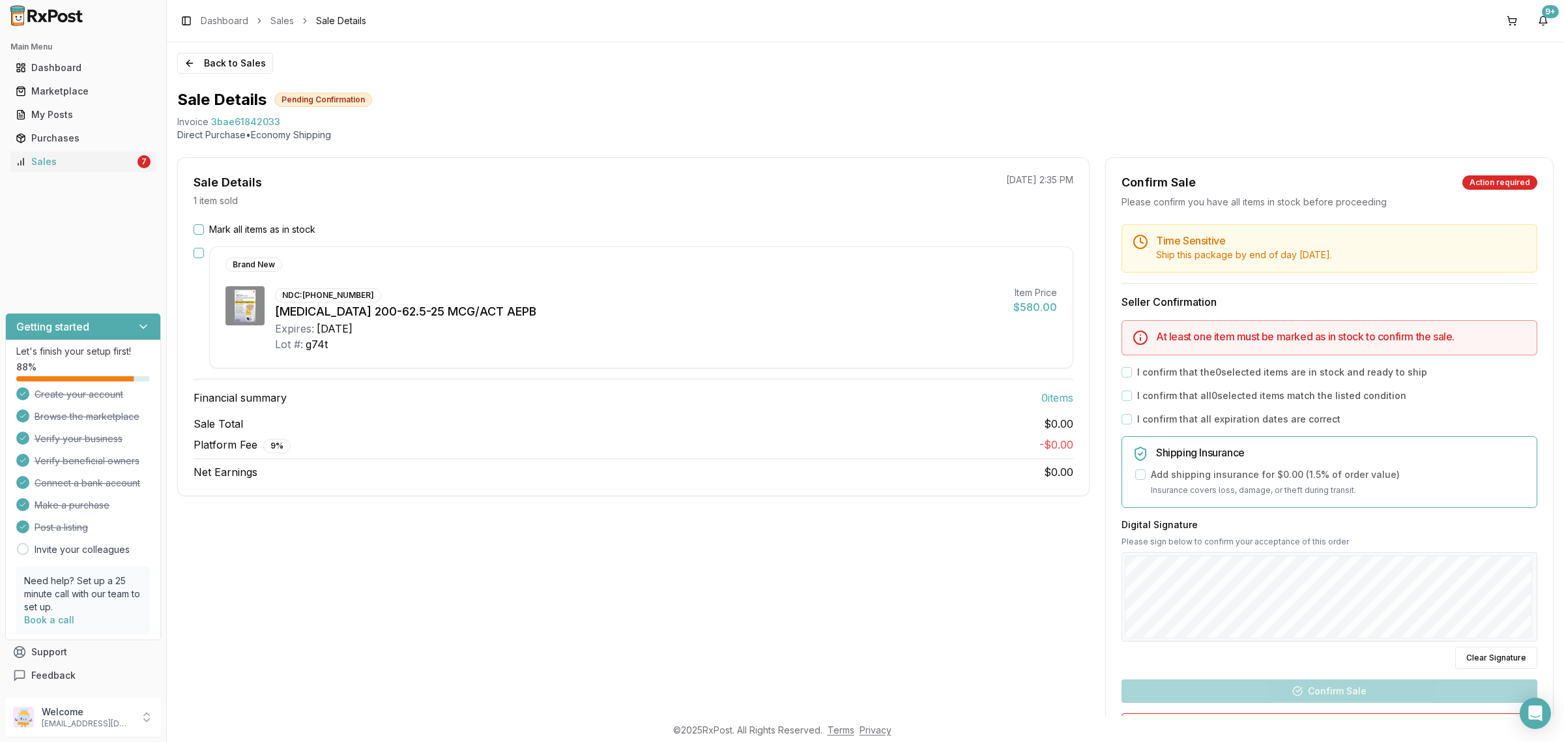
click at [317, 235] on div "Mark all items as in stock" at bounding box center [634, 229] width 880 height 13
click at [298, 223] on label "Mark all items as in stock" at bounding box center [262, 229] width 106 height 13
click at [204, 224] on button "Mark all items as in stock" at bounding box center [199, 229] width 10 height 10
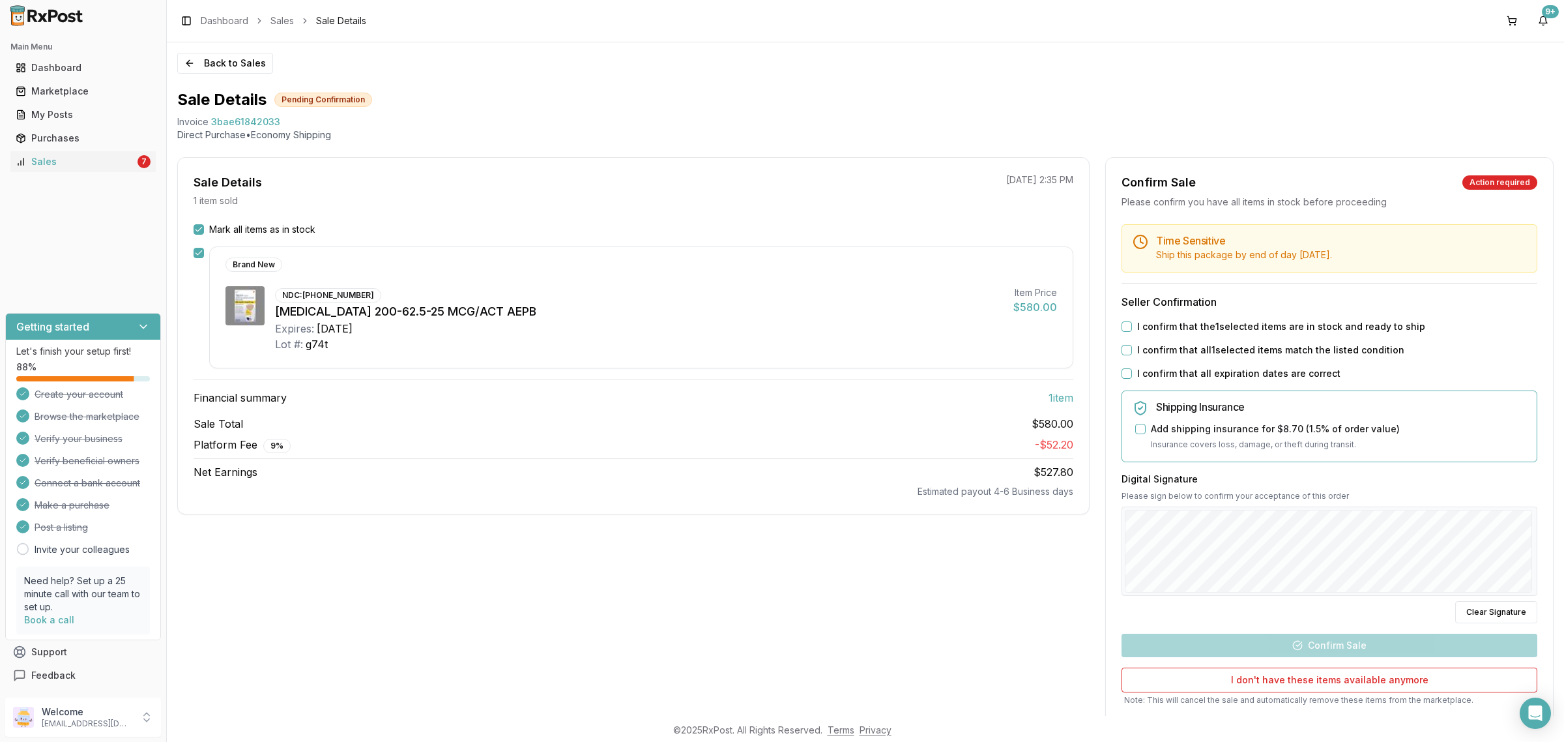
click at [1226, 329] on label "I confirm that the 1 selected items are in stock and ready to ship" at bounding box center [1281, 326] width 288 height 13
click at [1132, 329] on button "I confirm that the 1 selected items are in stock and ready to ship" at bounding box center [1126, 326] width 10 height 10
click at [1211, 346] on label "I confirm that all 1 selected items match the listed condition" at bounding box center [1270, 349] width 267 height 13
click at [1184, 370] on label "I confirm that all expiration dates are correct" at bounding box center [1238, 373] width 203 height 13
click at [1132, 370] on button "I confirm that all expiration dates are correct" at bounding box center [1126, 373] width 10 height 10
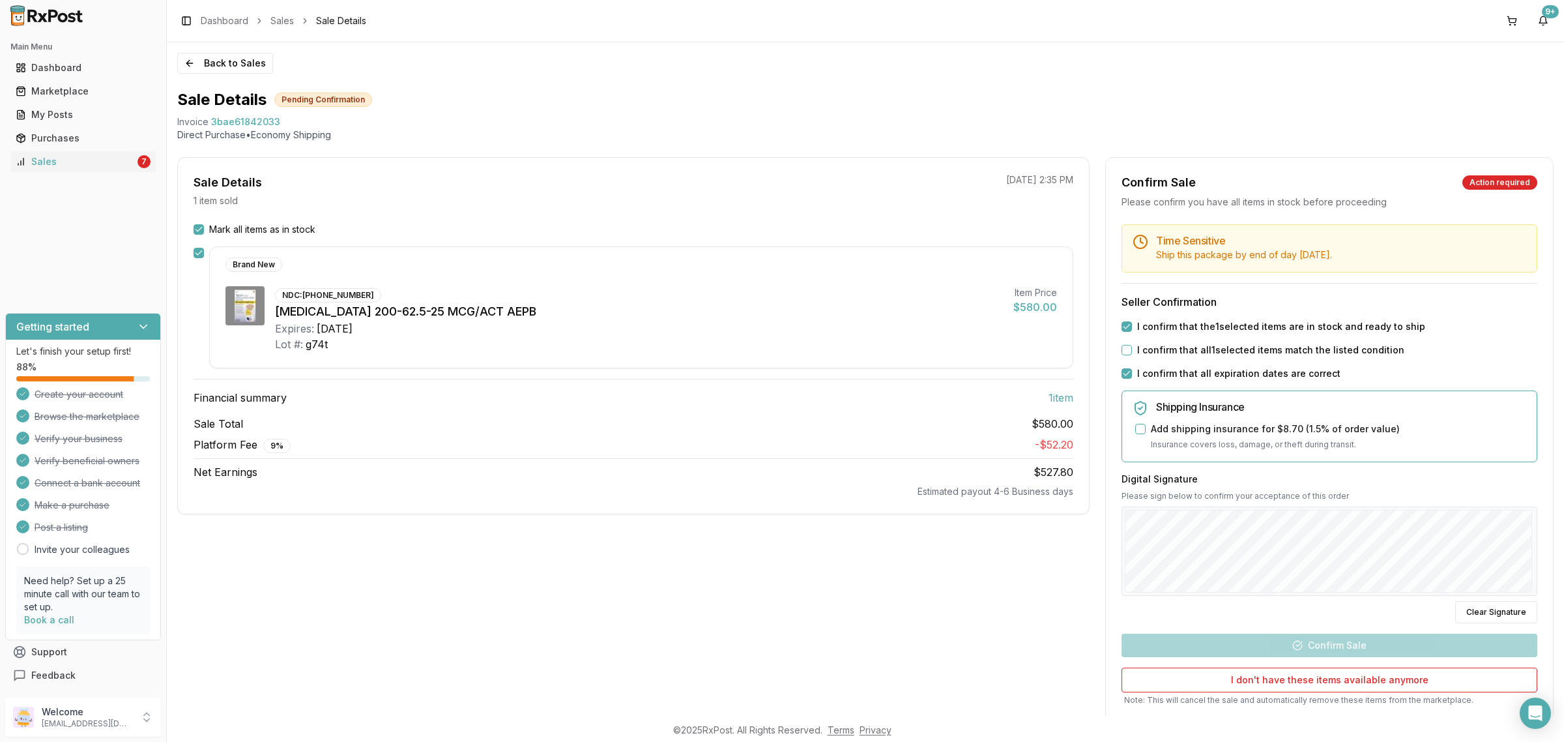
click at [1178, 346] on label "I confirm that all 1 selected items match the listed condition" at bounding box center [1270, 349] width 267 height 13
click at [1132, 346] on button "I confirm that all 1 selected items match the listed condition" at bounding box center [1126, 350] width 10 height 10
click at [1357, 641] on button "Confirm Sale" at bounding box center [1329, 644] width 416 height 23
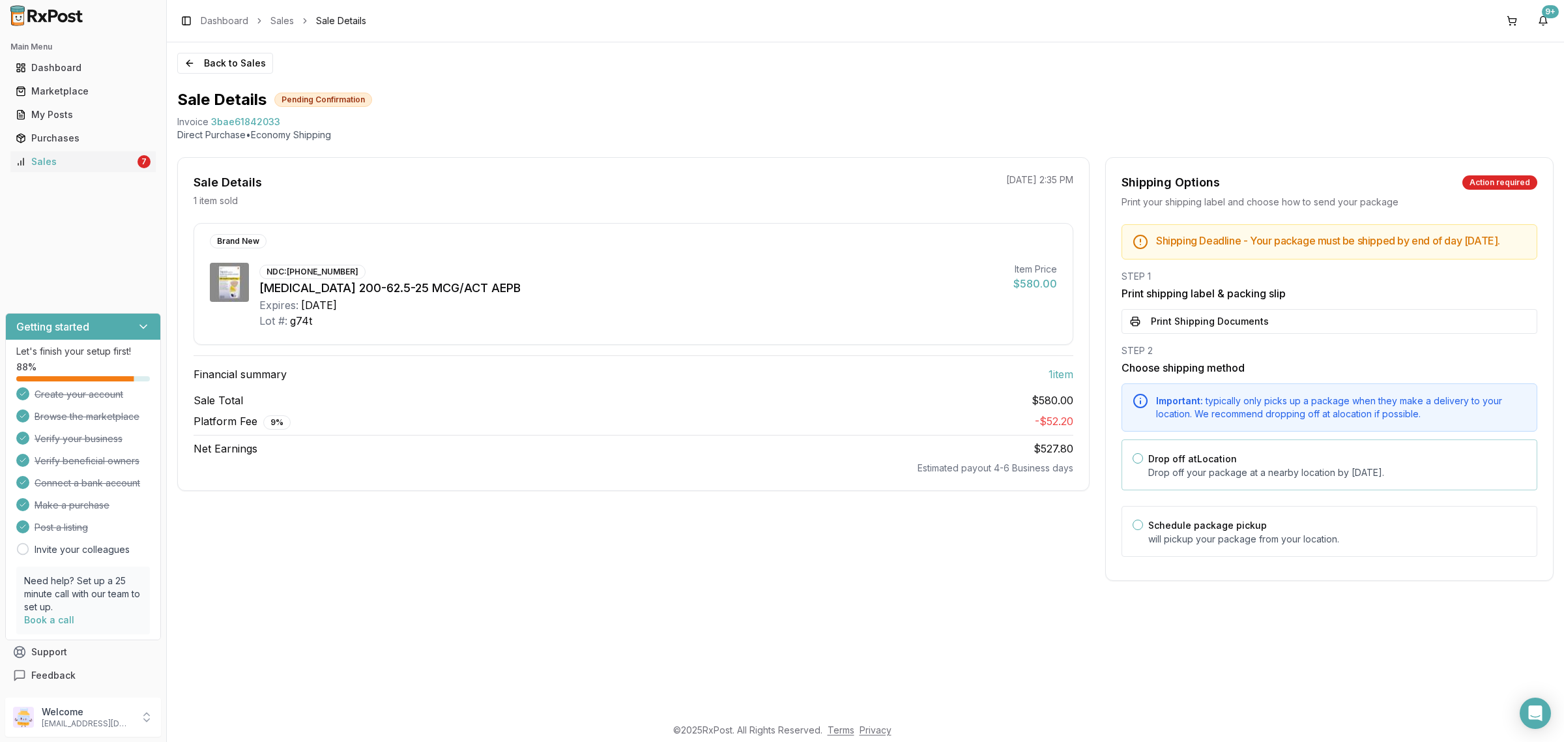
drag, startPoint x: 1218, startPoint y: 532, endPoint x: 1190, endPoint y: 468, distance: 70.0
click at [1217, 530] on label "Schedule package pickup" at bounding box center [1207, 524] width 119 height 11
click at [1143, 530] on button "Schedule package pickup" at bounding box center [1137, 524] width 10 height 10
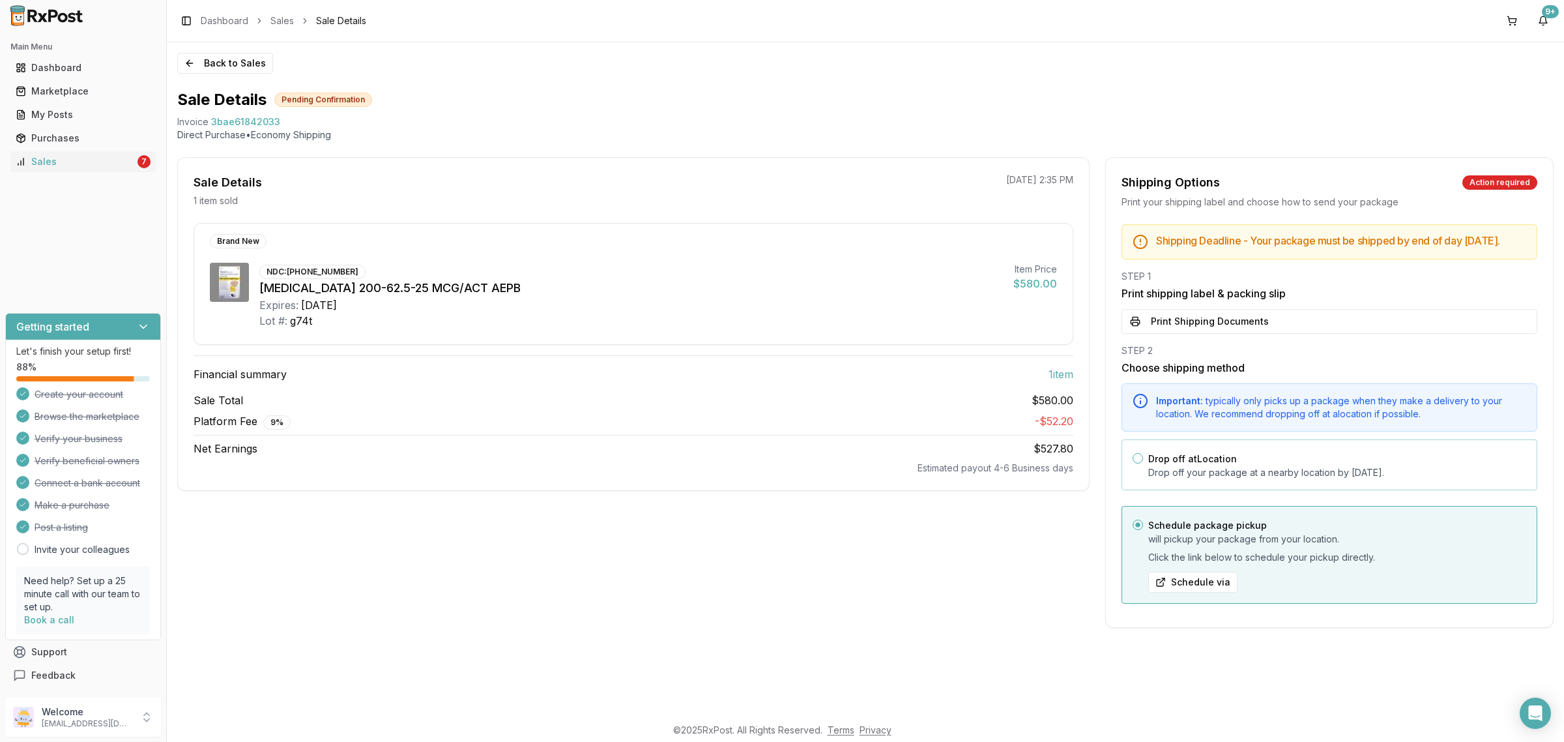
click at [1236, 468] on div "Drop off at Location Drop off your package at a nearby location by September 23…" at bounding box center [1337, 464] width 378 height 29
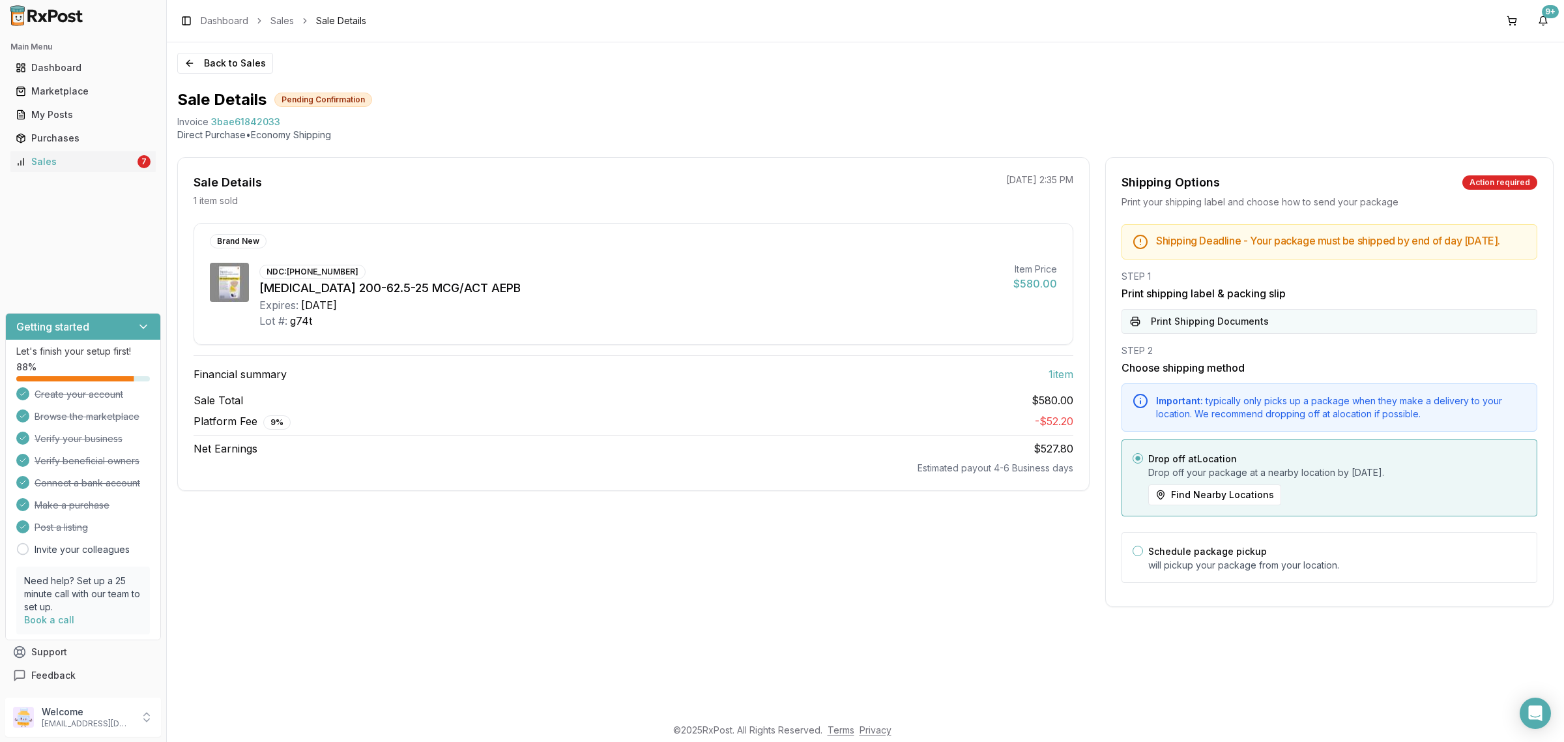
click at [1238, 323] on button "Print Shipping Documents" at bounding box center [1329, 321] width 416 height 25
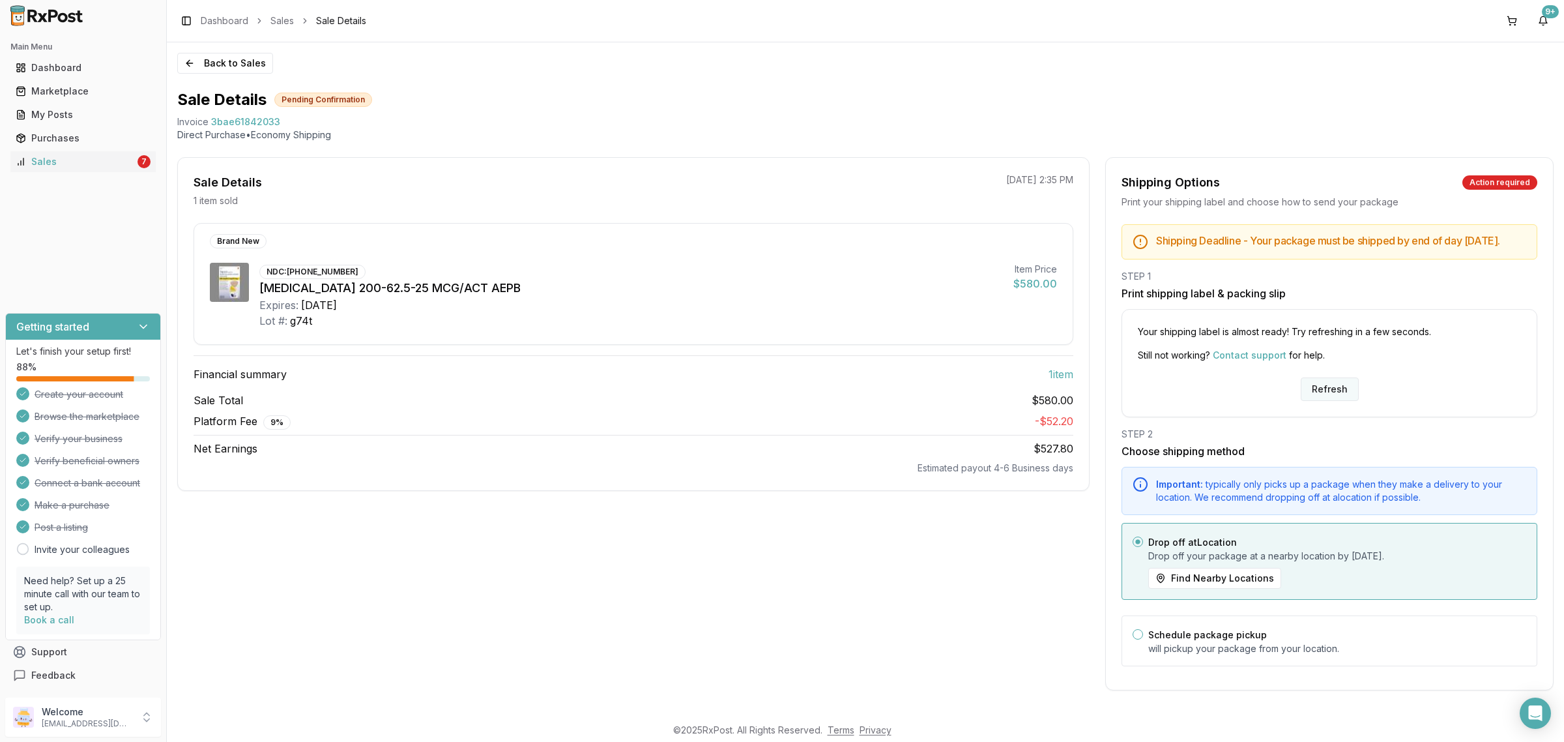
click at [1313, 396] on button "Refresh" at bounding box center [1330, 388] width 58 height 23
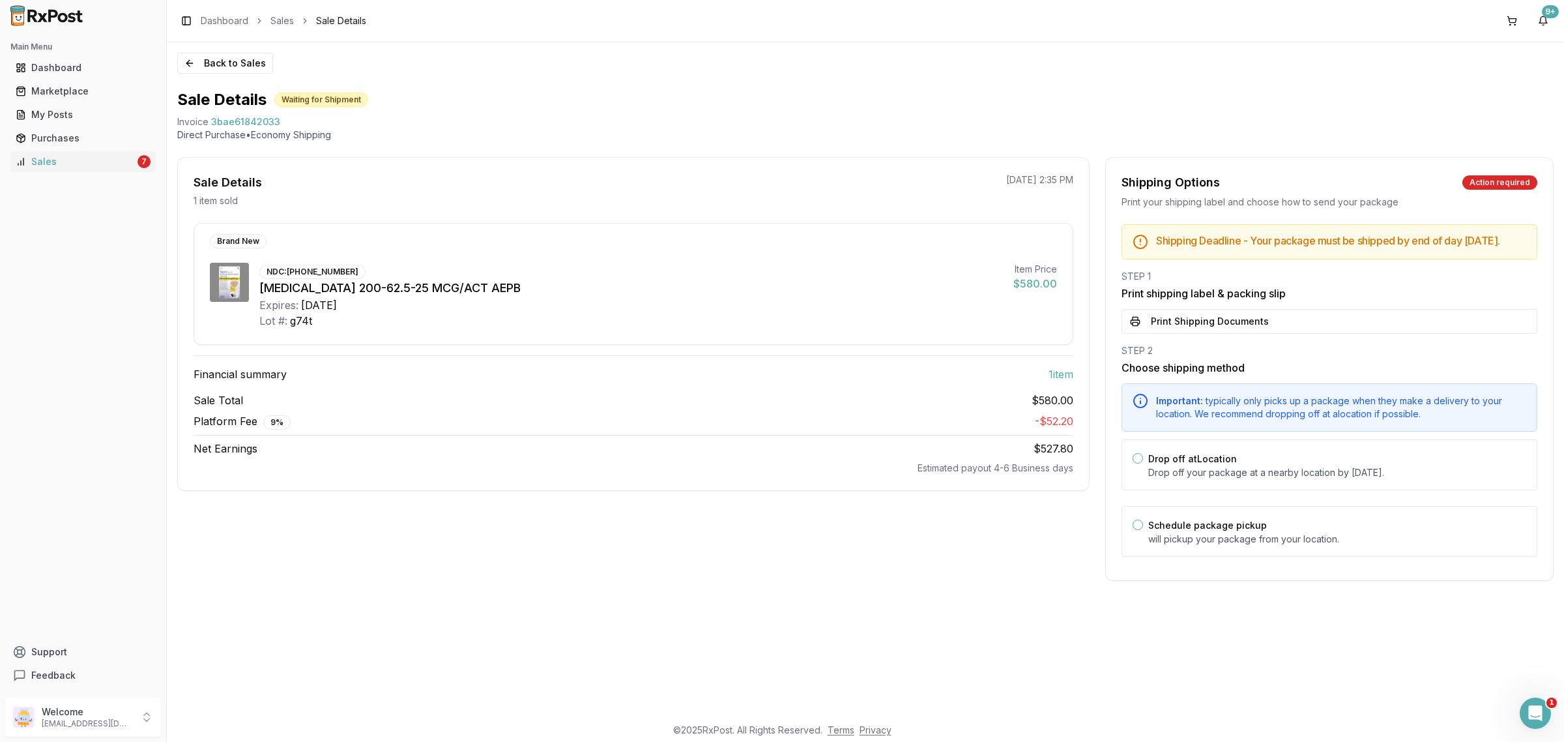
drag, startPoint x: 1230, startPoint y: 470, endPoint x: 1228, endPoint y: 435, distance: 35.9
click at [1230, 464] on label "Drop off at Location" at bounding box center [1192, 458] width 89 height 11
click at [1143, 463] on button "Drop off at Location" at bounding box center [1137, 458] width 10 height 10
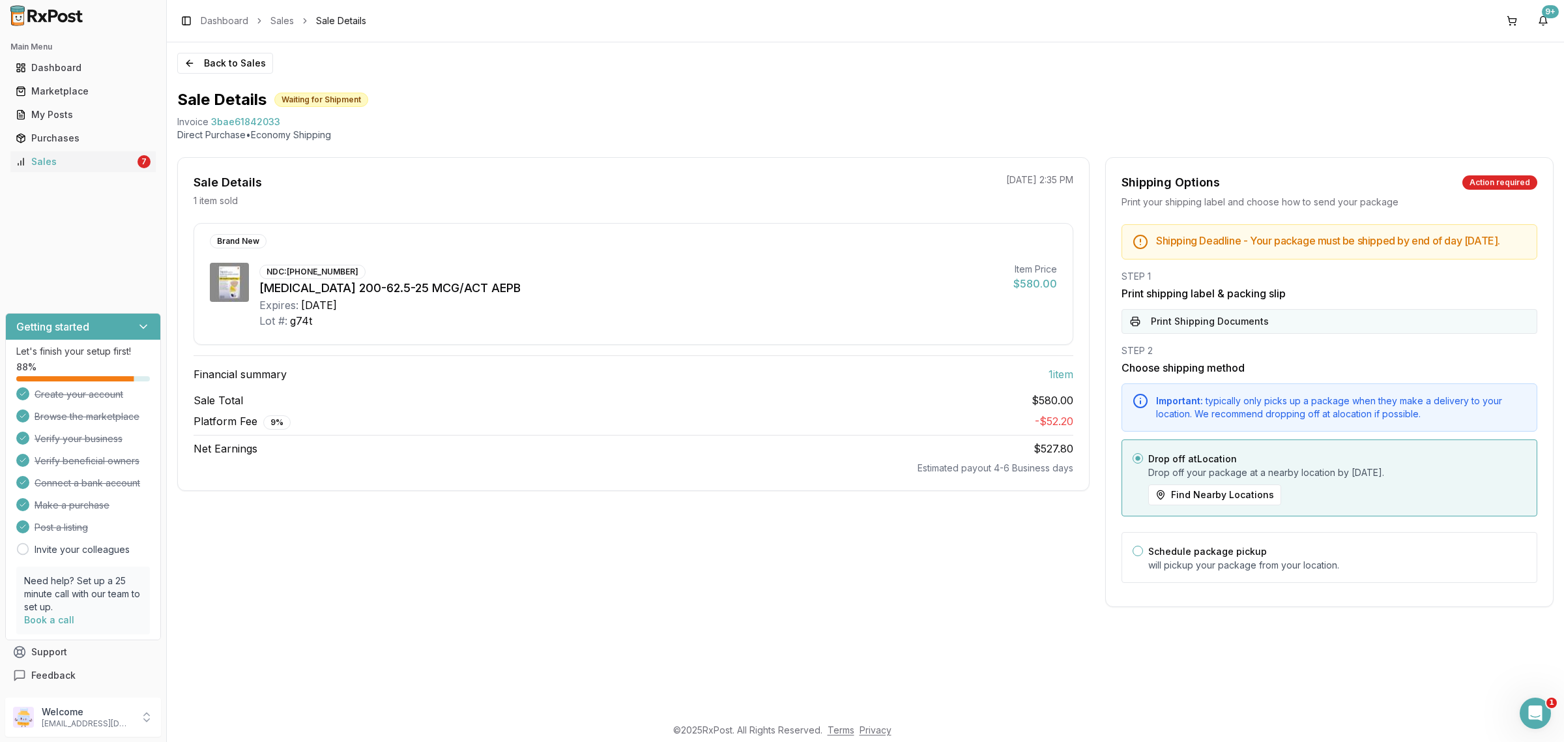
click at [1252, 330] on button "Print Shipping Documents" at bounding box center [1329, 321] width 416 height 25
click at [125, 173] on div "Main Menu Dashboard Marketplace My Posts Purchases Sales 7" at bounding box center [83, 104] width 166 height 146
click at [125, 158] on div "Sales" at bounding box center [75, 161] width 119 height 13
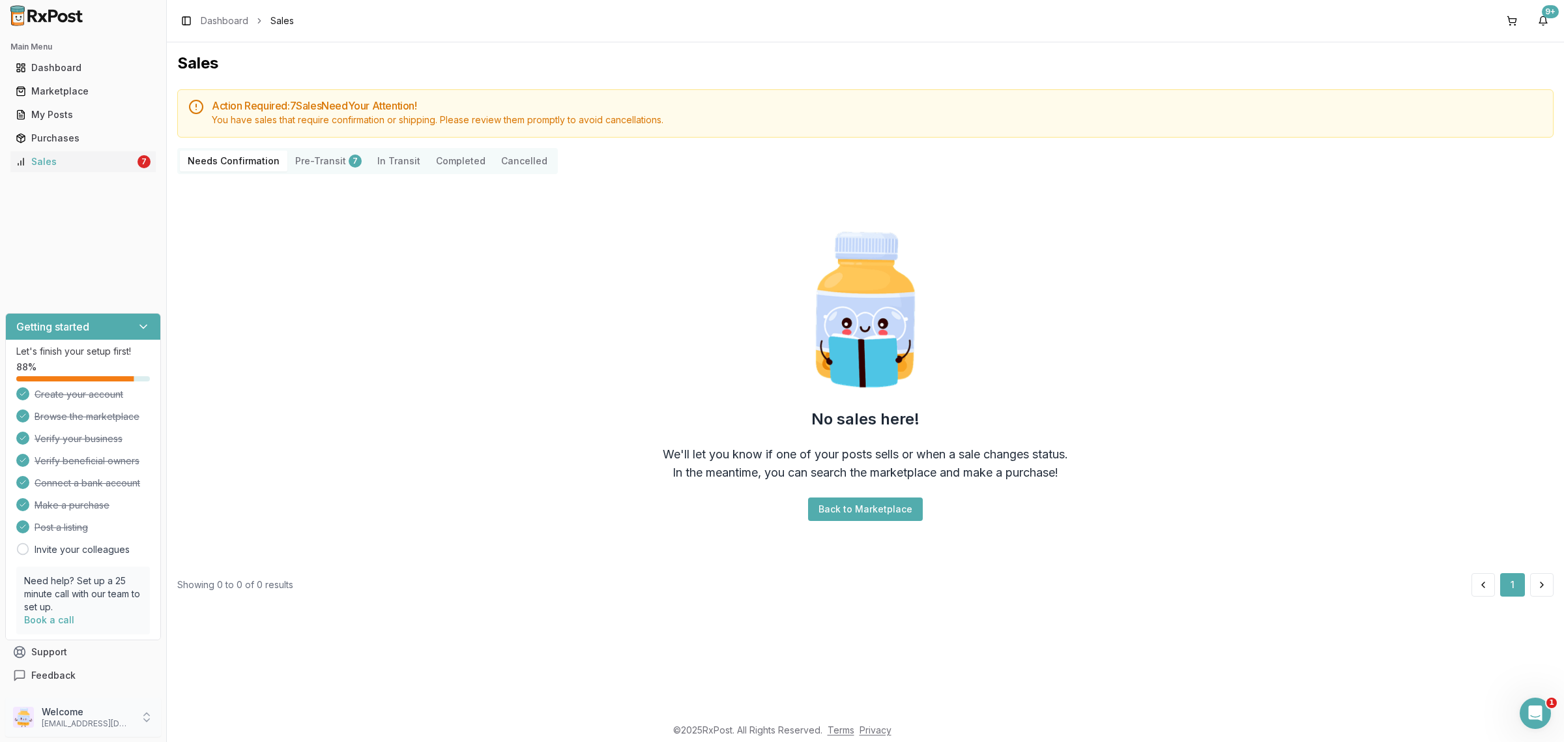
click at [82, 723] on p "[EMAIL_ADDRESS][DOMAIN_NAME]" at bounding box center [87, 723] width 91 height 10
click at [210, 715] on span "Sign Out" at bounding box center [237, 719] width 124 height 13
